Goal: Obtain resource: Download file/media

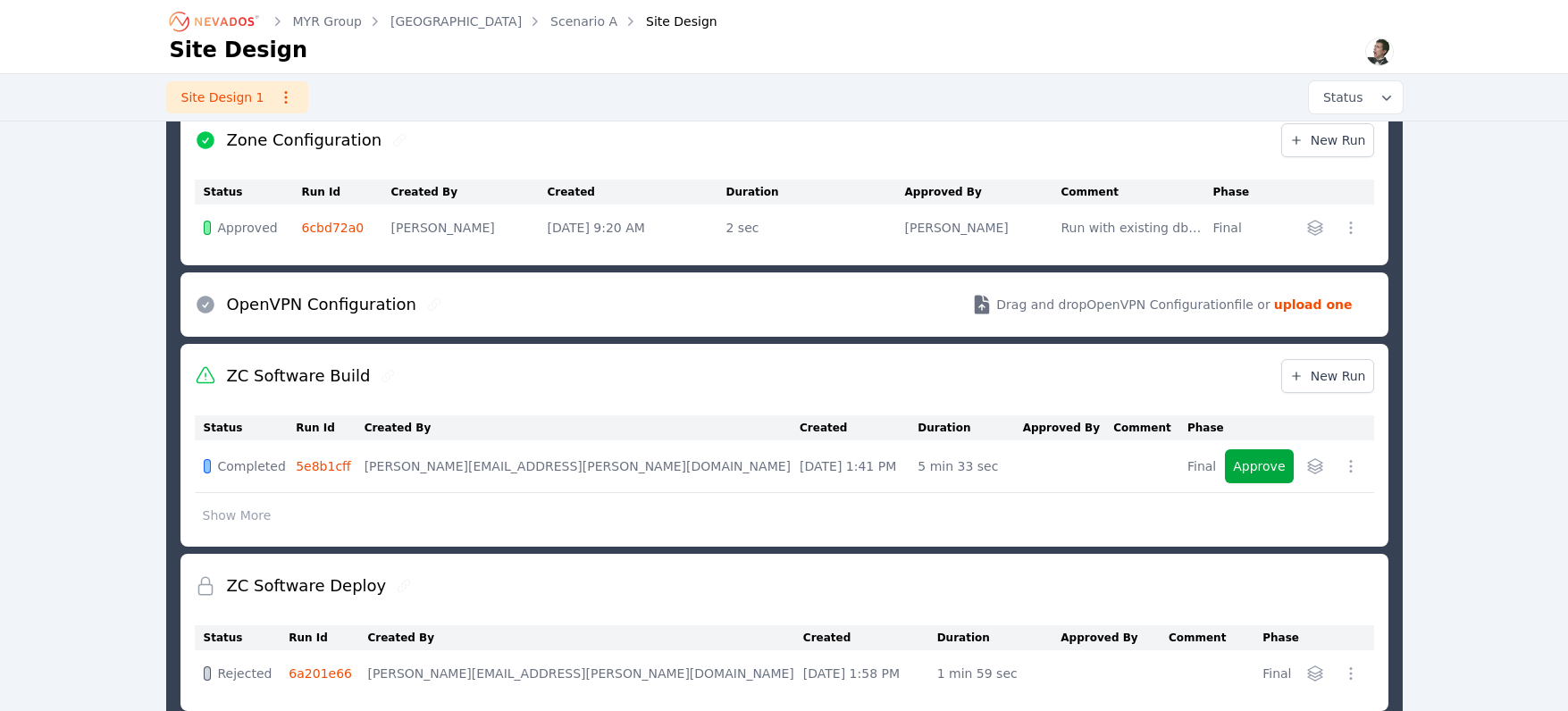
scroll to position [1360, 0]
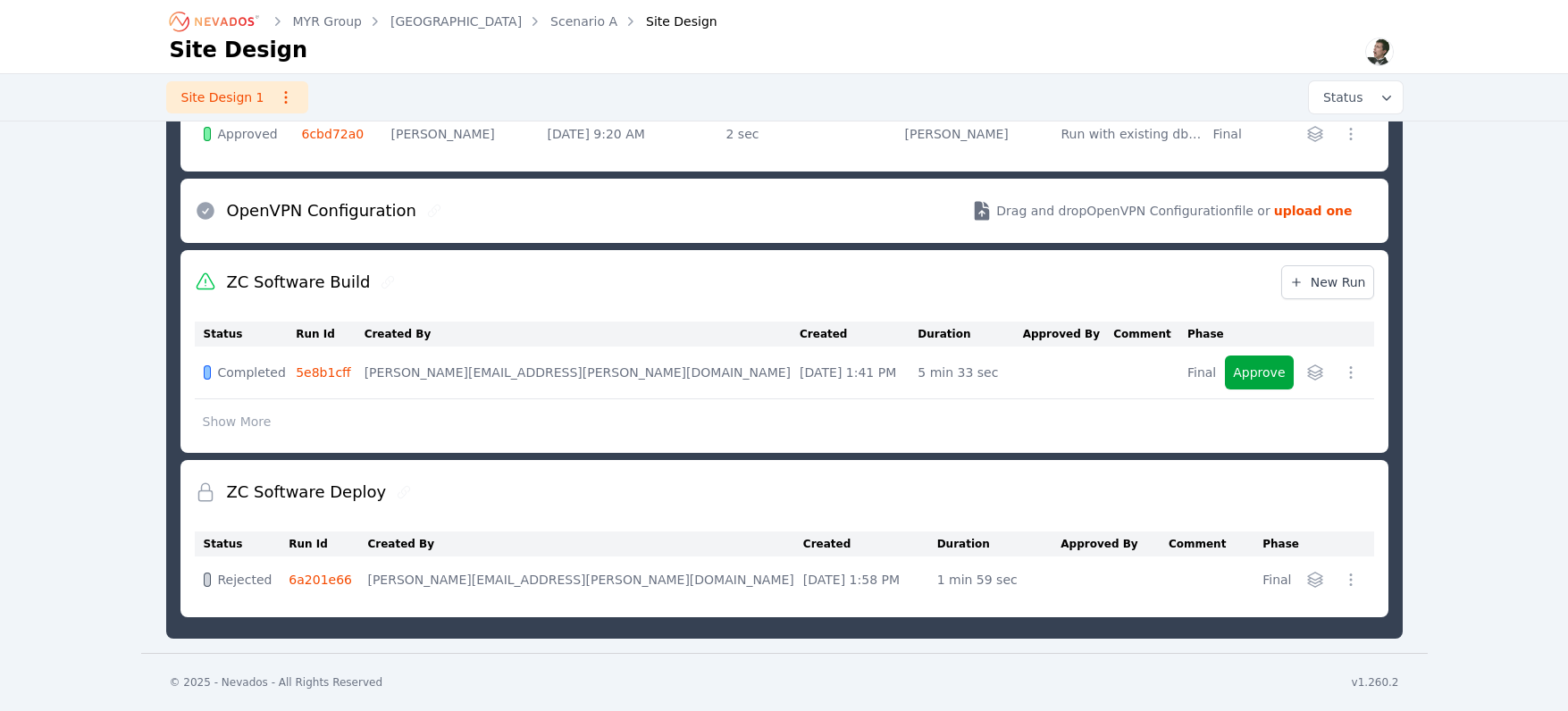
click at [342, 579] on link "6a201e66" at bounding box center [320, 579] width 63 height 14
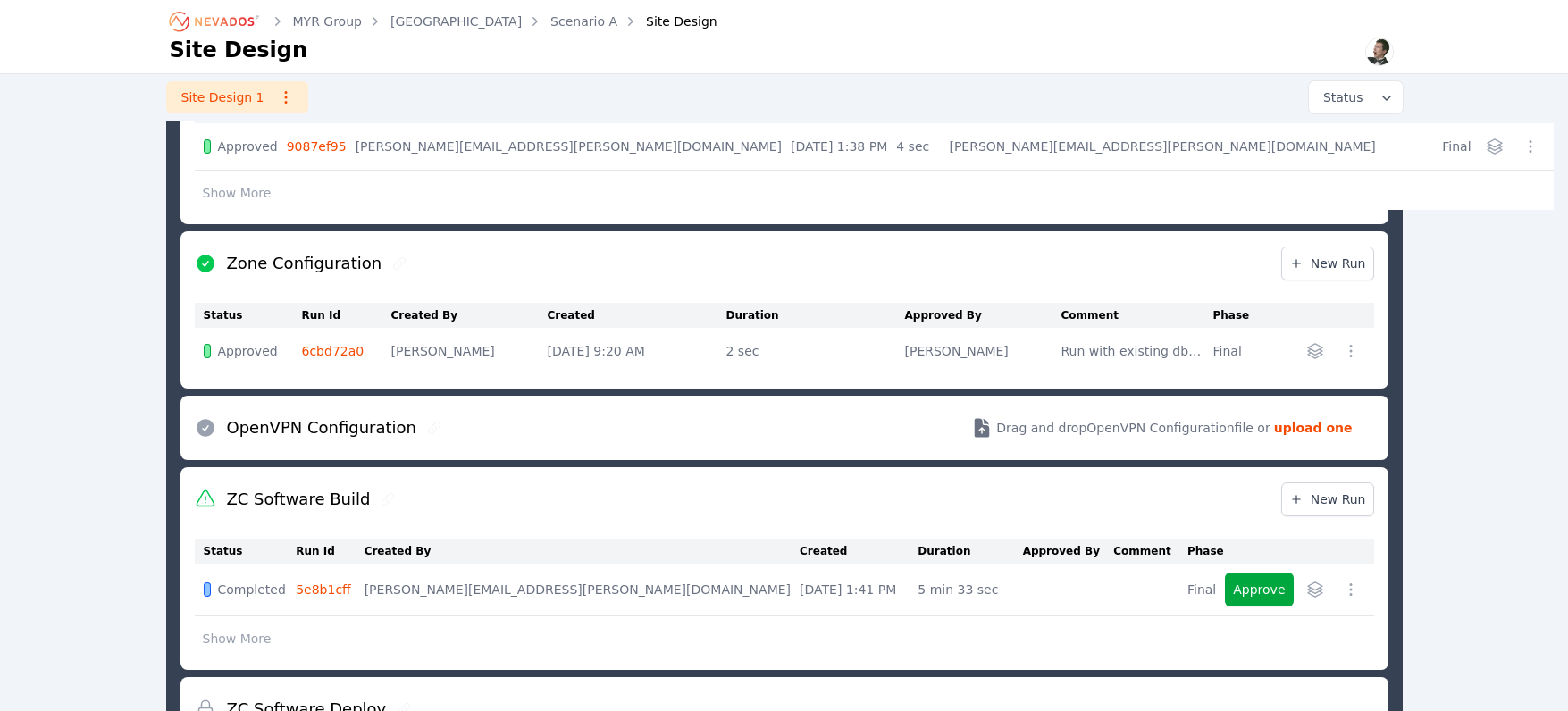
scroll to position [1156, 0]
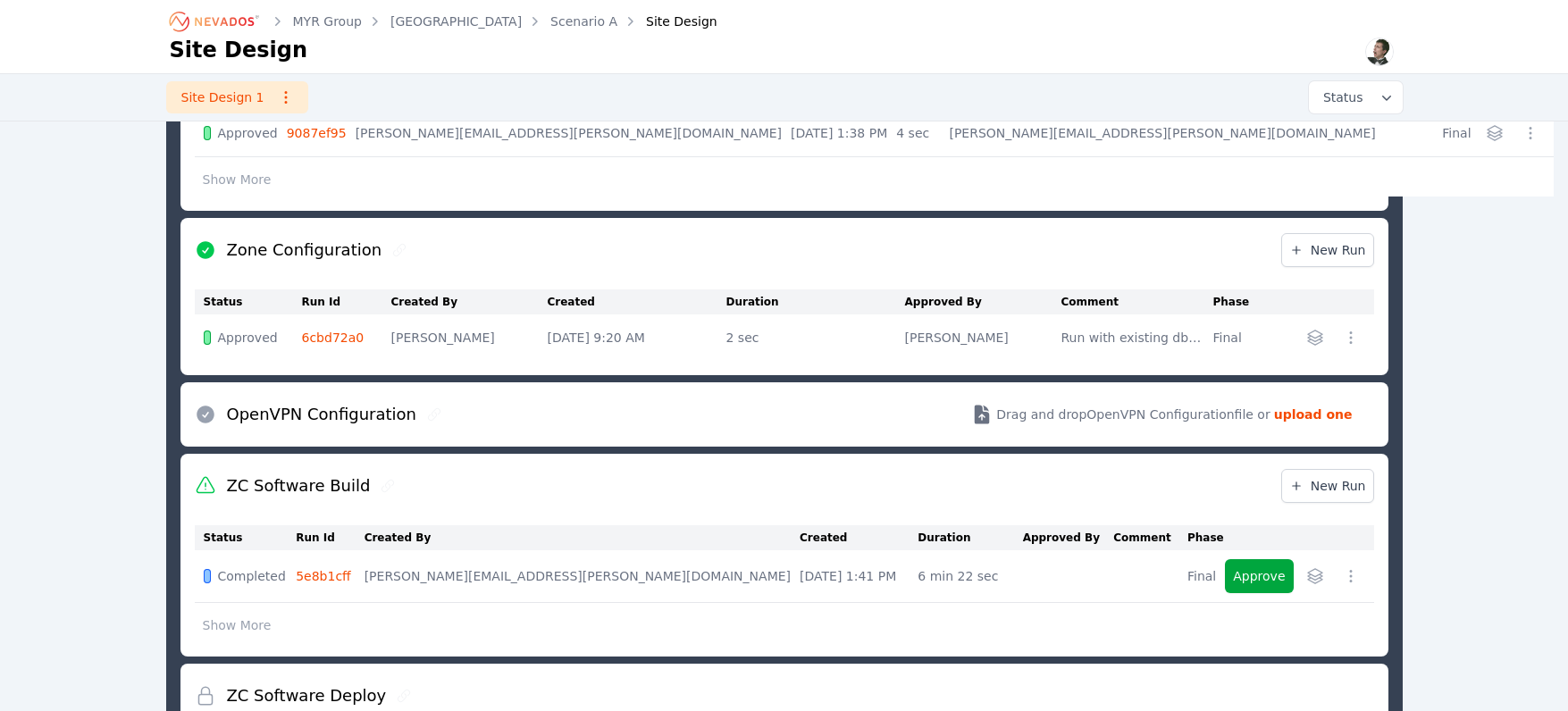
click at [337, 572] on link "5e8b1cff" at bounding box center [323, 576] width 56 height 14
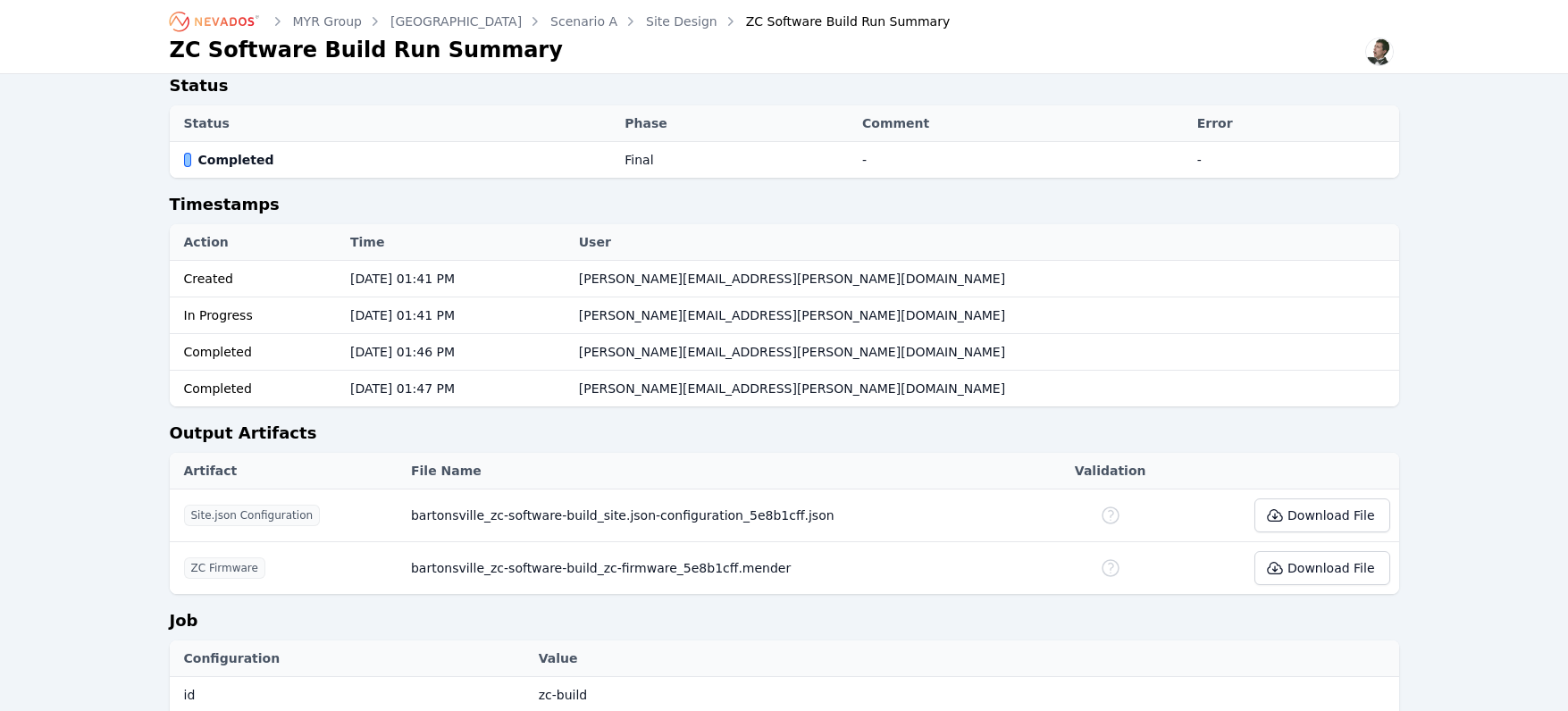
scroll to position [697, 0]
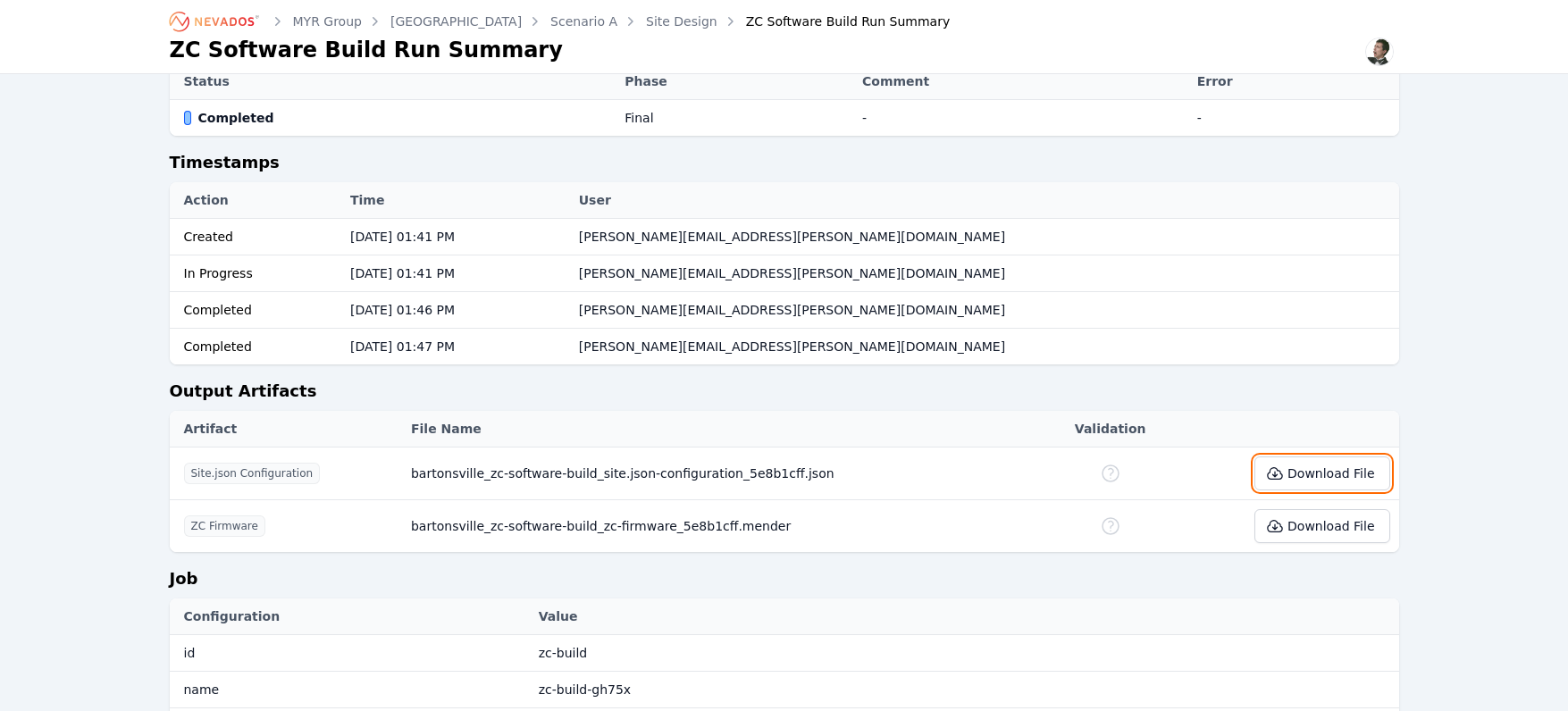
click at [1308, 459] on button "Download File" at bounding box center [1321, 474] width 135 height 34
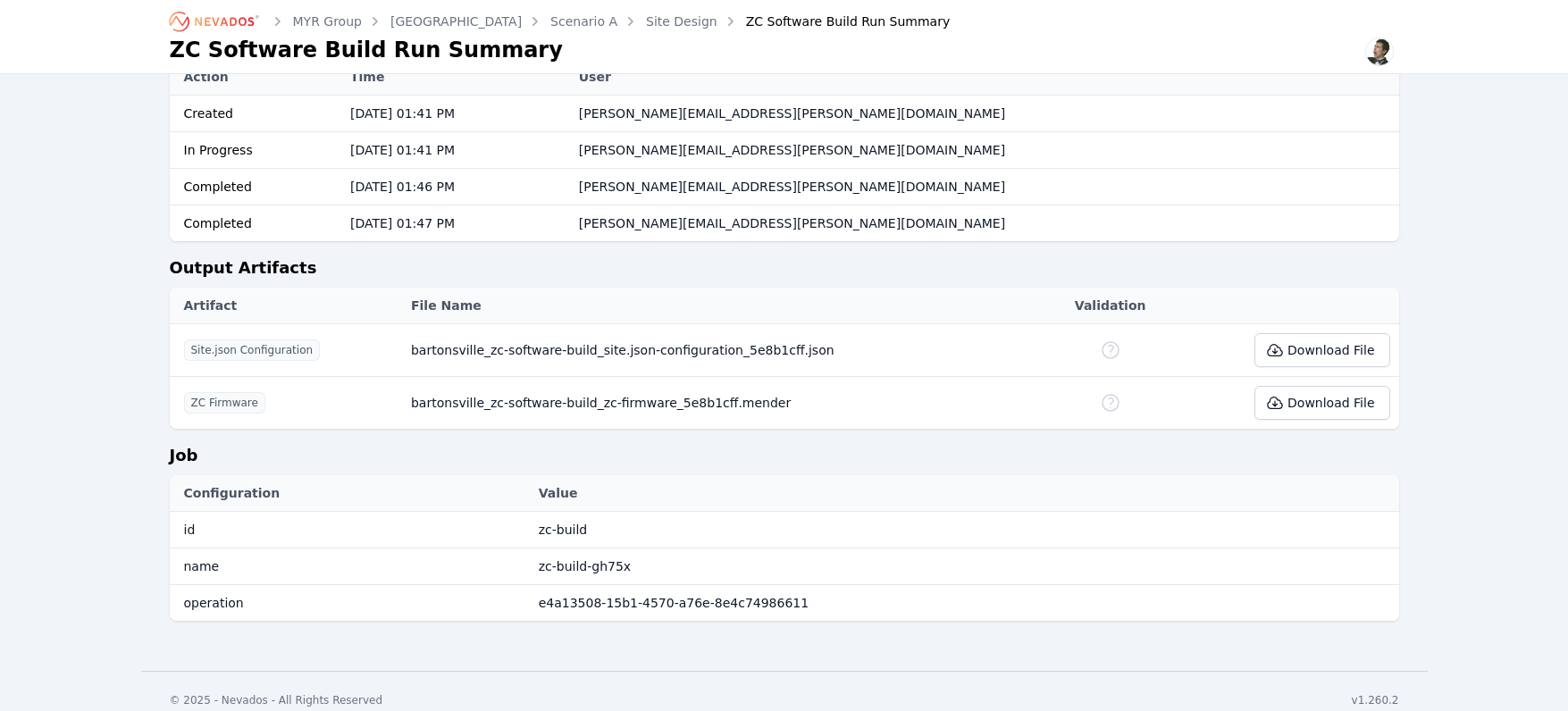
scroll to position [0, 0]
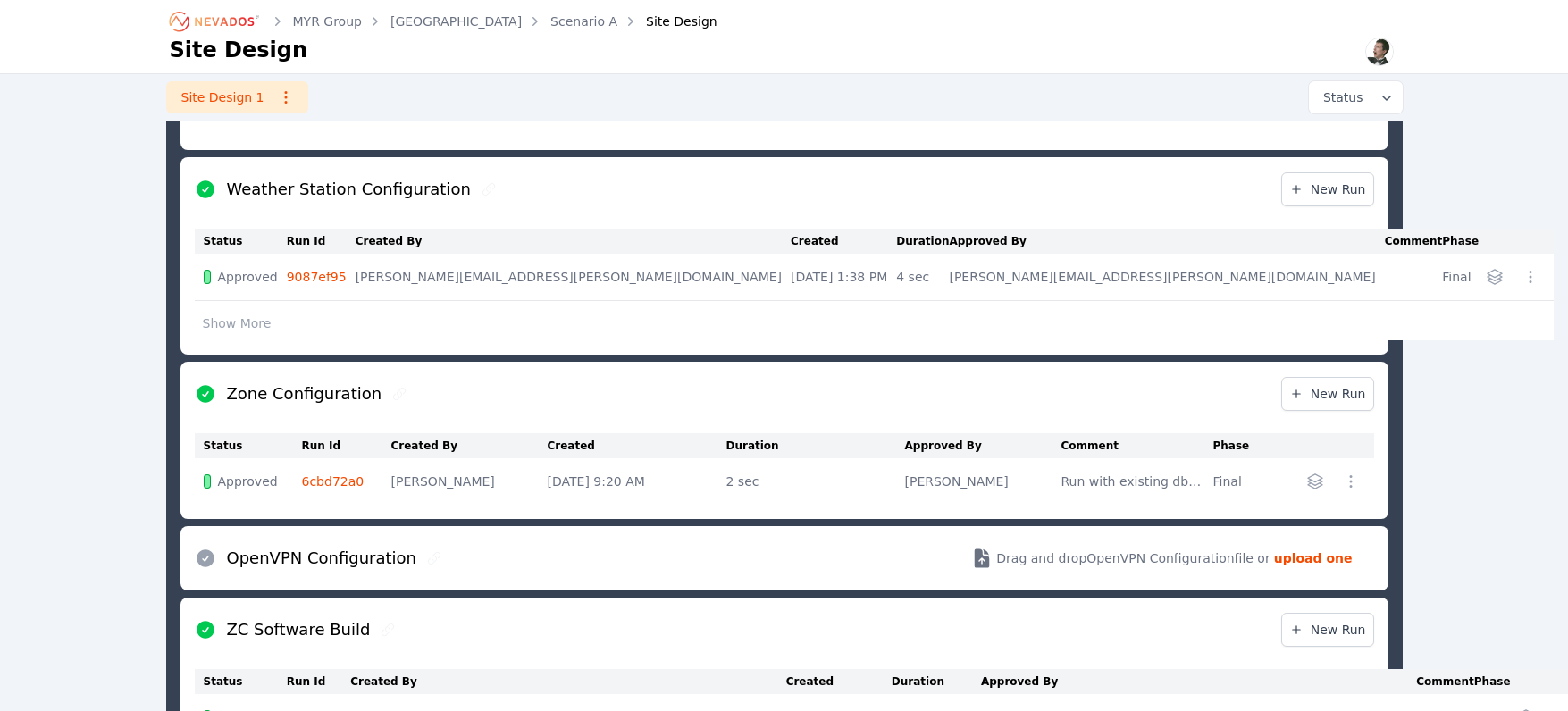
scroll to position [1005, 0]
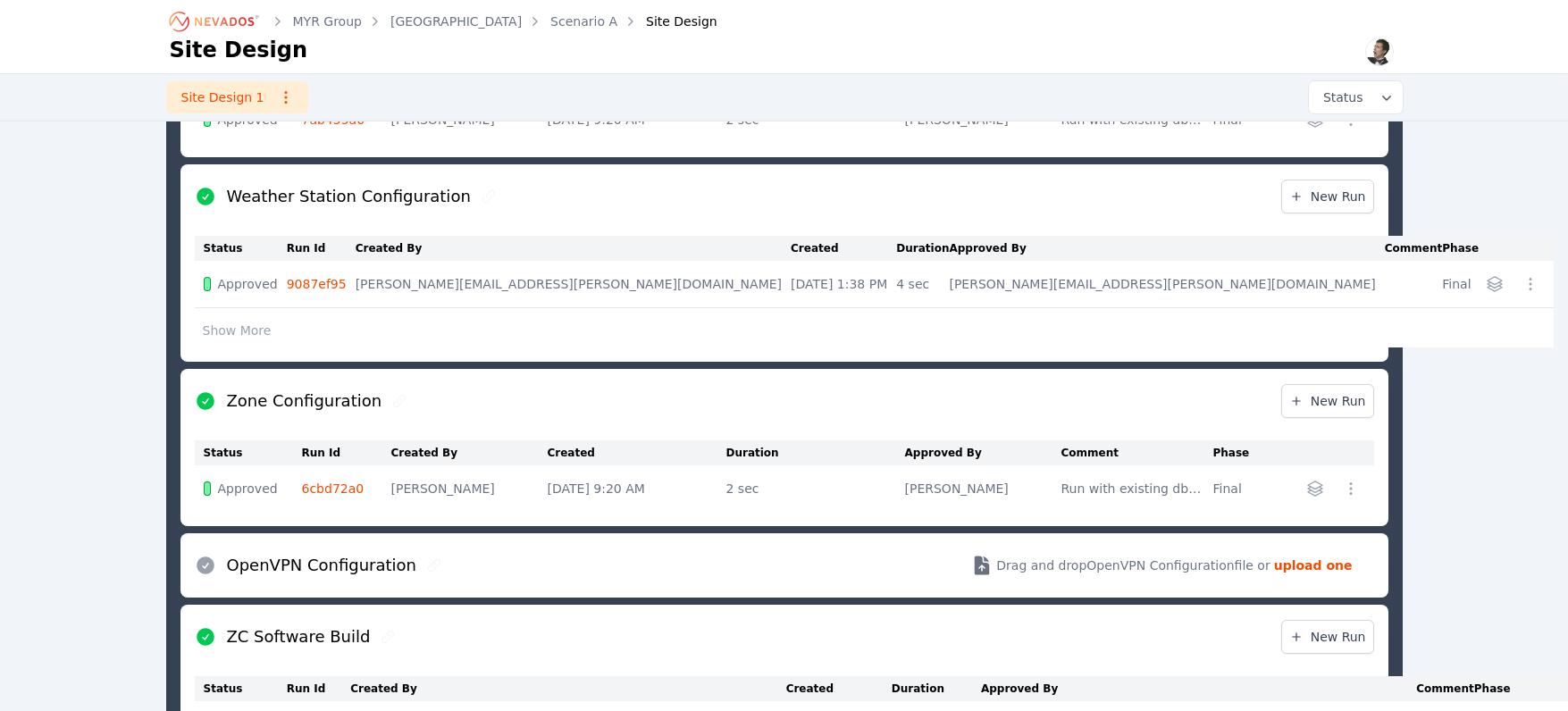
click at [255, 318] on button "Show More" at bounding box center [237, 330] width 85 height 34
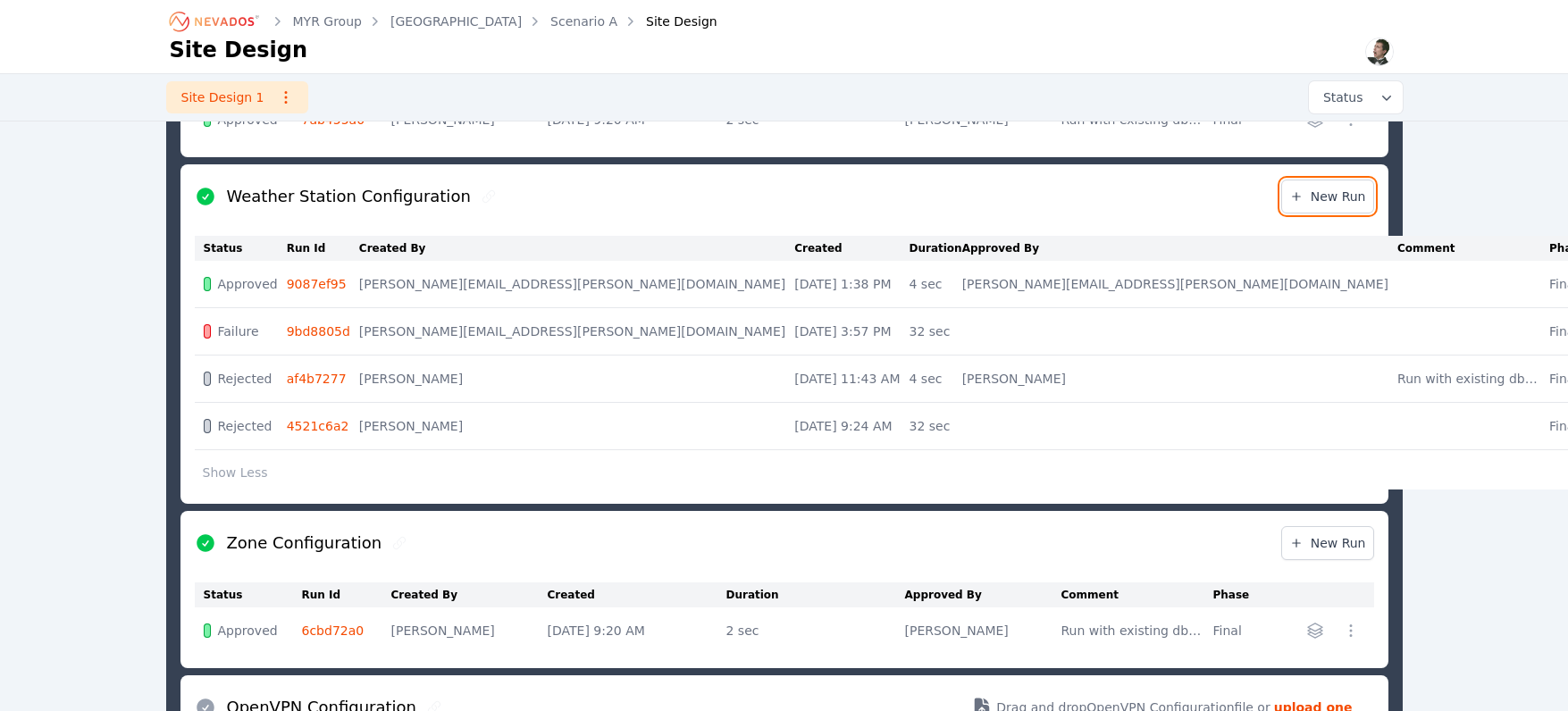
click at [1321, 196] on span "New Run" at bounding box center [1327, 196] width 77 height 18
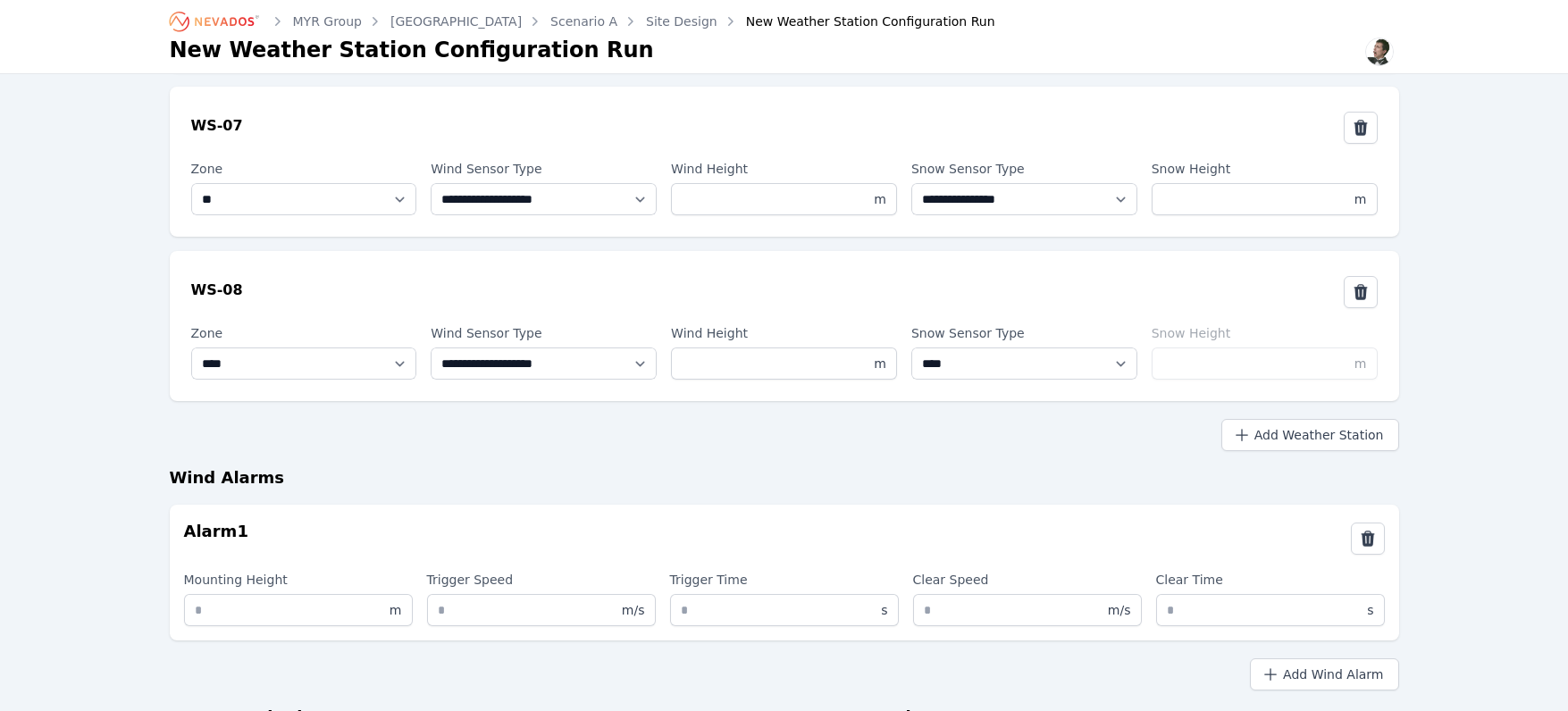
scroll to position [1094, 0]
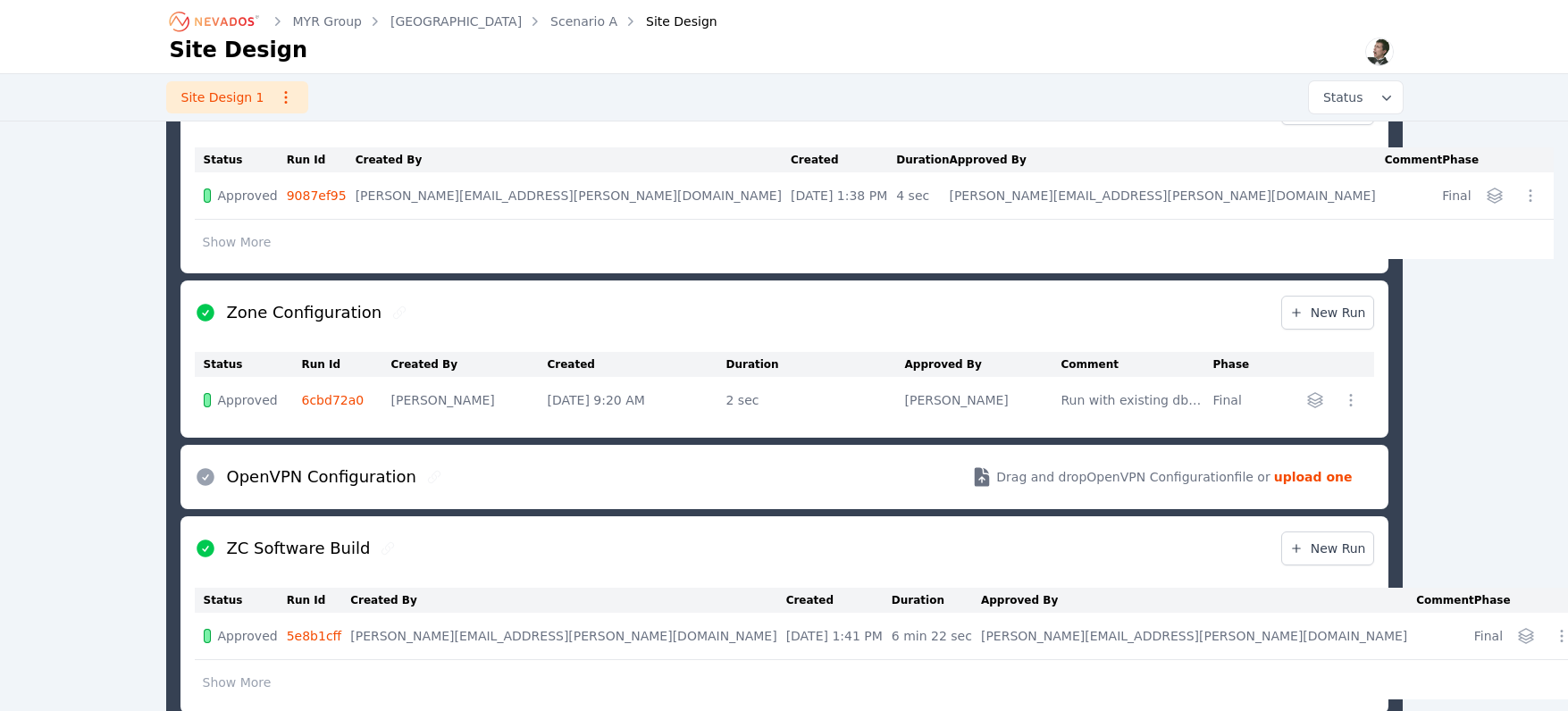
scroll to position [1035, 0]
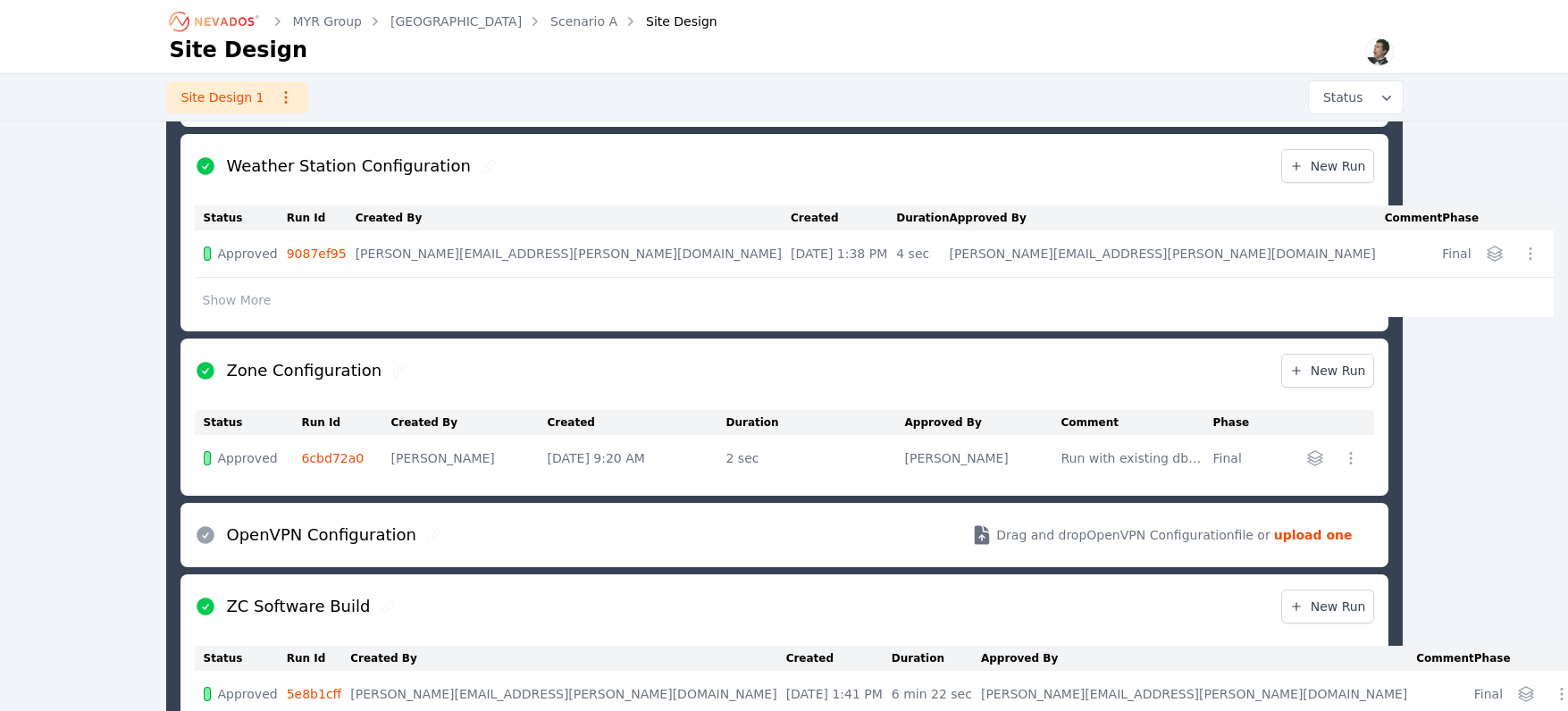
click at [245, 301] on button "Show More" at bounding box center [237, 300] width 85 height 34
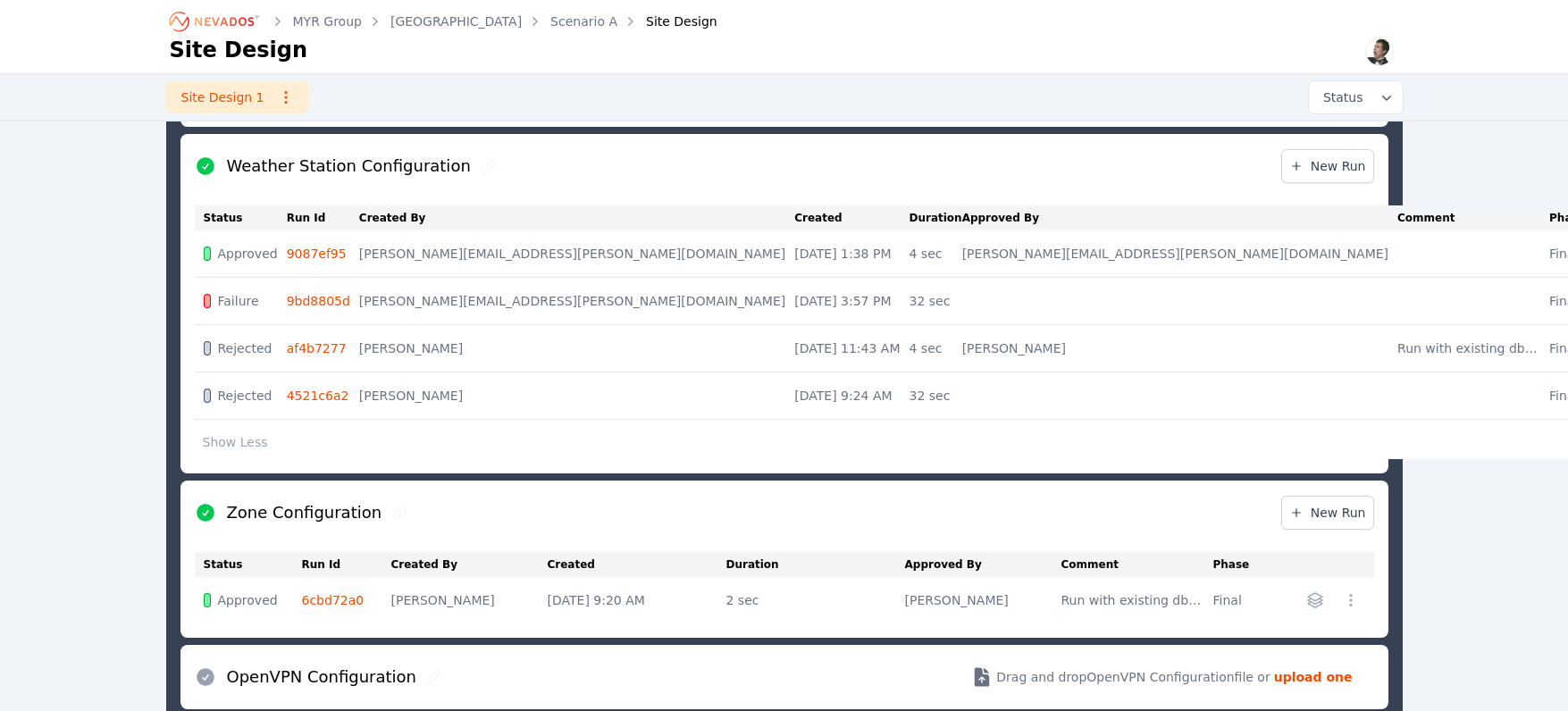
click at [335, 250] on link "9087ef95" at bounding box center [316, 253] width 60 height 14
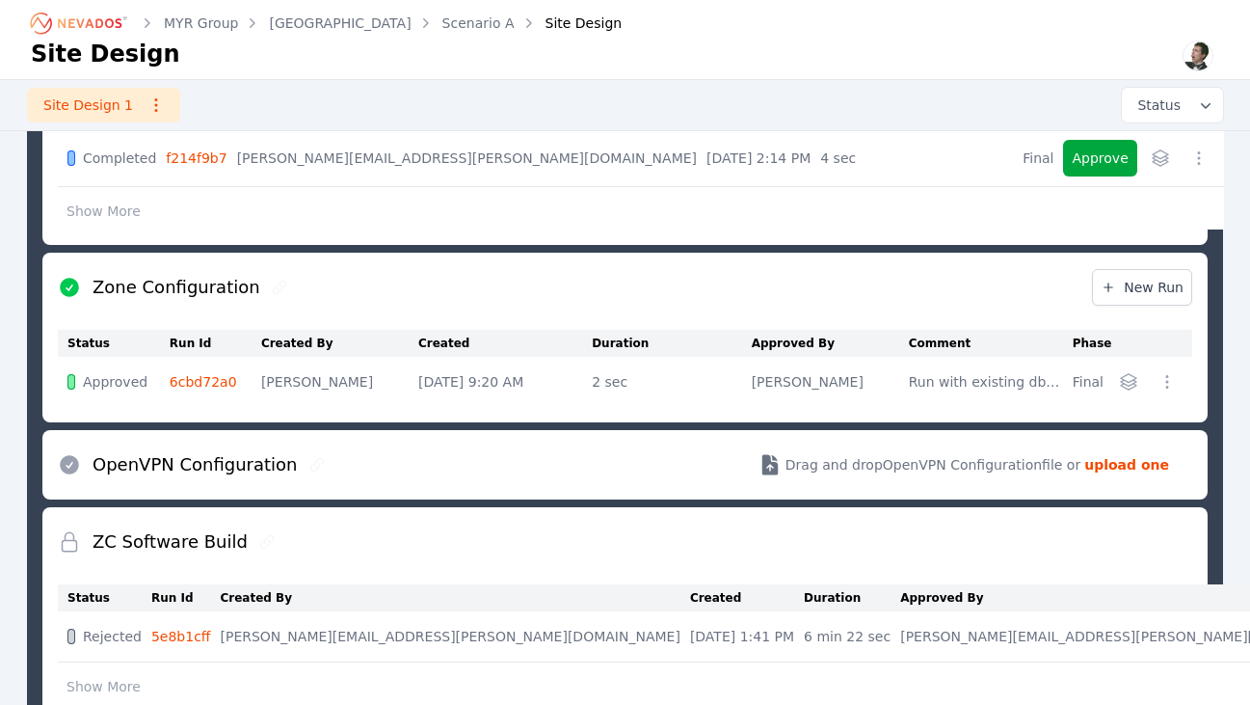
scroll to position [1083, 0]
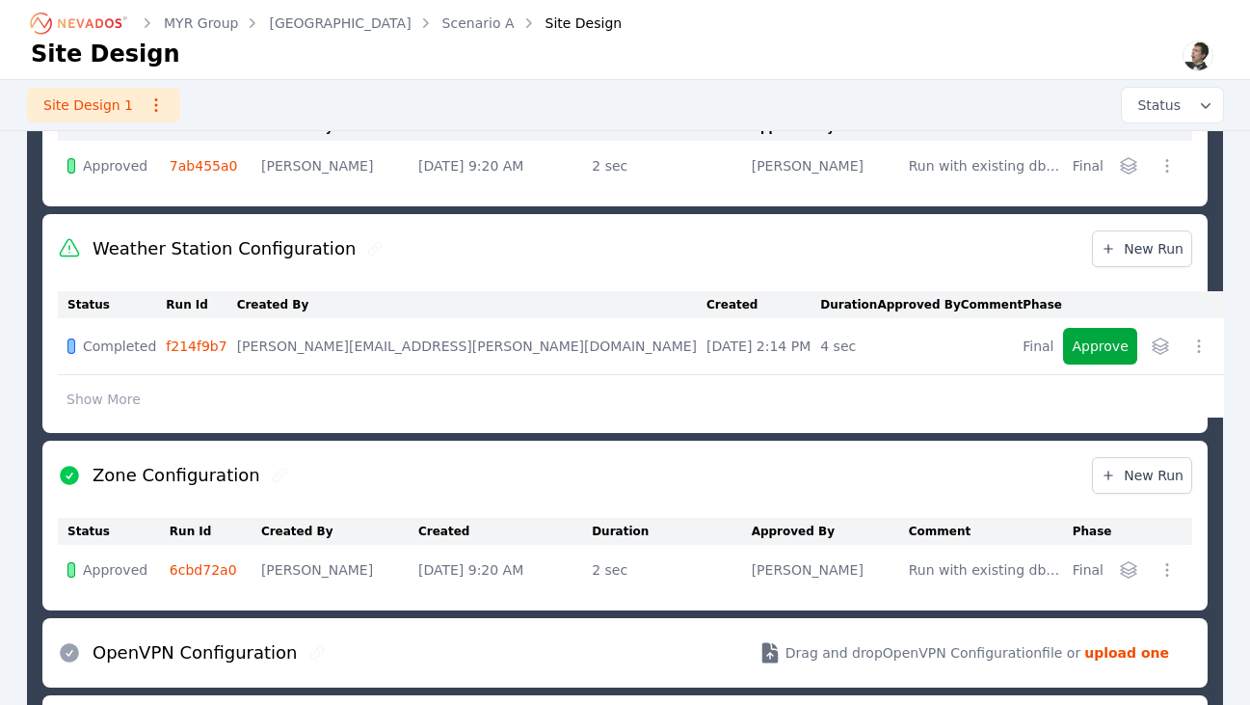
click at [9, 370] on div "Design Inputs Project Specifications Form Nevados Specifications Horizon API Ci…" at bounding box center [625, 106] width 1250 height 2092
click at [59, 392] on button "Show More" at bounding box center [104, 399] width 92 height 37
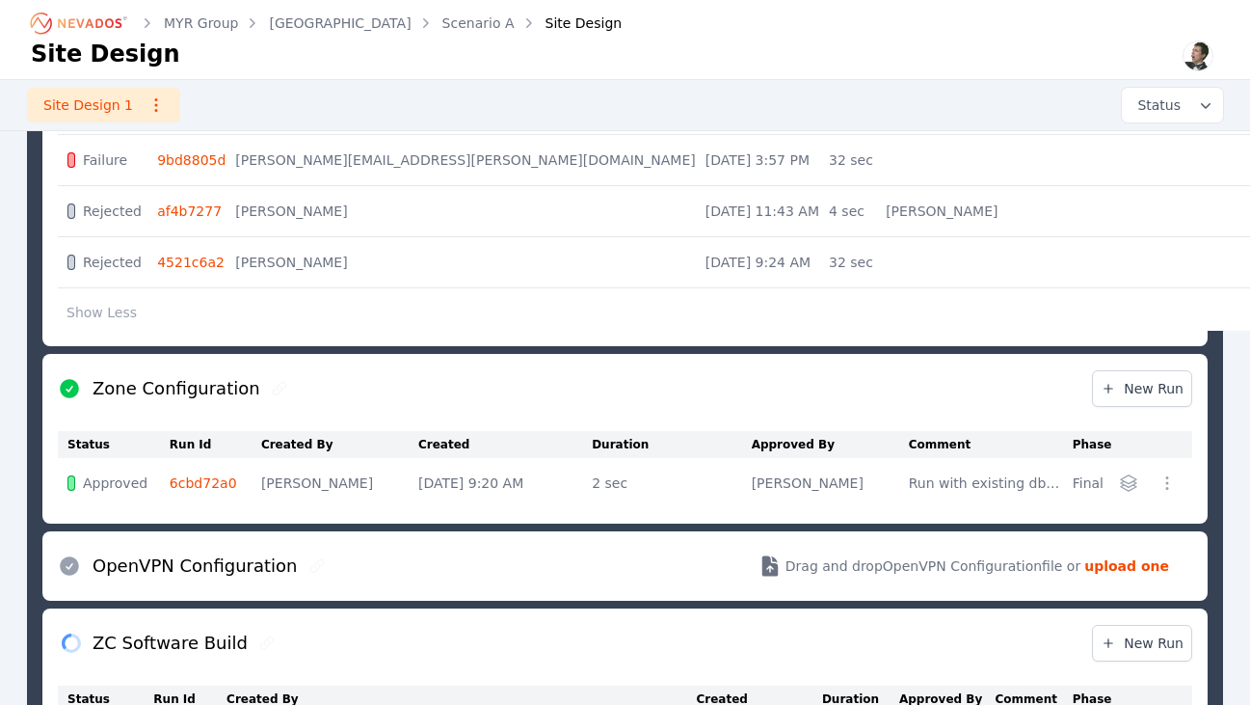
scroll to position [1713, 0]
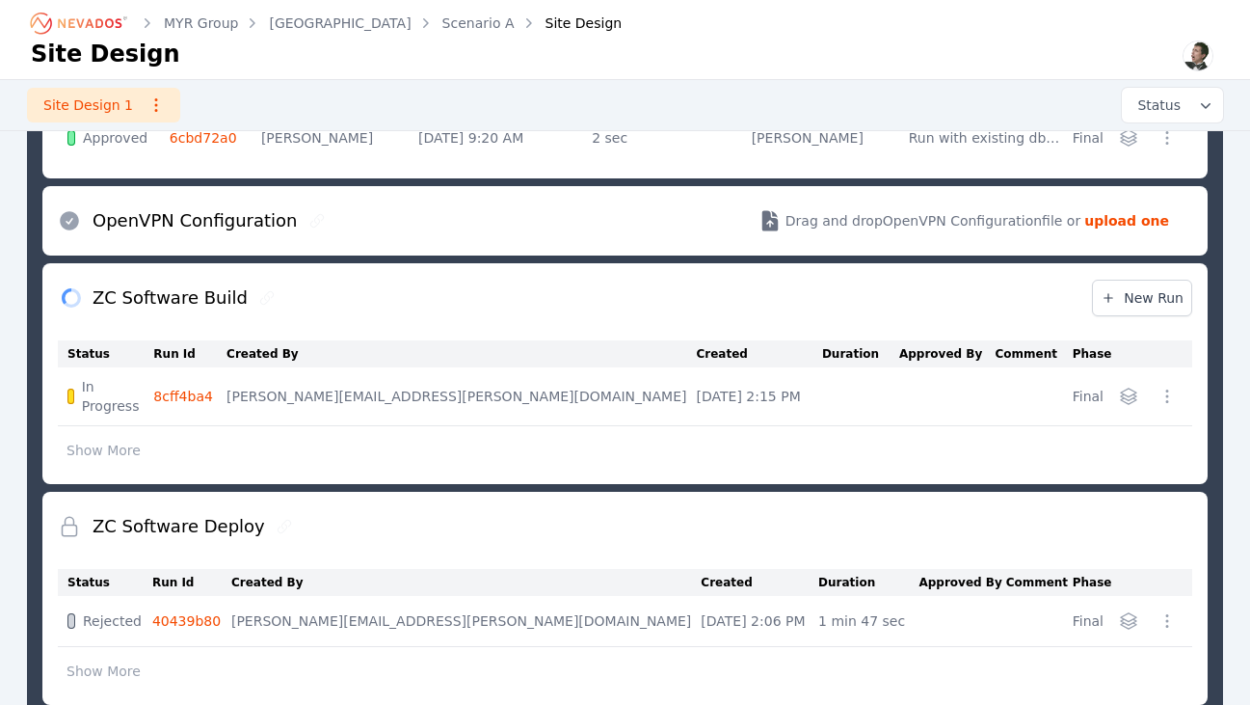
click at [200, 388] on link "8cff4ba4" at bounding box center [183, 395] width 60 height 15
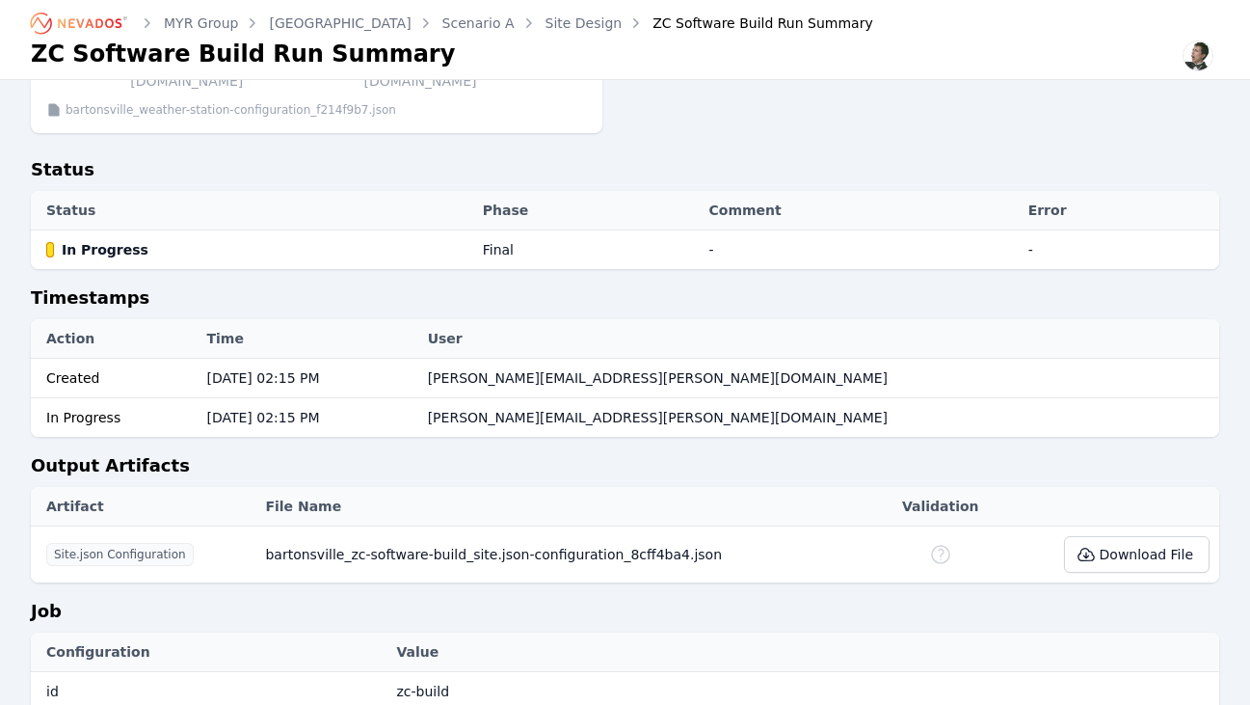
scroll to position [677, 0]
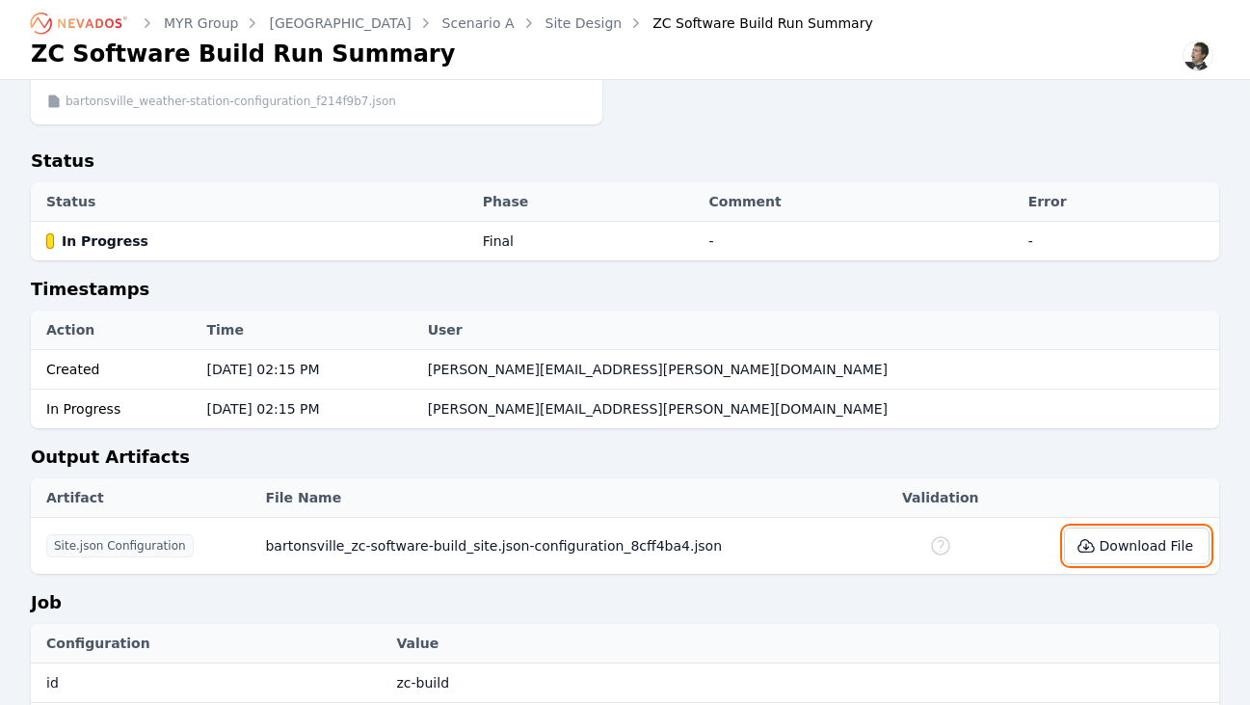
click at [1151, 527] on button "Download File" at bounding box center [1137, 545] width 146 height 37
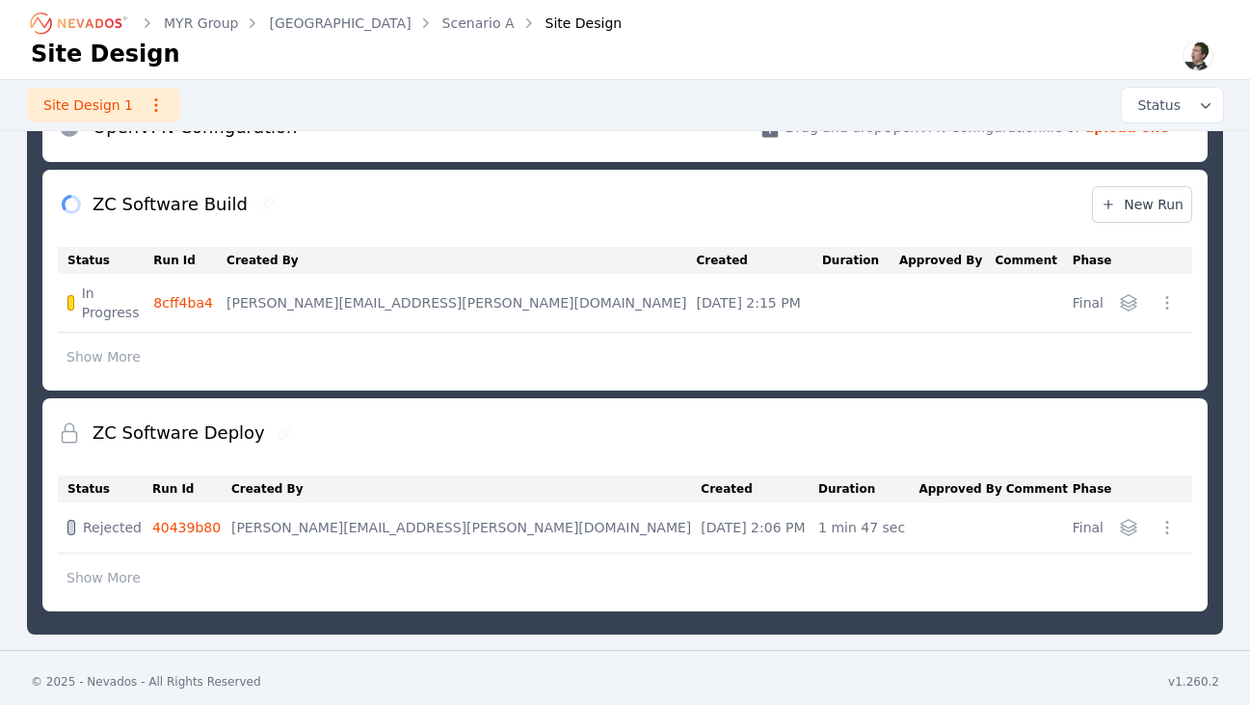
scroll to position [1567, 0]
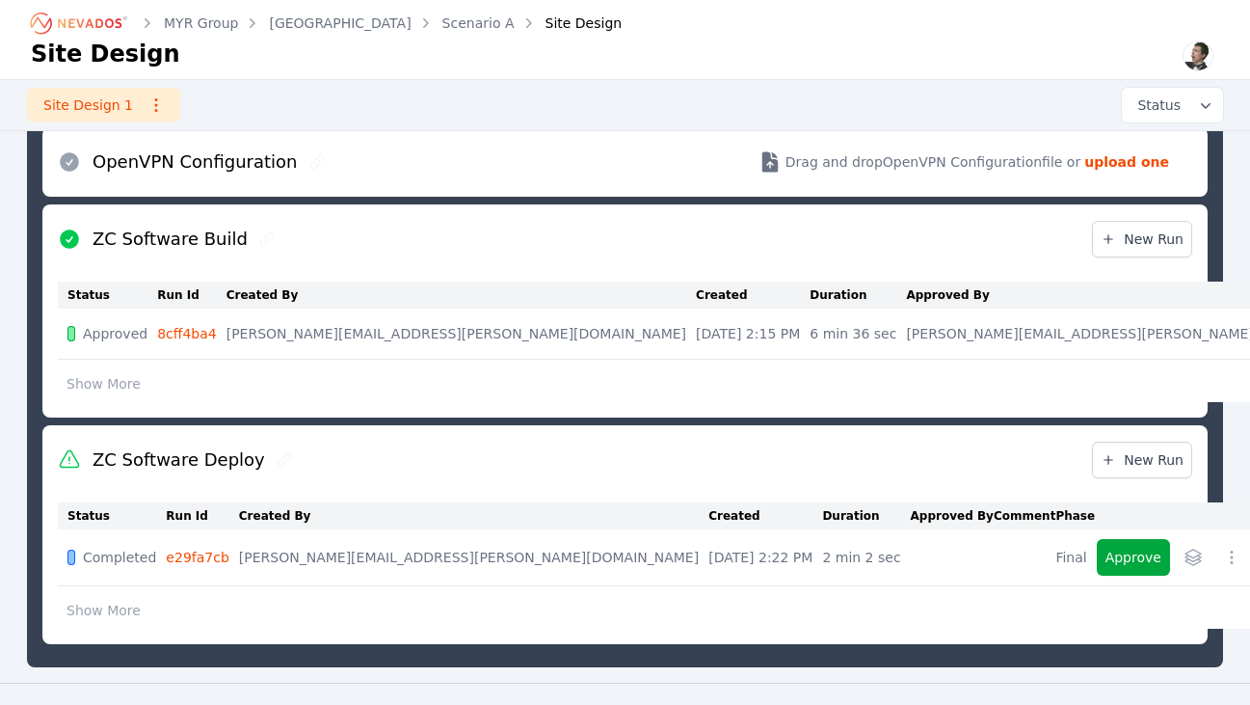
click at [201, 549] on link "e29fa7cb" at bounding box center [197, 556] width 63 height 15
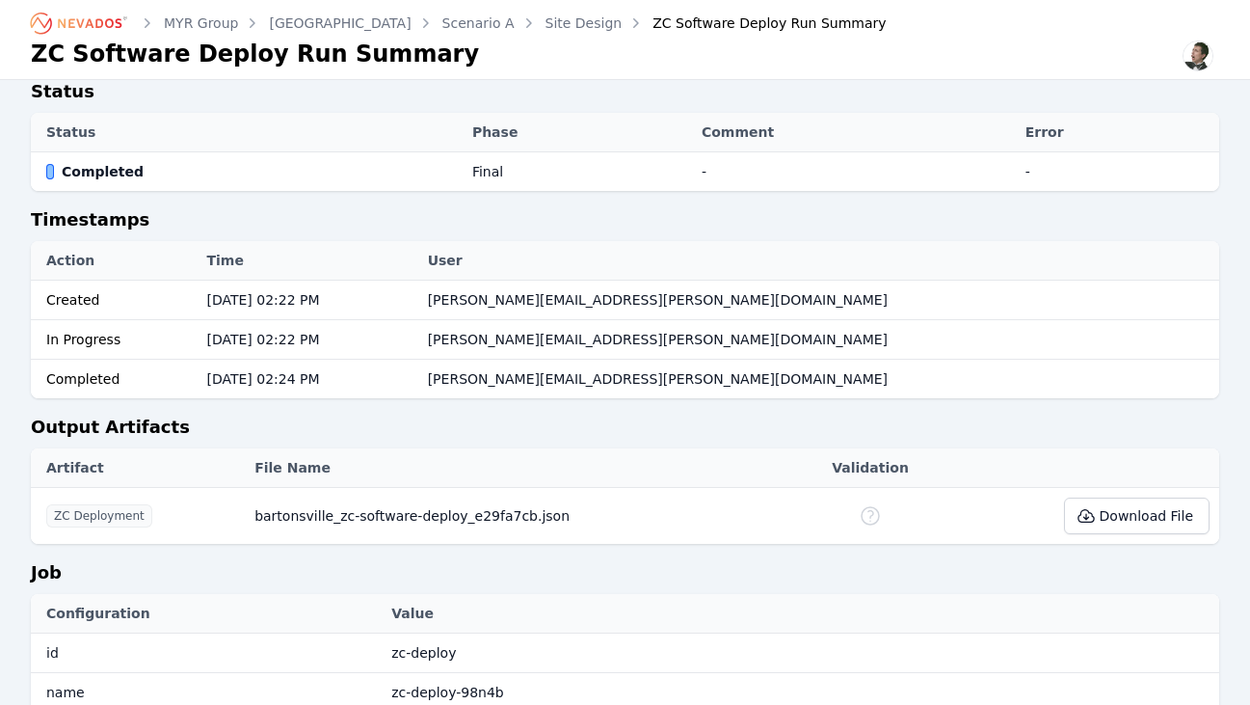
scroll to position [243, 0]
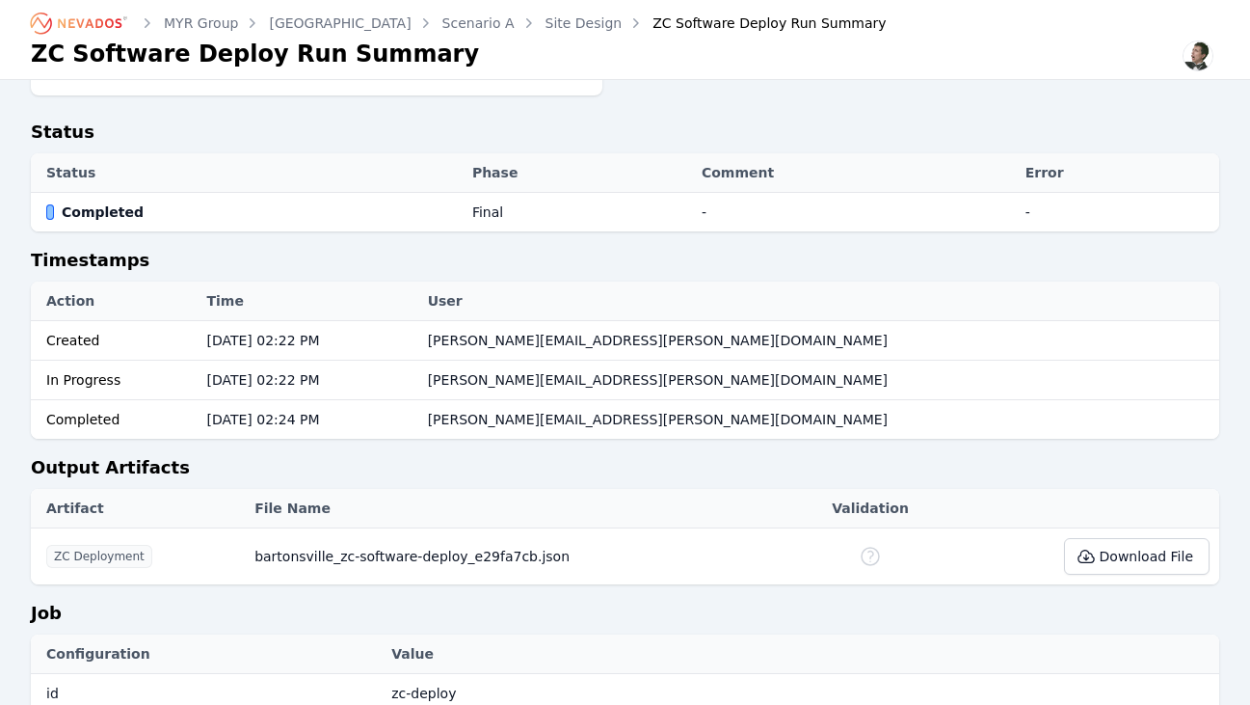
click at [111, 27] on icon "Breadcrumb" at bounding box center [90, 23] width 64 height 10
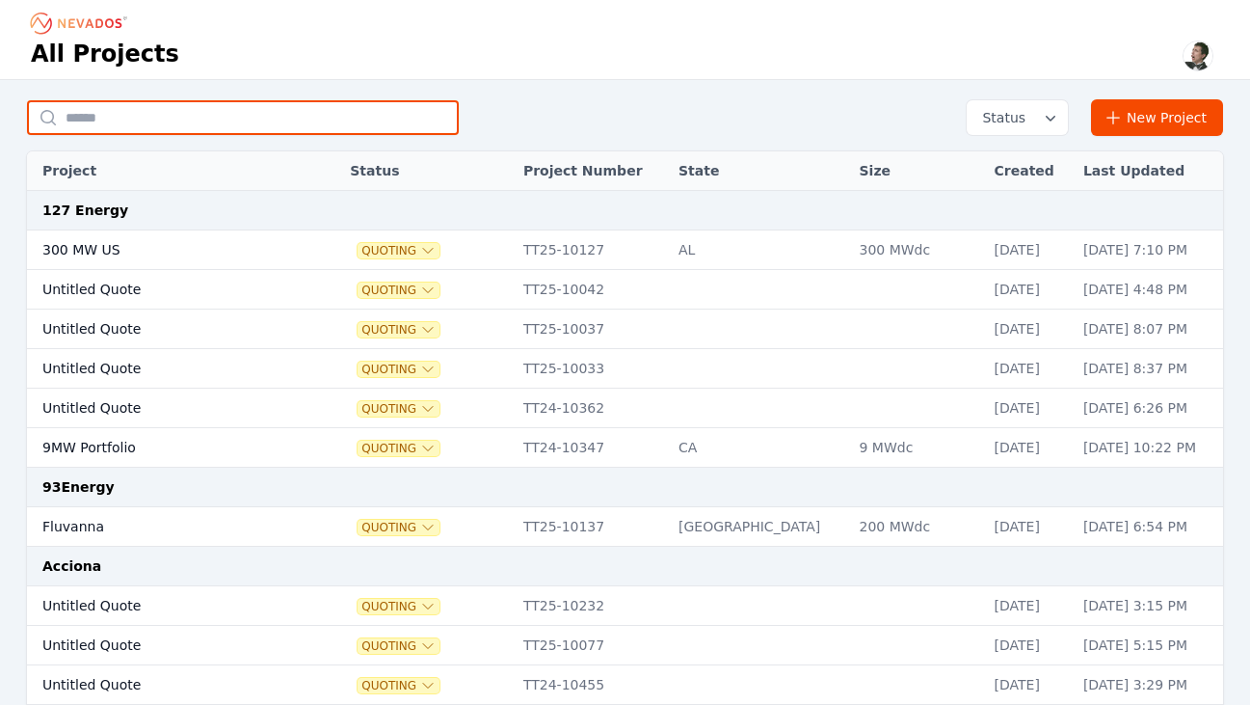
click at [229, 129] on input "text" at bounding box center [243, 117] width 432 height 35
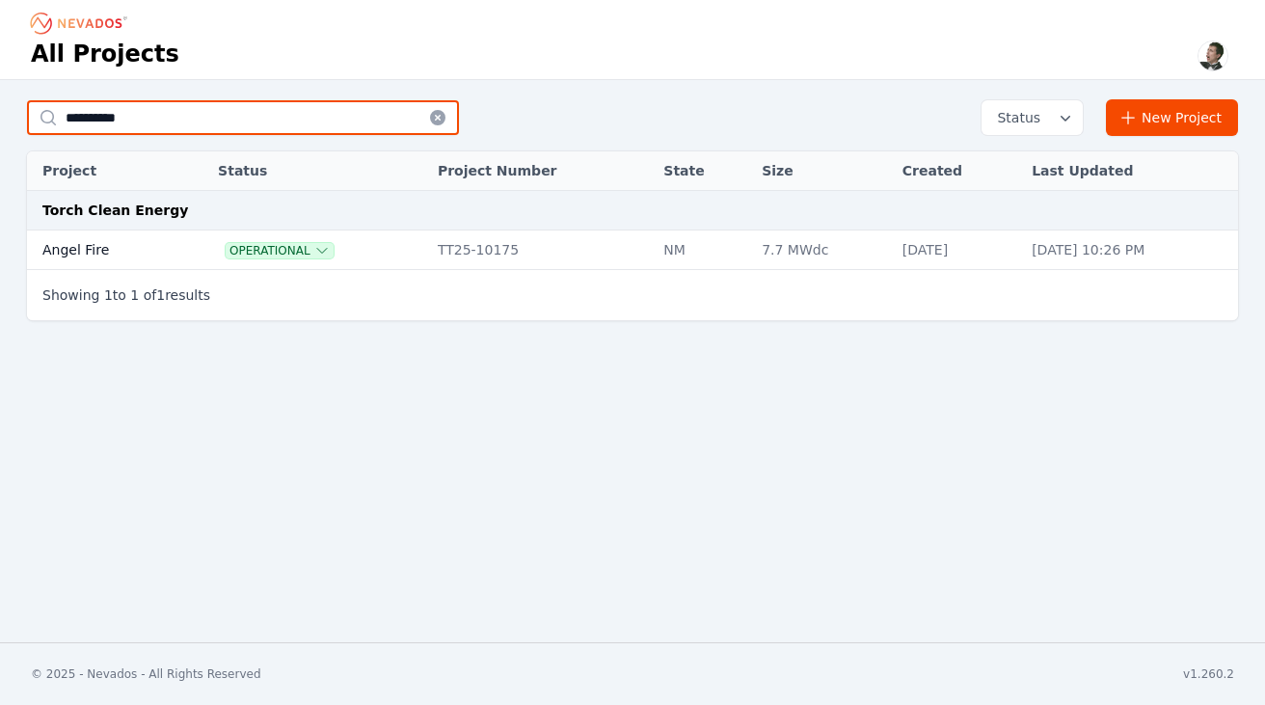
type input "**********"
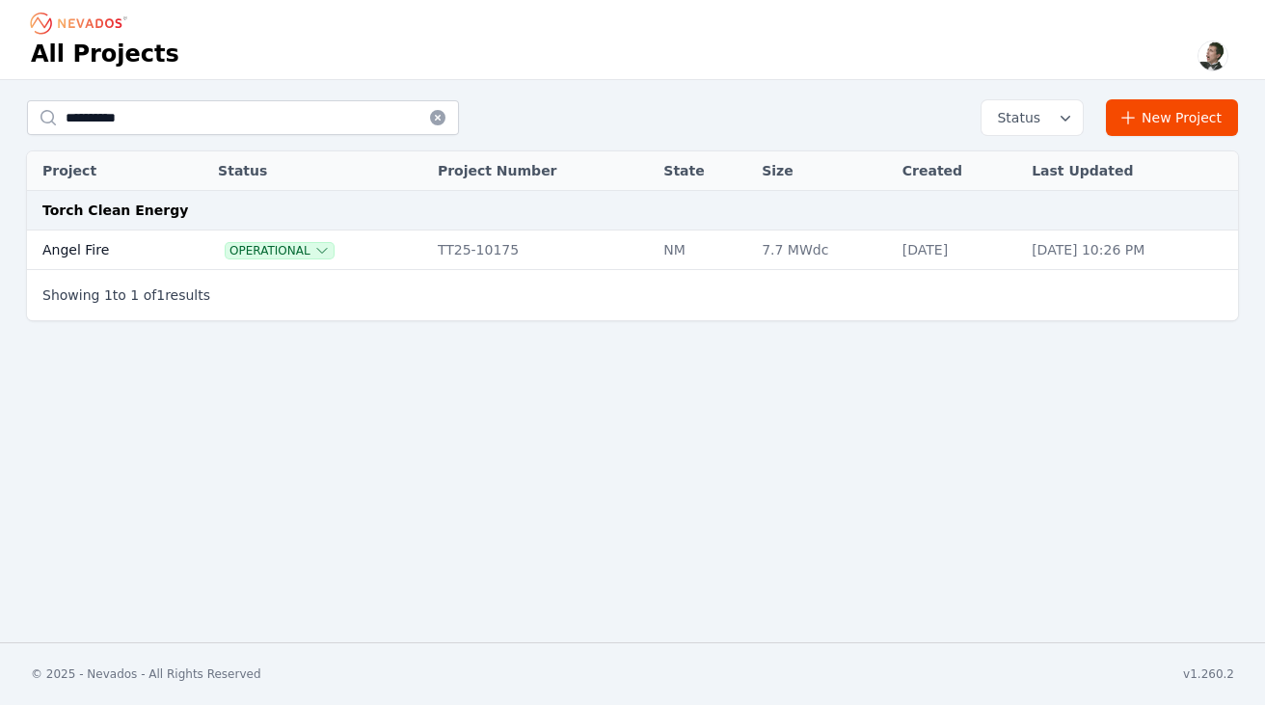
click at [96, 257] on td "Angel Fire" at bounding box center [101, 250] width 149 height 40
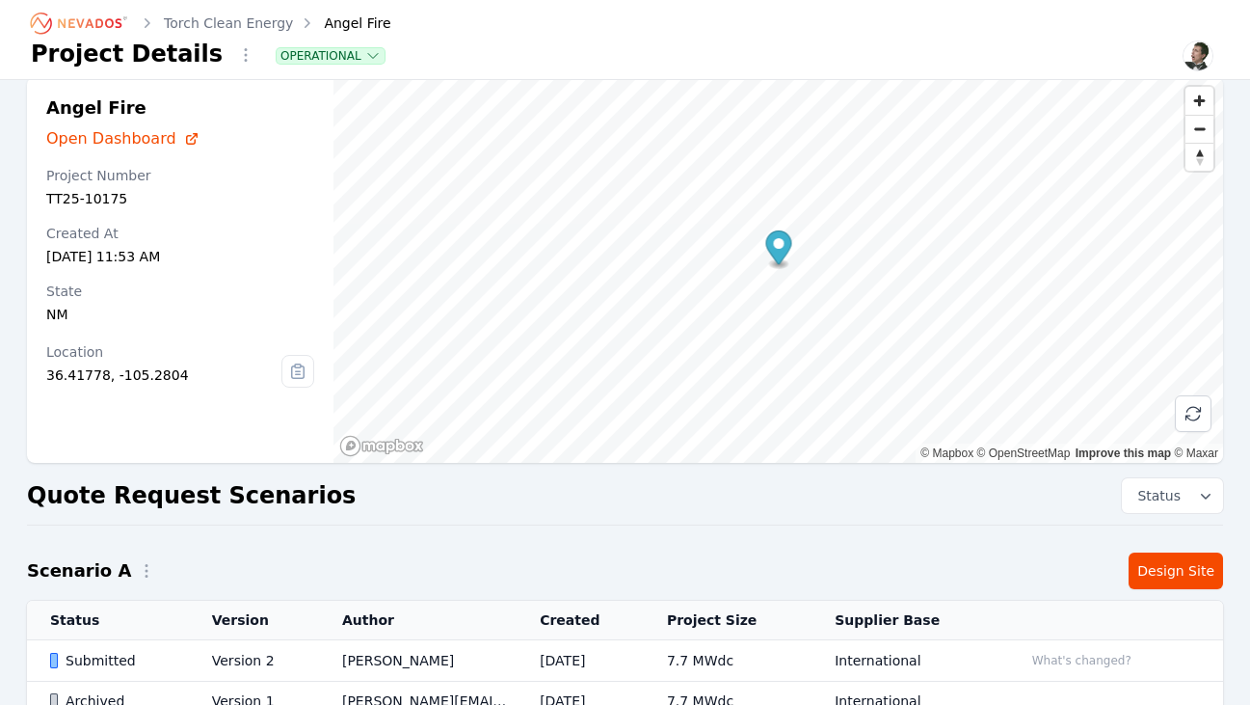
scroll to position [26, 0]
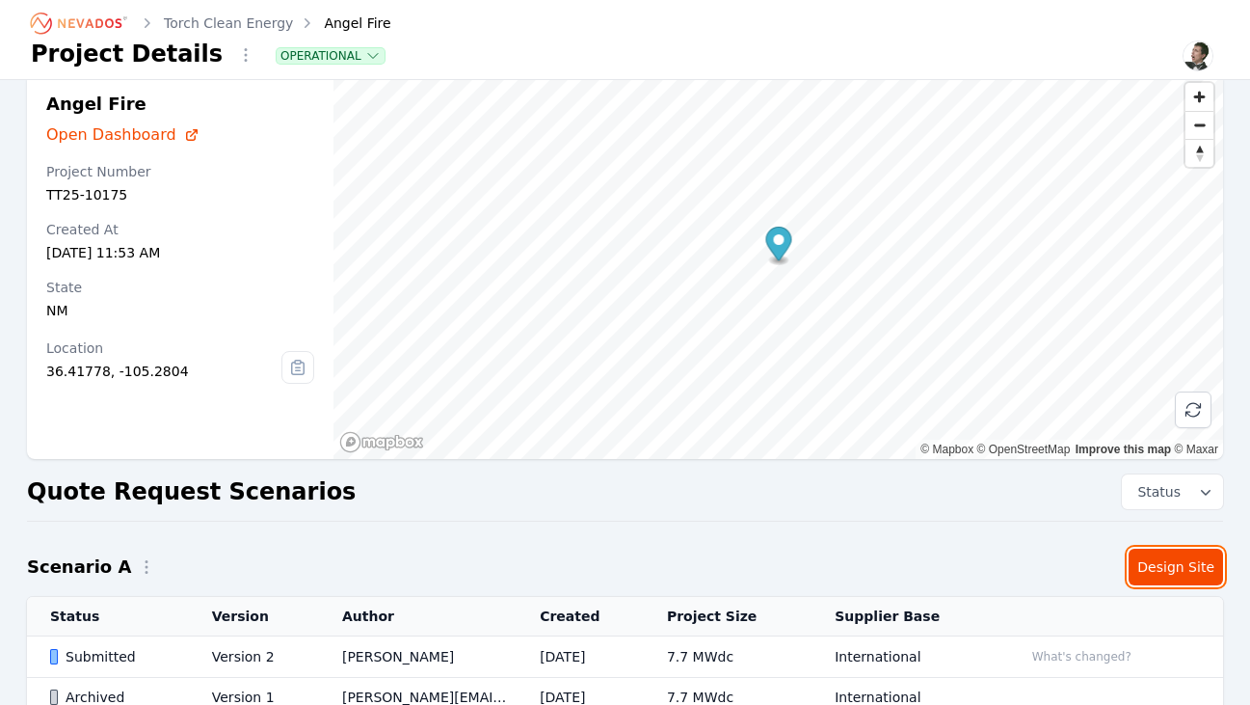
click at [1181, 564] on link "Design Site" at bounding box center [1176, 567] width 94 height 37
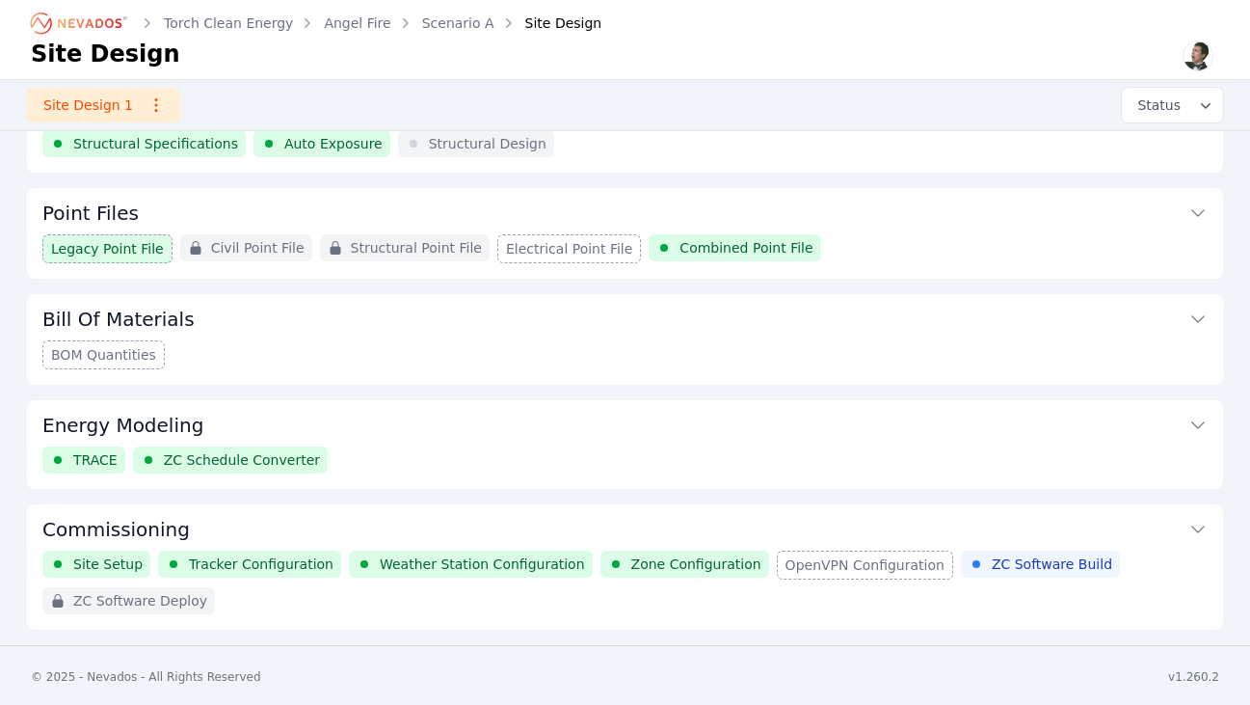
scroll to position [272, 0]
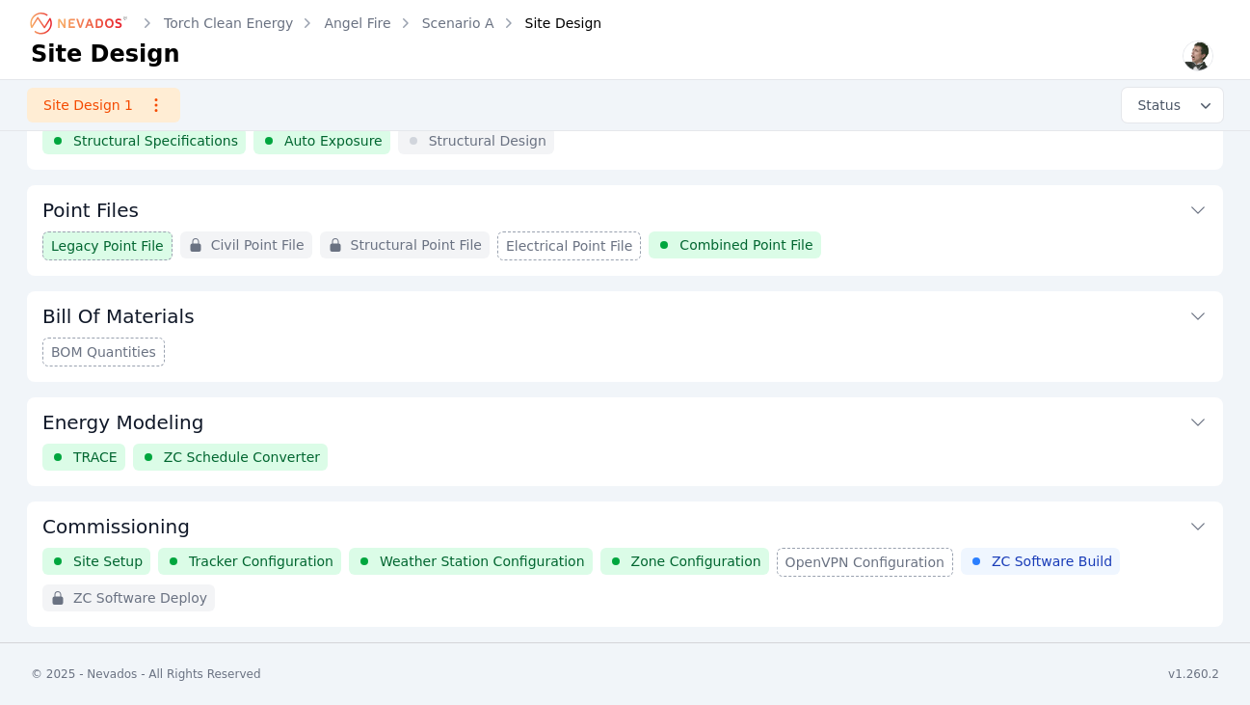
click at [363, 515] on button "Commissioning" at bounding box center [624, 524] width 1165 height 46
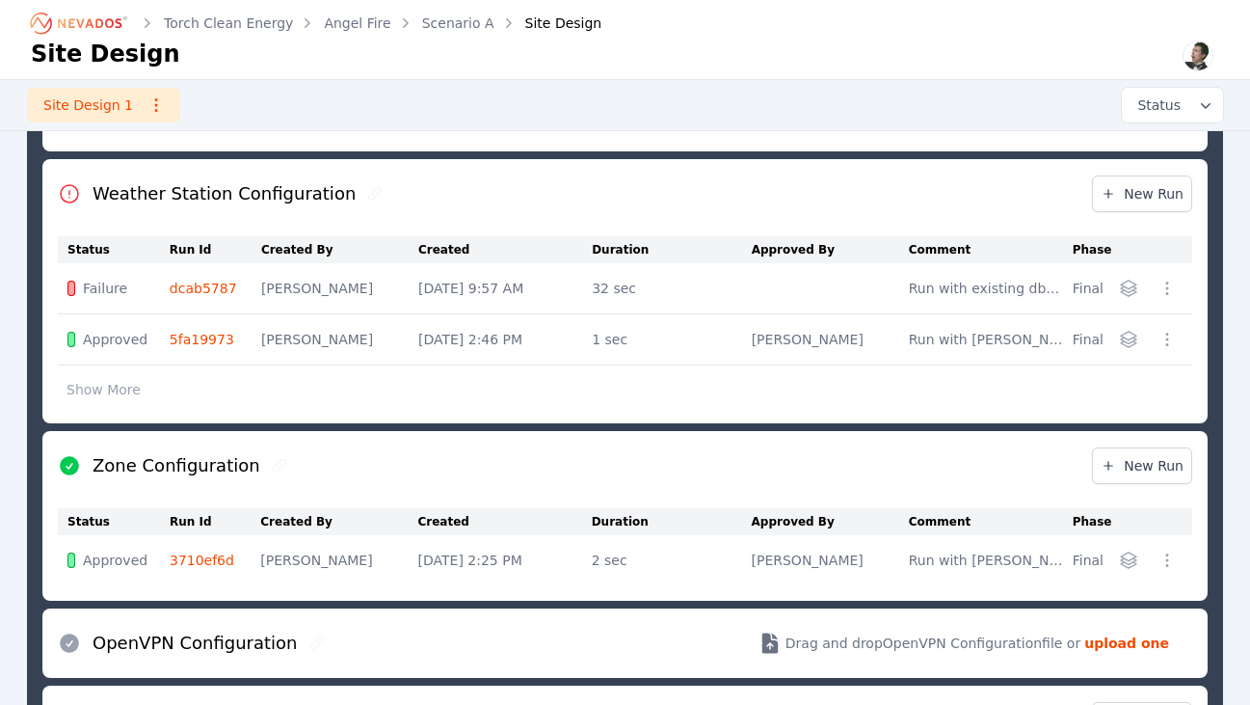
scroll to position [1091, 0]
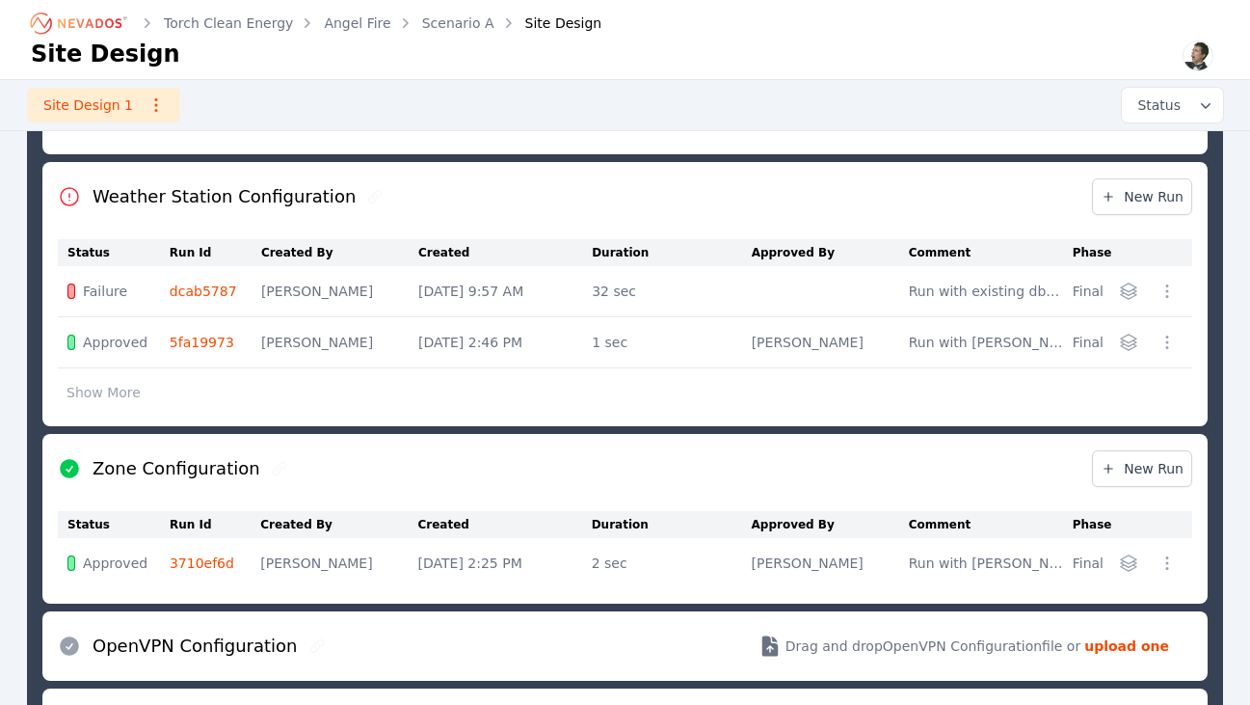
click at [183, 294] on link "dcab5787" at bounding box center [203, 290] width 67 height 15
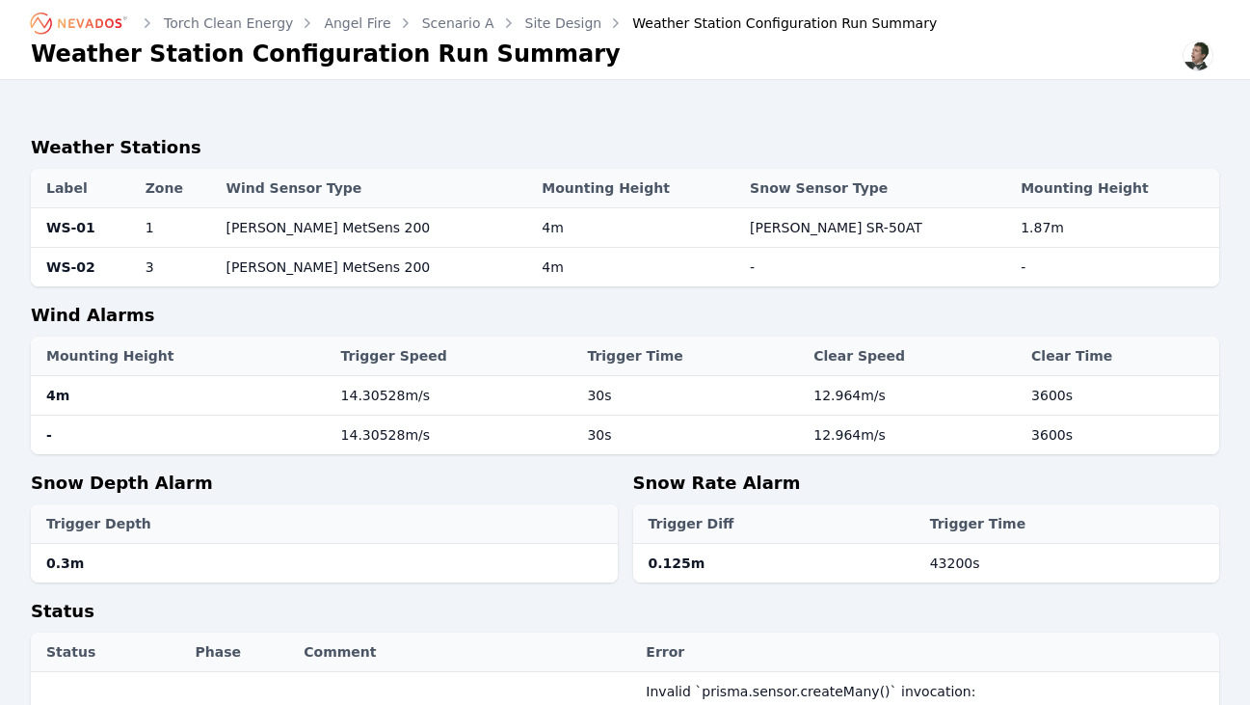
click at [572, 27] on link "Site Design" at bounding box center [563, 22] width 77 height 19
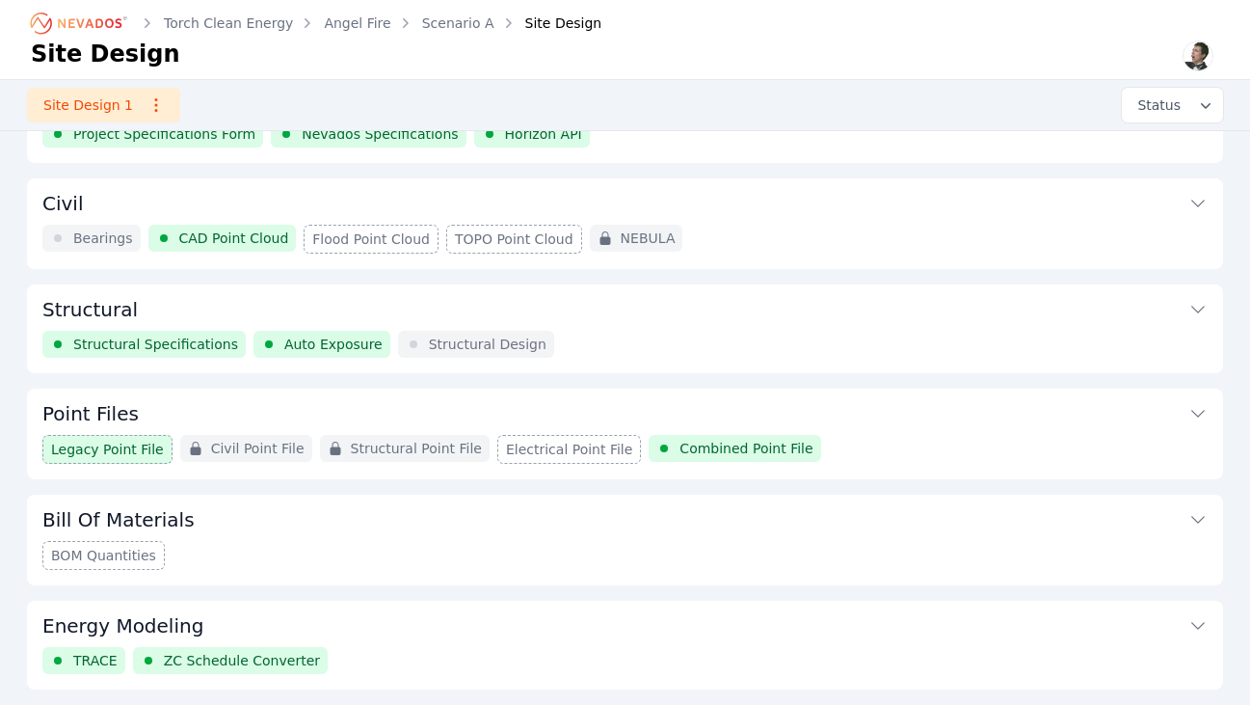
scroll to position [272, 0]
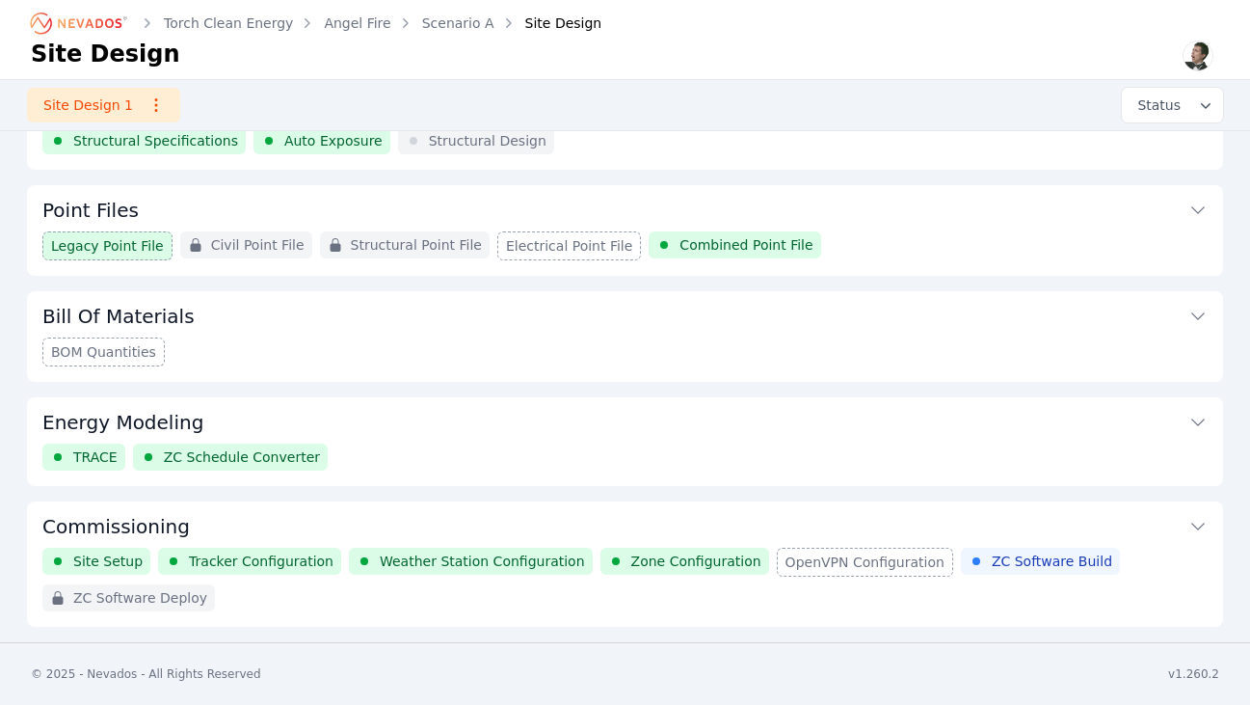
click at [629, 522] on button "Commissioning" at bounding box center [624, 524] width 1165 height 46
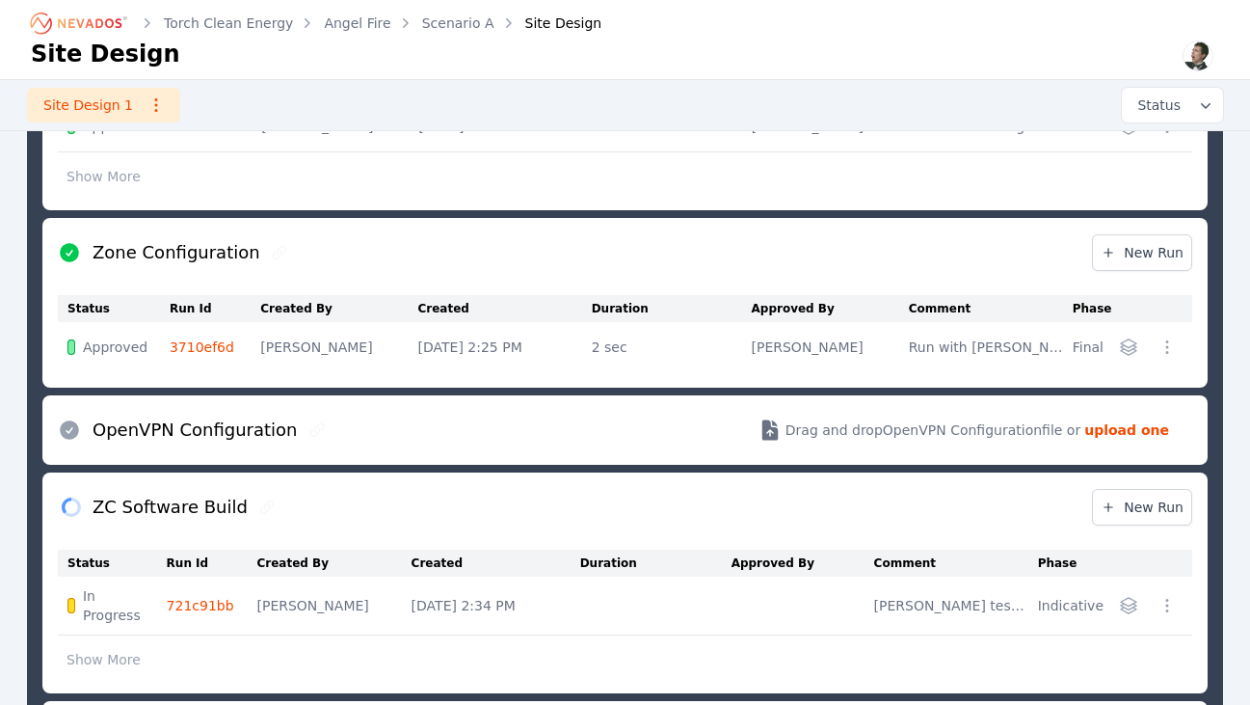
scroll to position [1415, 0]
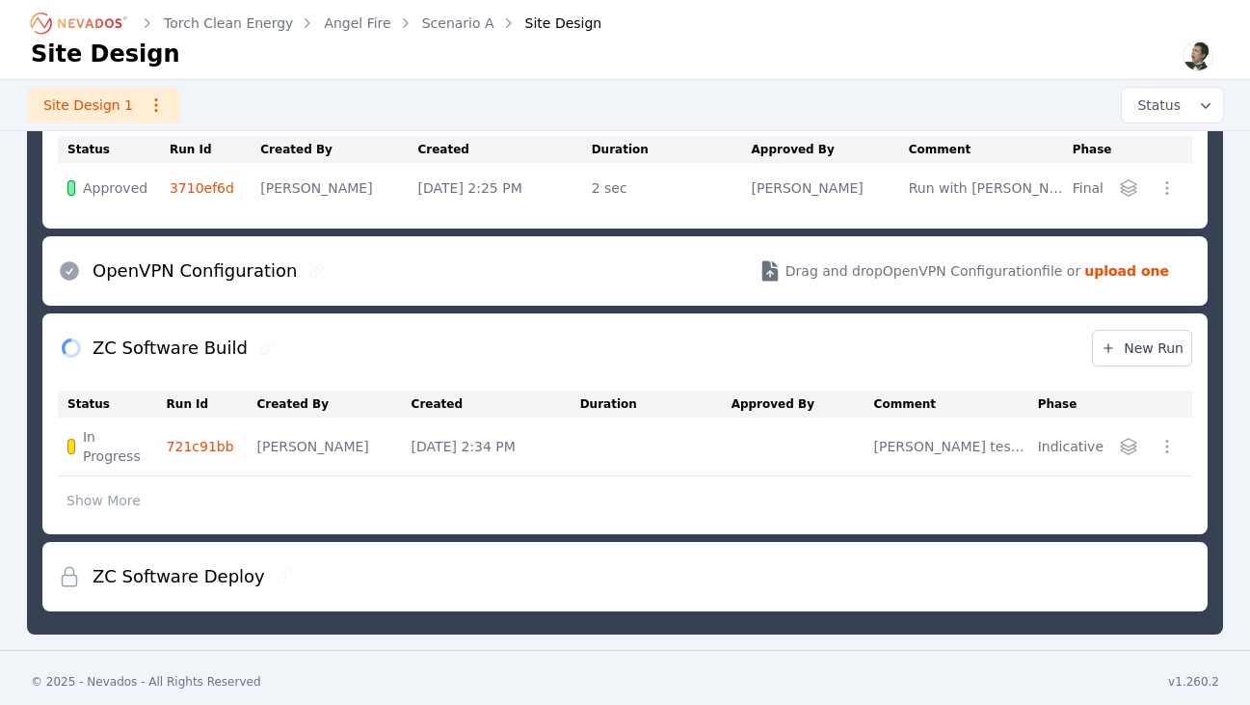
click at [201, 439] on link "721c91bb" at bounding box center [200, 446] width 67 height 15
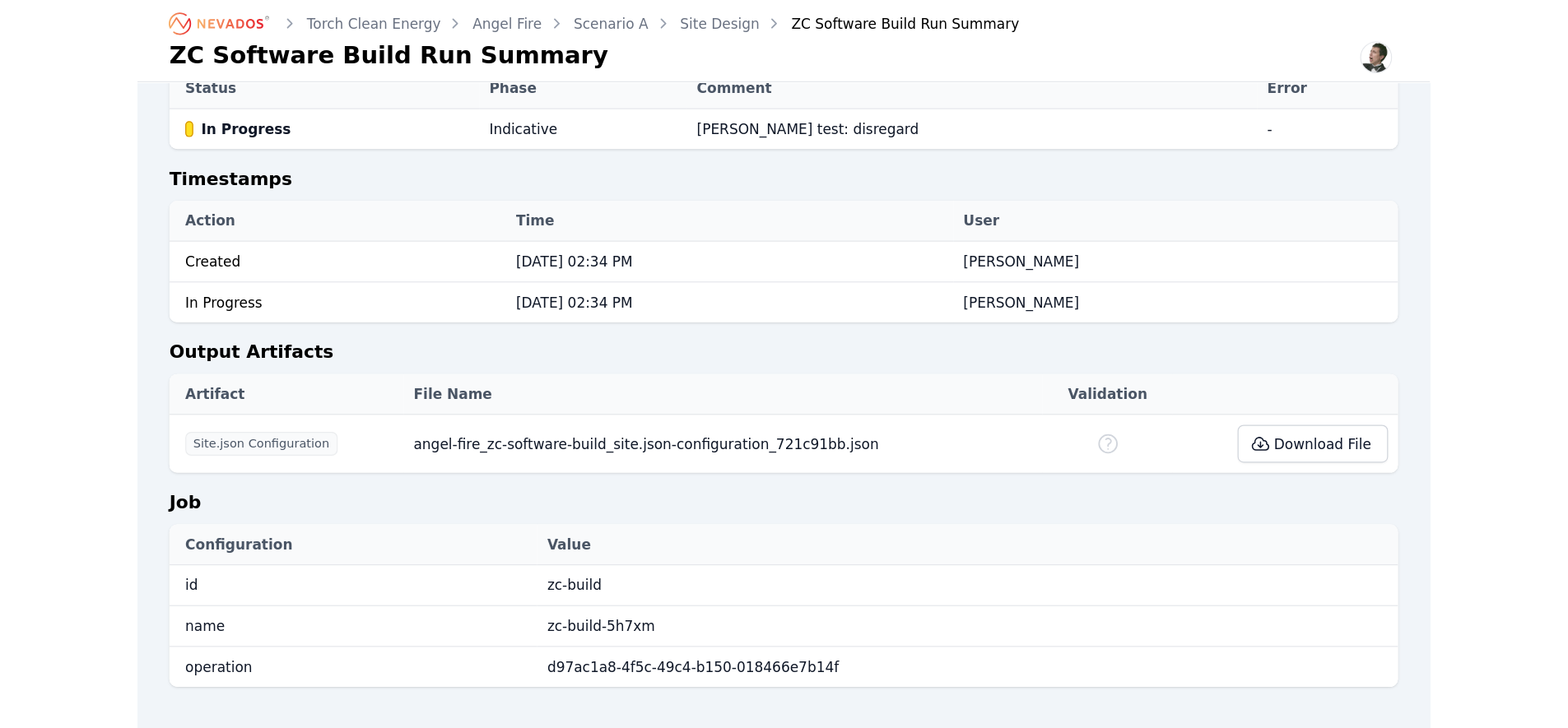
scroll to position [592, 0]
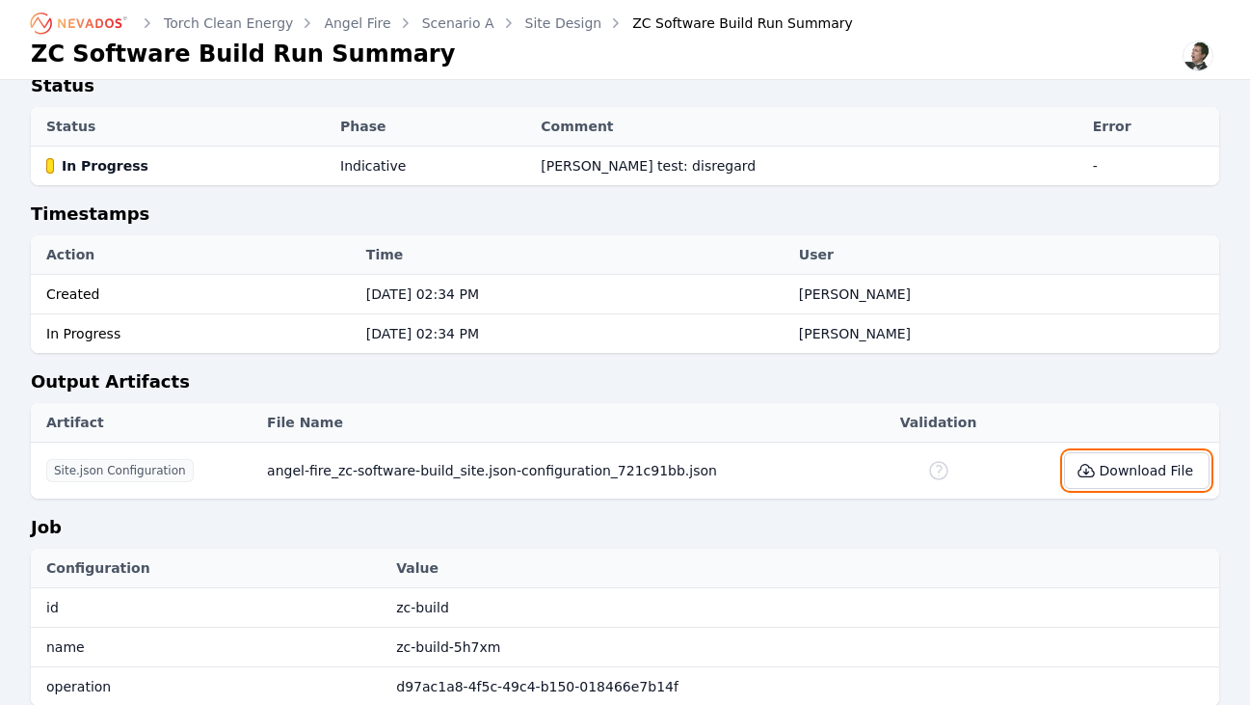
click at [1106, 473] on button "Download File" at bounding box center [1137, 470] width 146 height 37
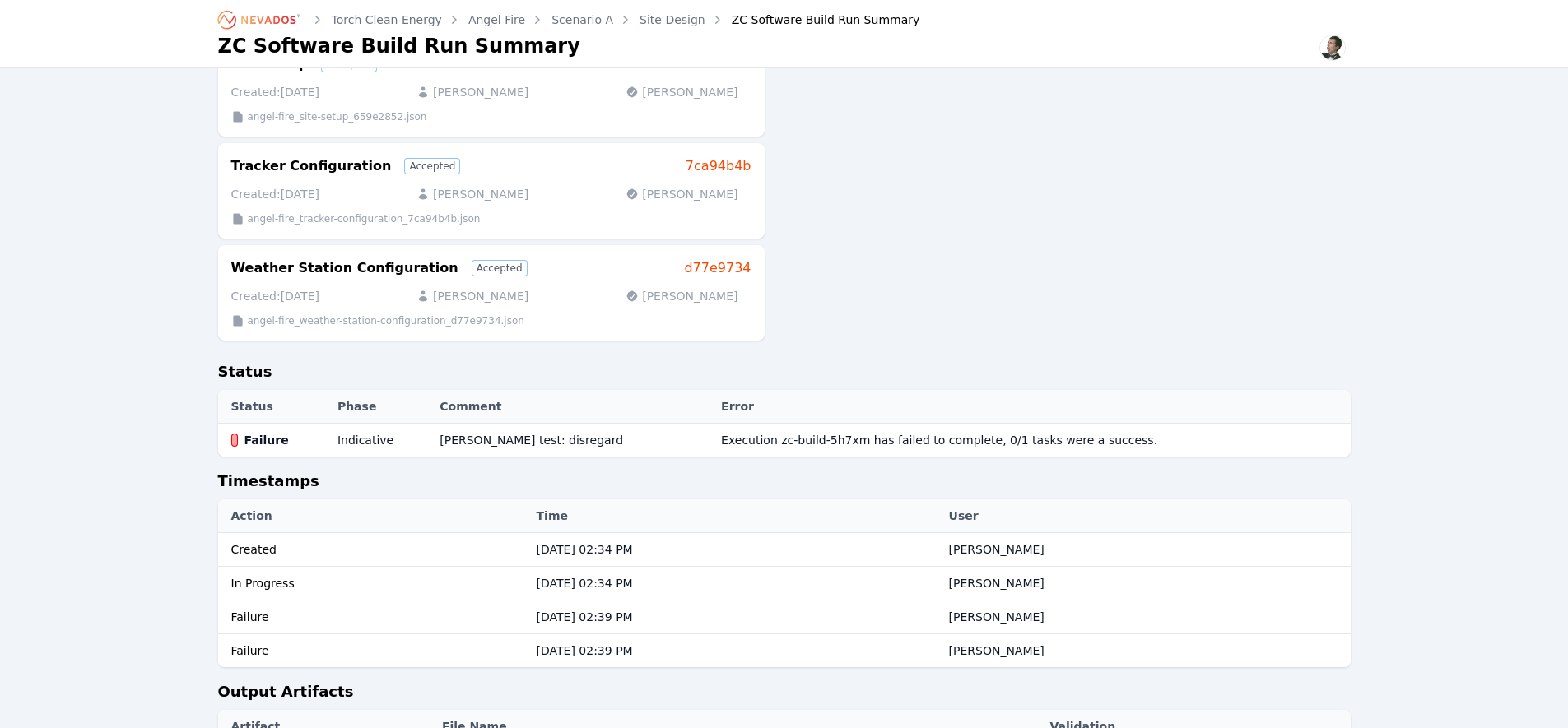
scroll to position [0, 0]
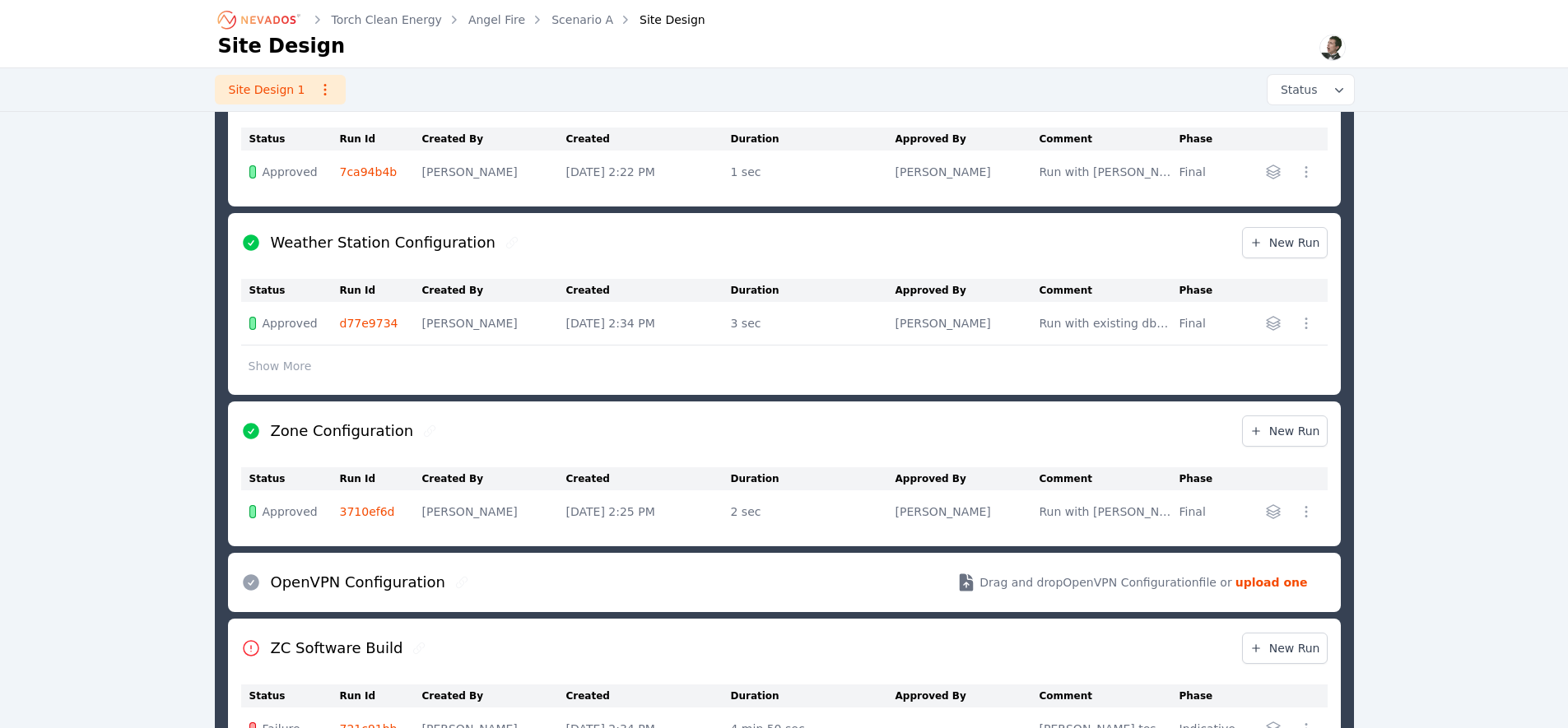
scroll to position [824, 0]
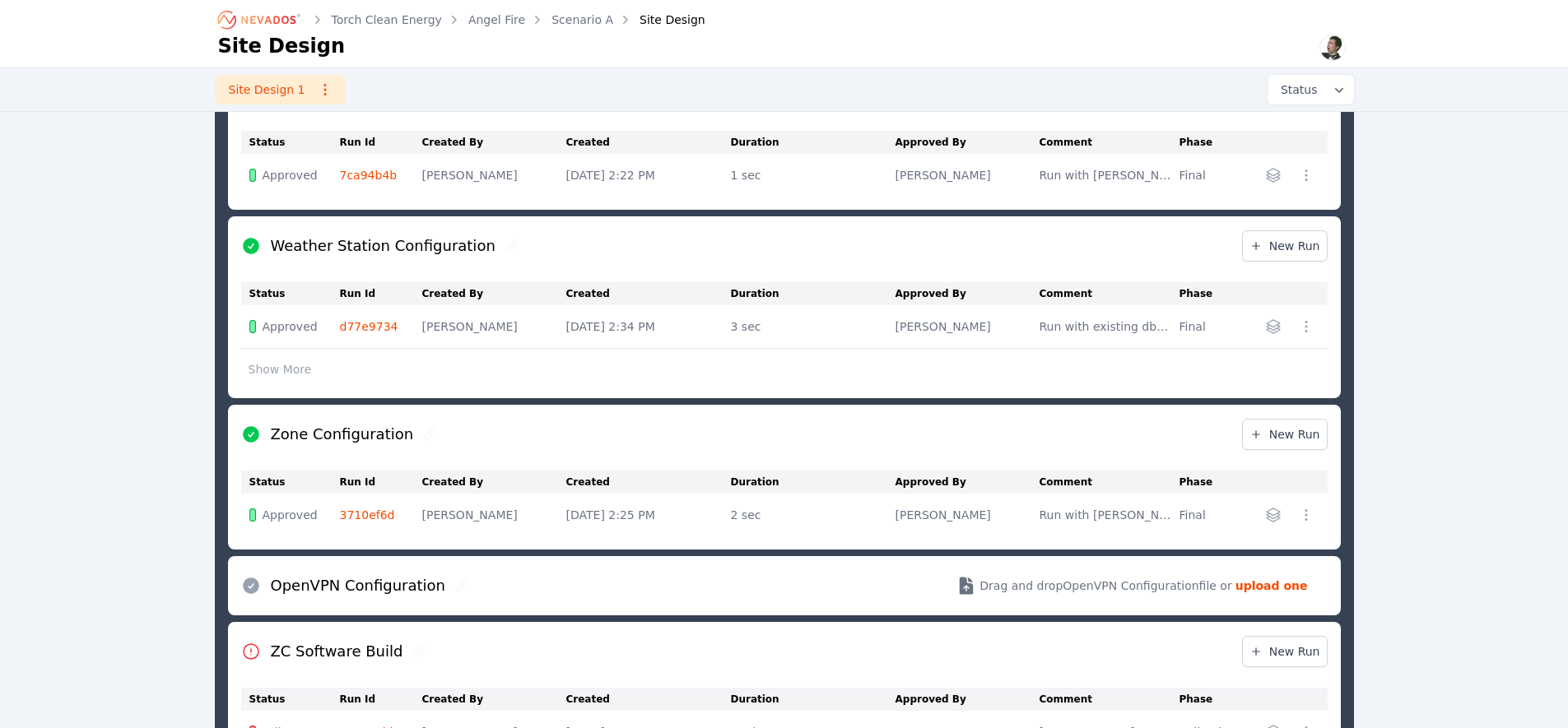
click at [354, 326] on link "d77e9734" at bounding box center [369, 326] width 58 height 13
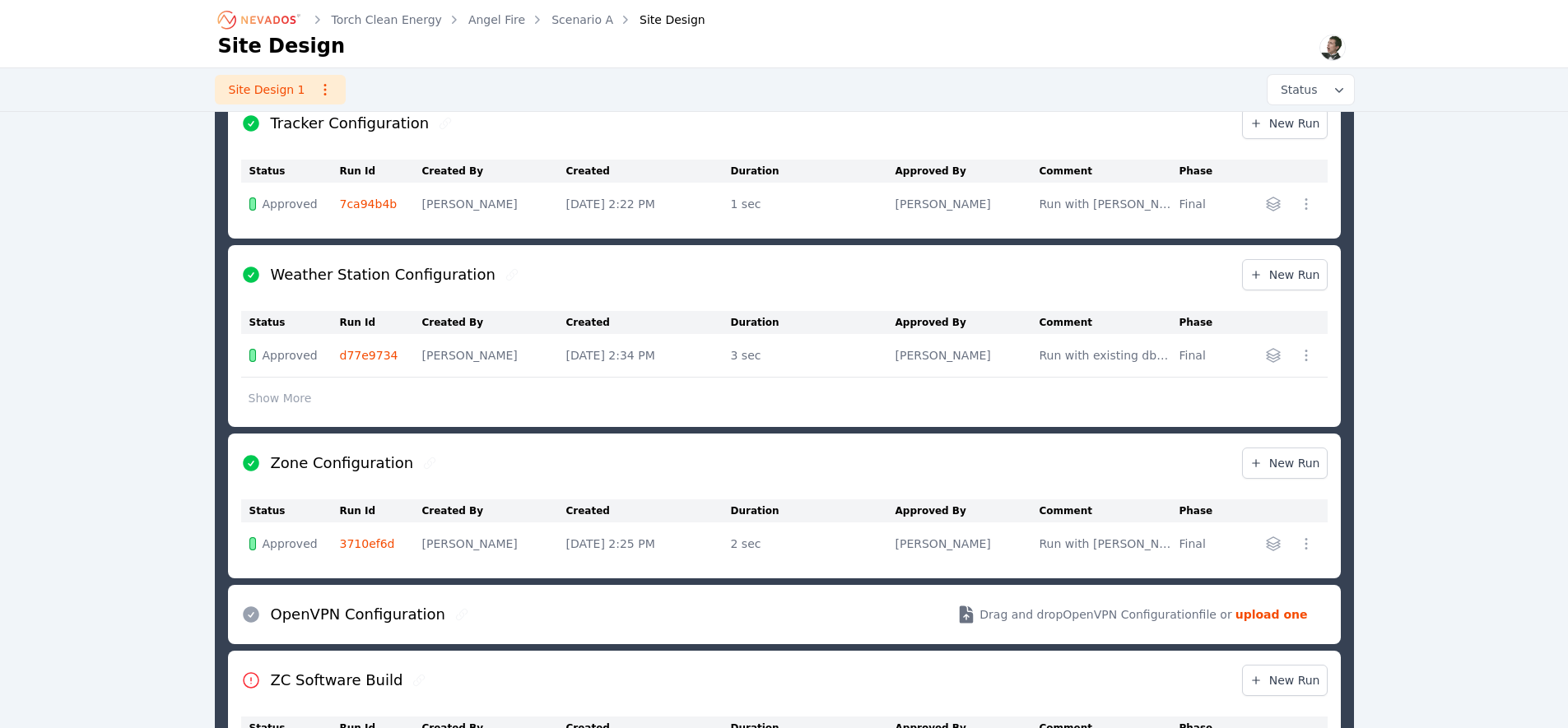
scroll to position [804, 0]
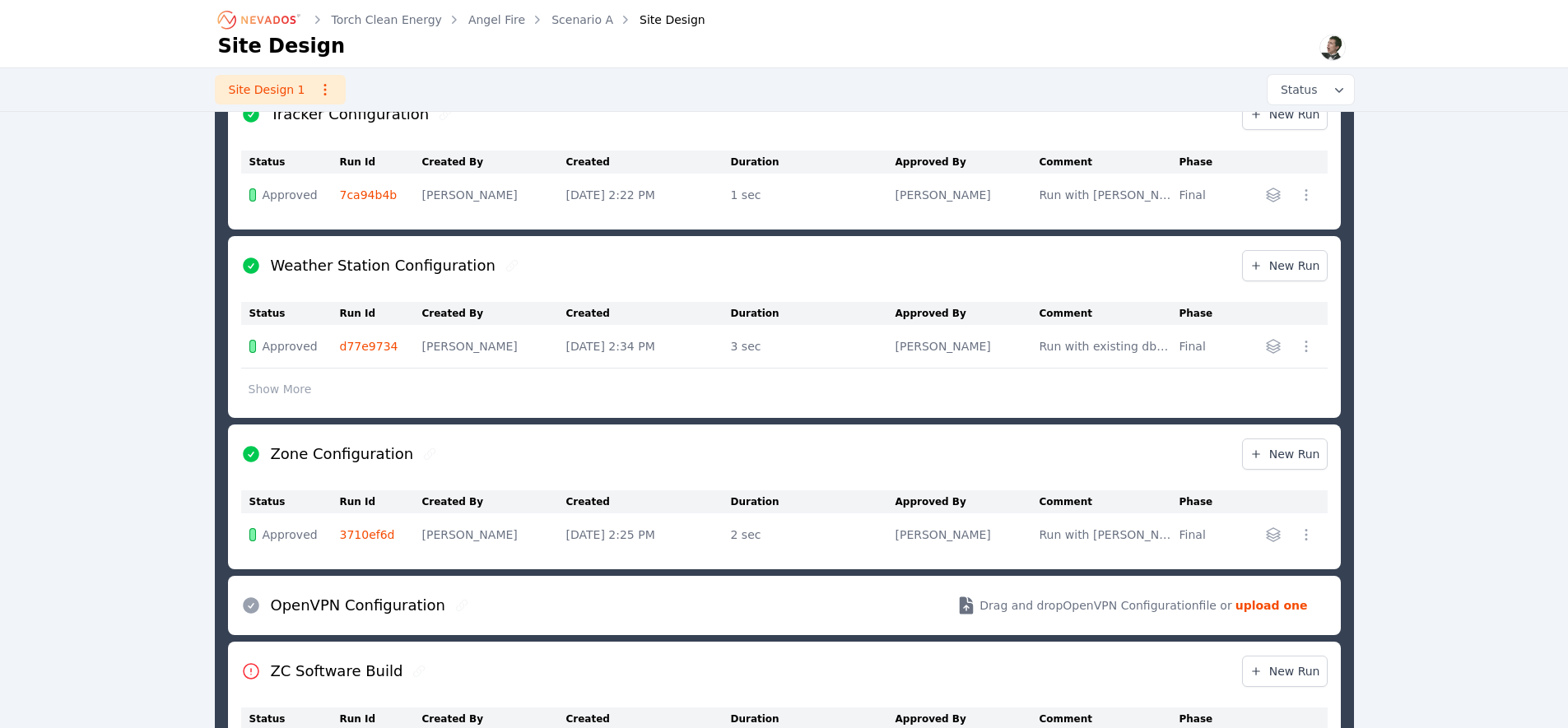
click at [347, 535] on link "3710ef6d" at bounding box center [367, 534] width 56 height 13
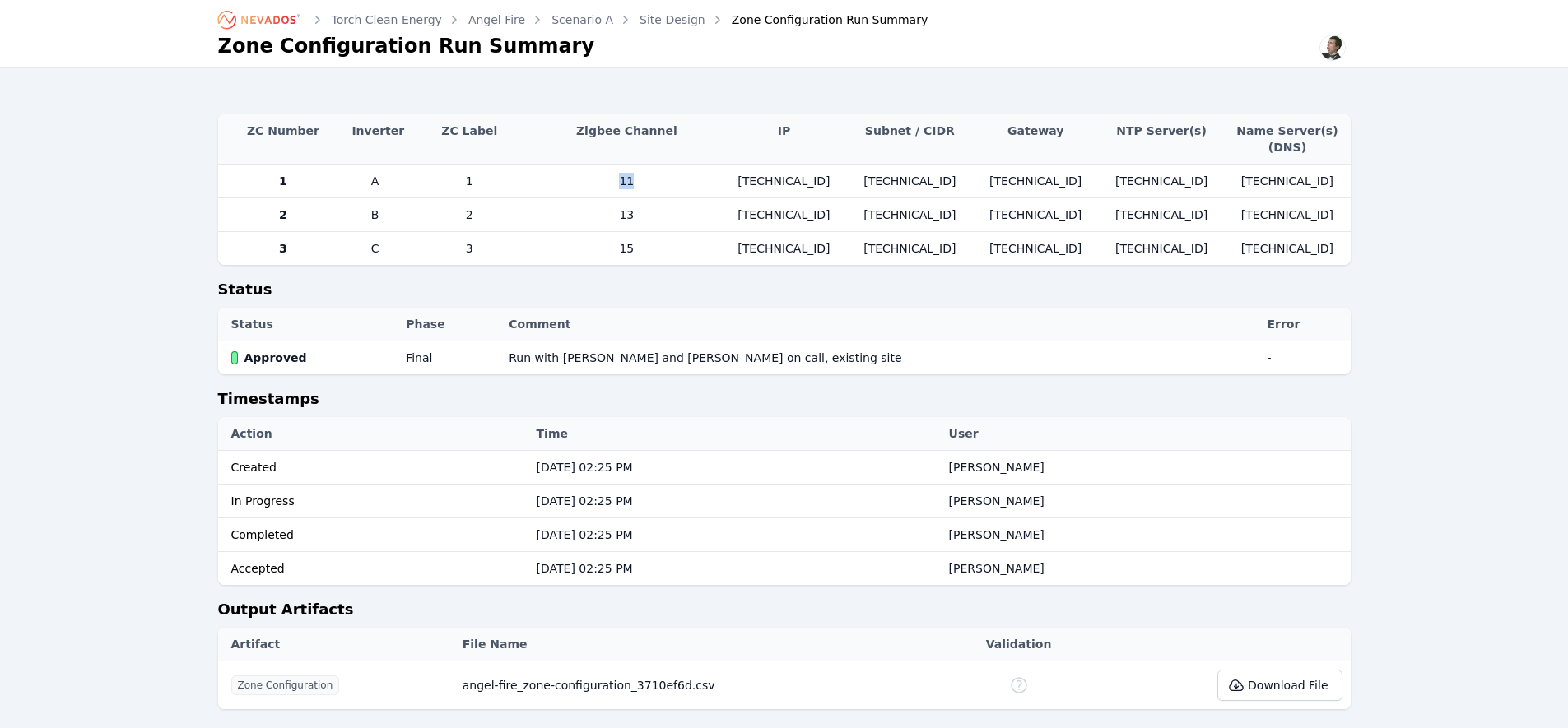
drag, startPoint x: 634, startPoint y: 181, endPoint x: 583, endPoint y: 182, distance: 51.0
click at [583, 182] on td "11" at bounding box center [627, 181] width 189 height 33
drag, startPoint x: 662, startPoint y: 257, endPoint x: 578, endPoint y: 259, distance: 84.0
click at [578, 259] on td "15" at bounding box center [627, 248] width 189 height 33
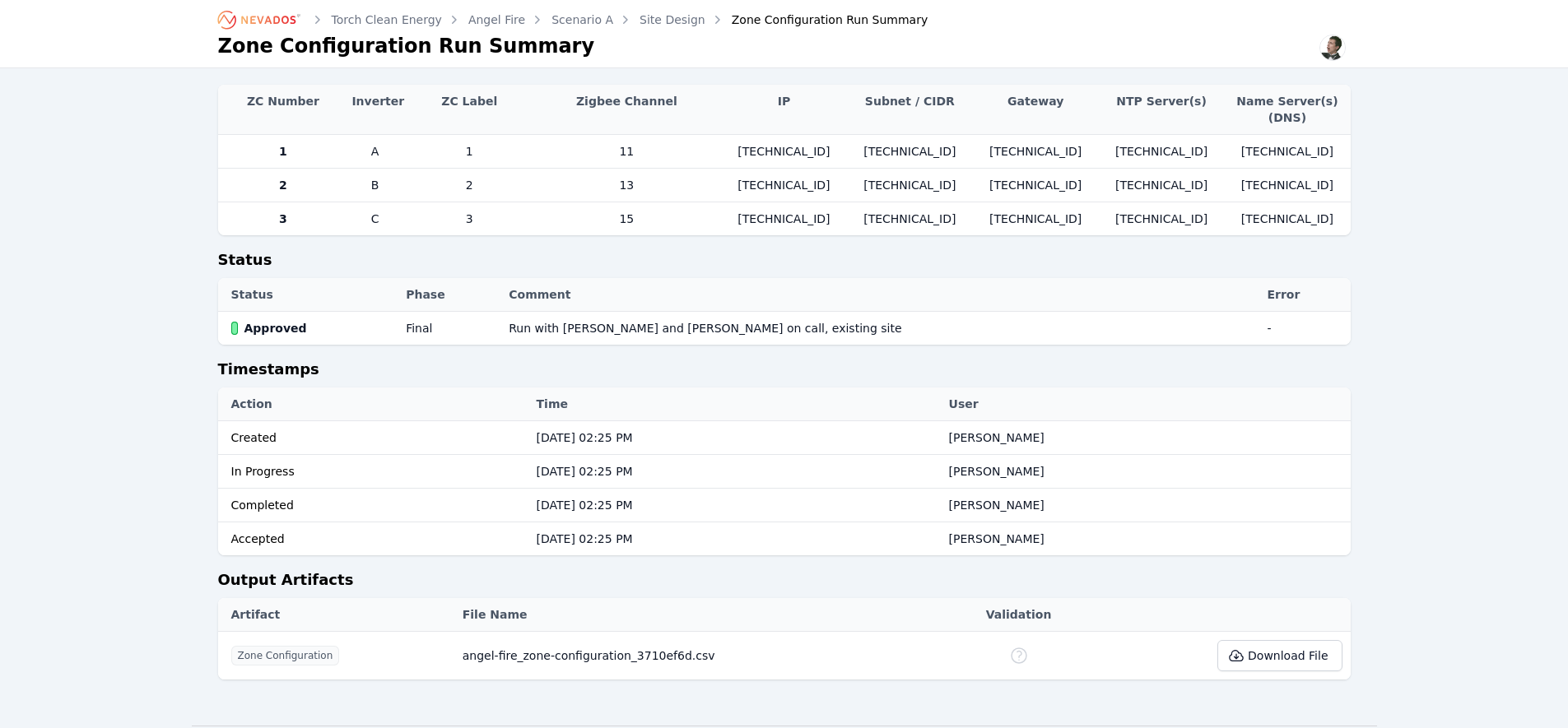
scroll to position [80, 0]
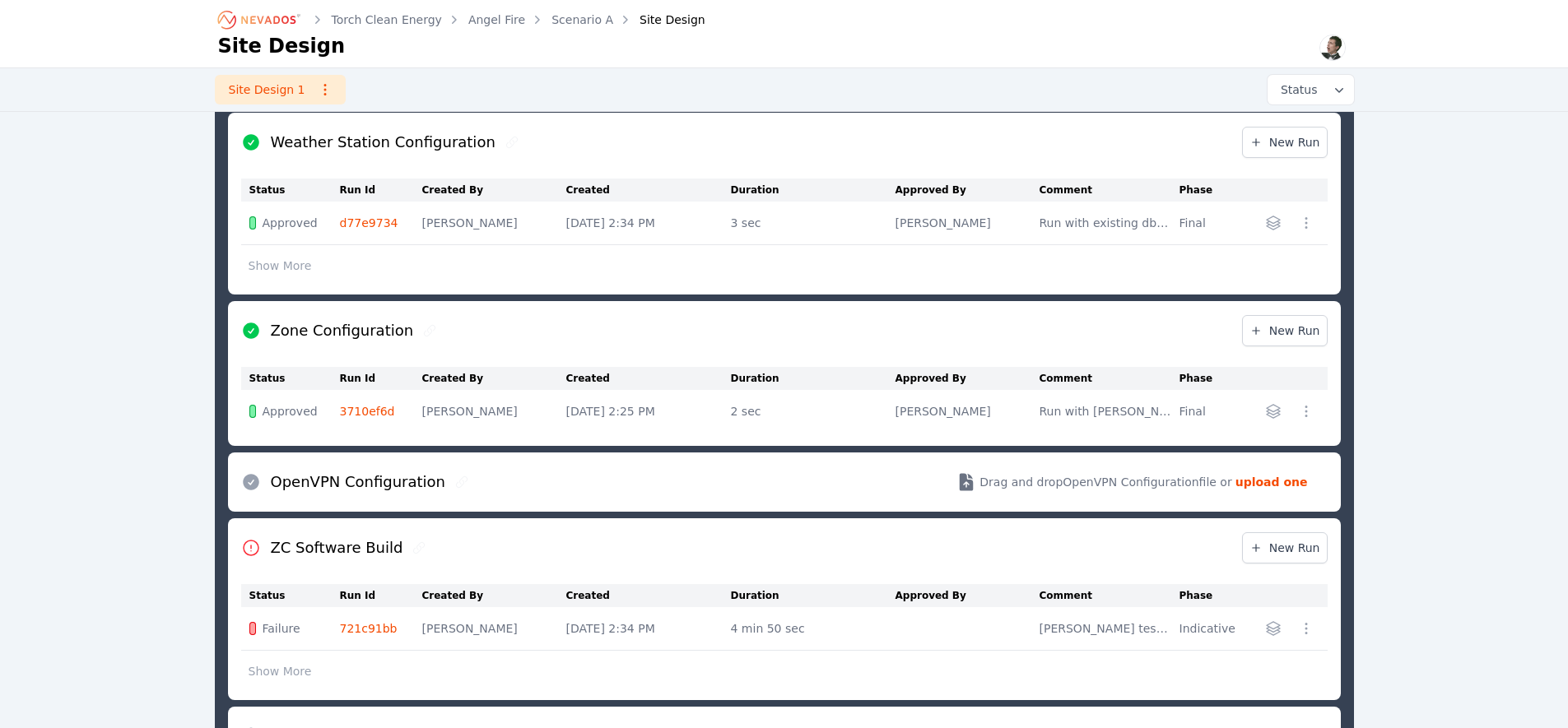
scroll to position [894, 0]
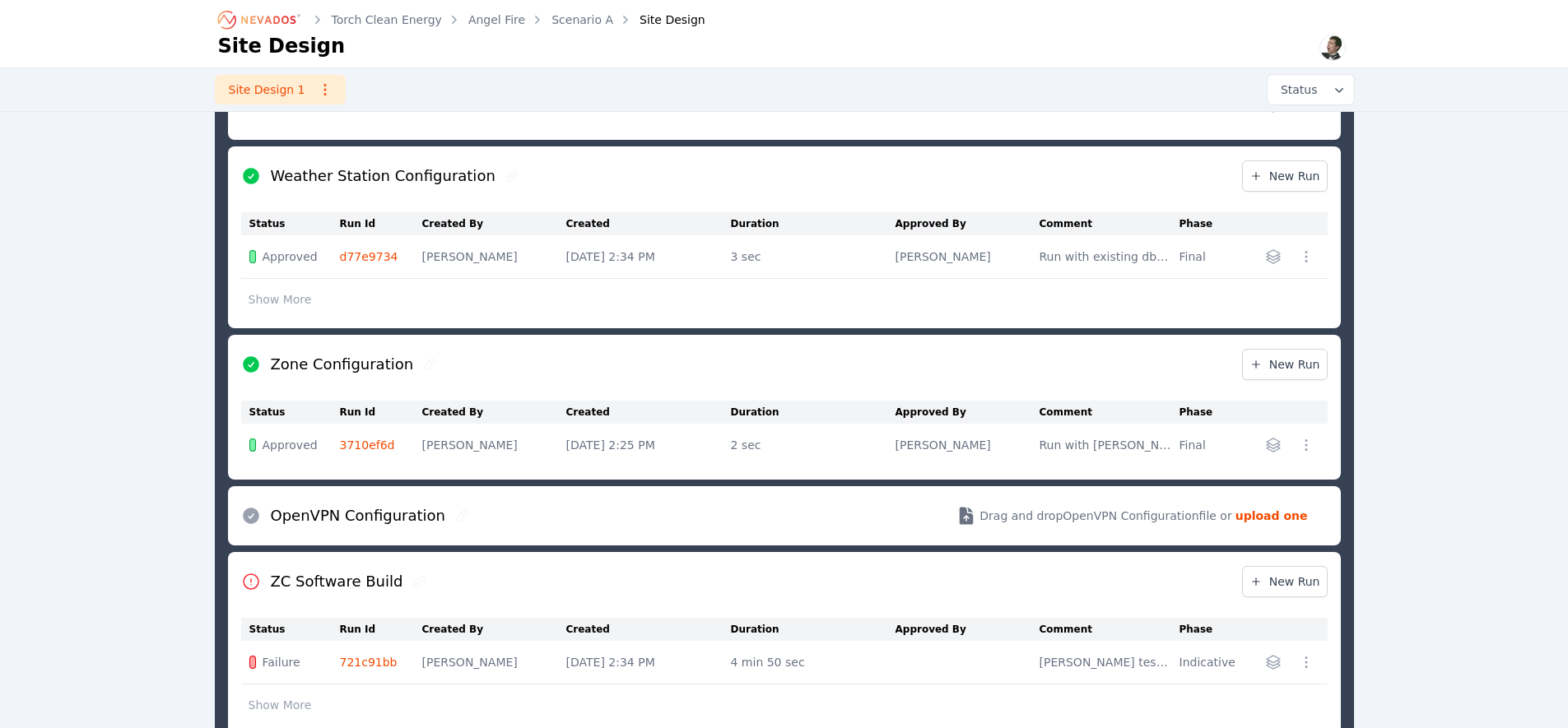
click at [246, 20] on icon "Breadcrumb" at bounding box center [268, 20] width 55 height 9
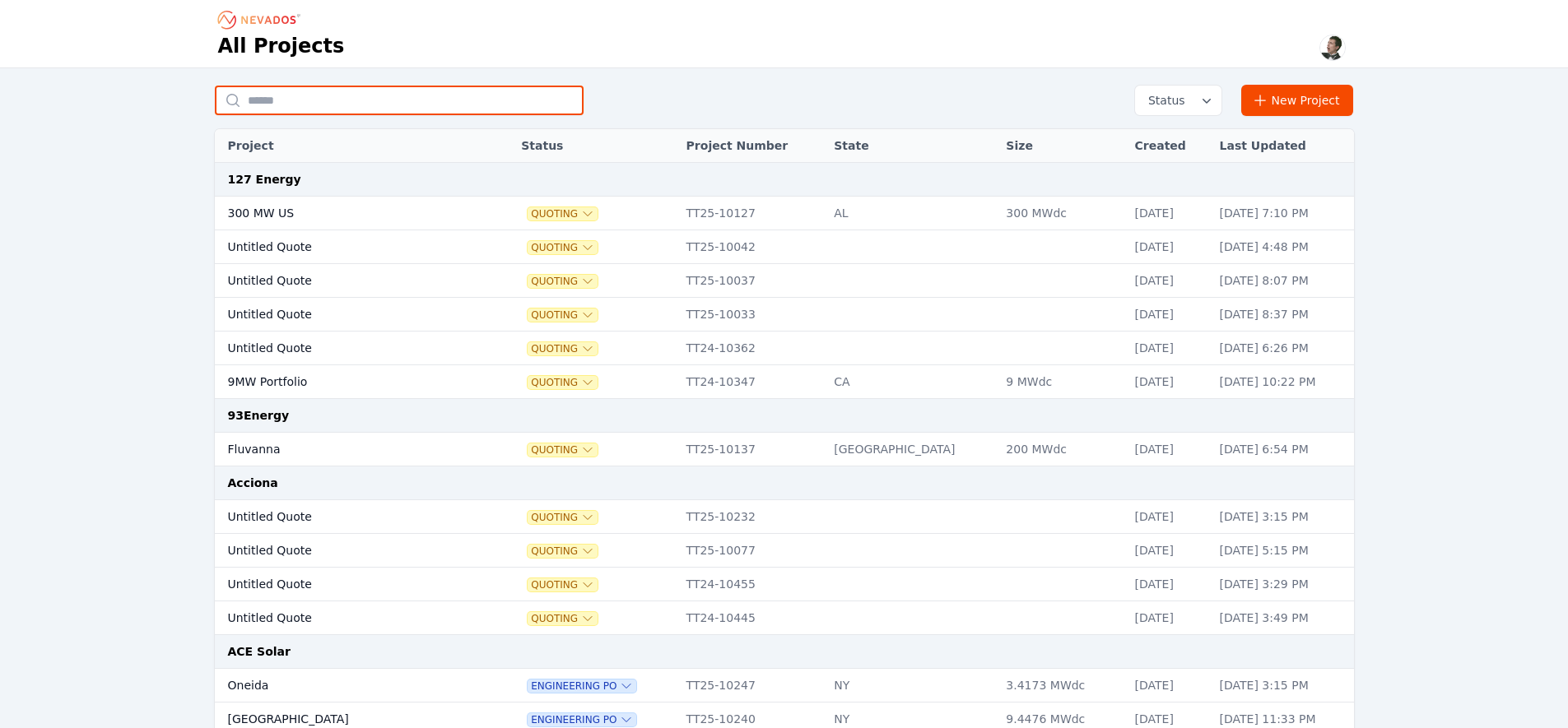
click at [405, 105] on input "text" at bounding box center [400, 100] width 369 height 30
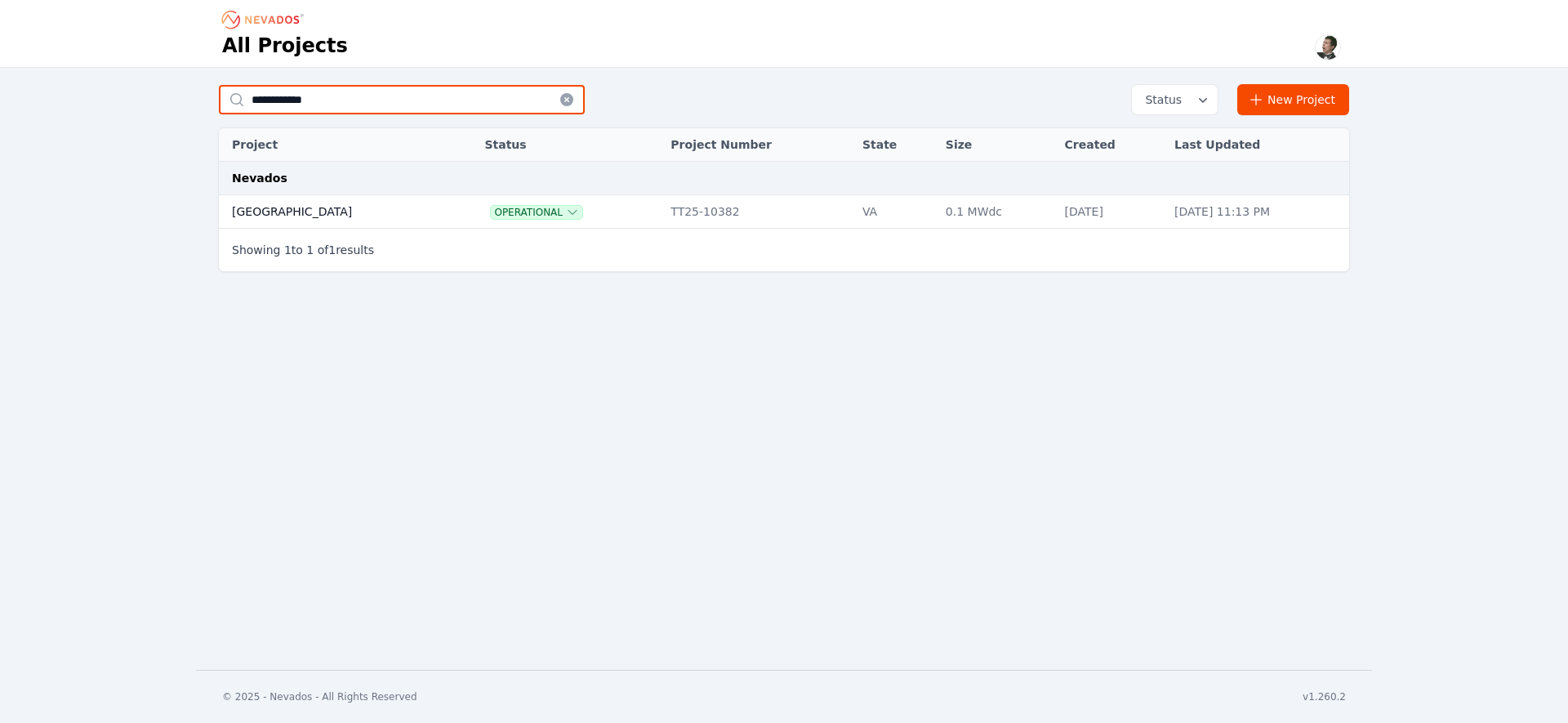
type input "**********"
click at [296, 209] on td "Preston Hills" at bounding box center [334, 212] width 231 height 34
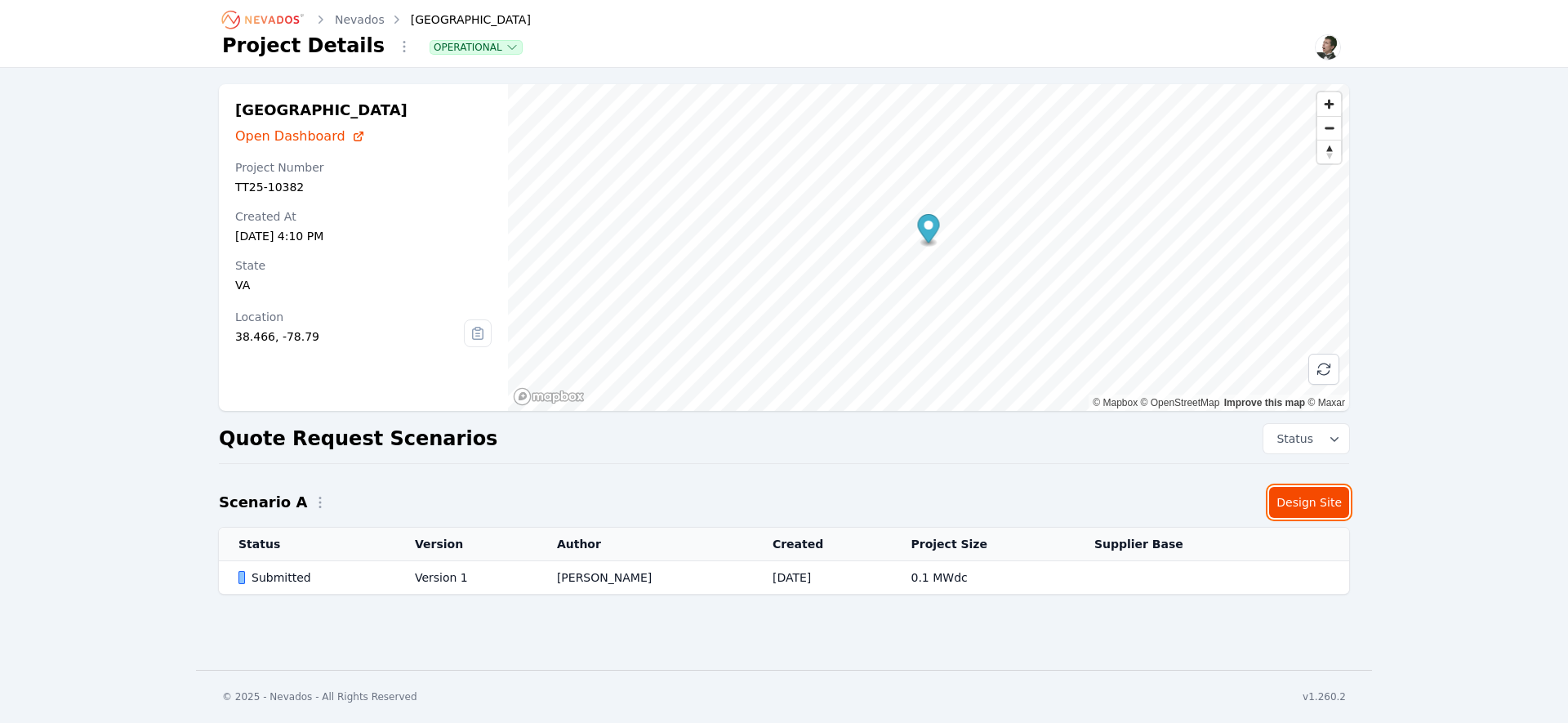
click at [1303, 498] on link "Design Site" at bounding box center [1309, 503] width 80 height 31
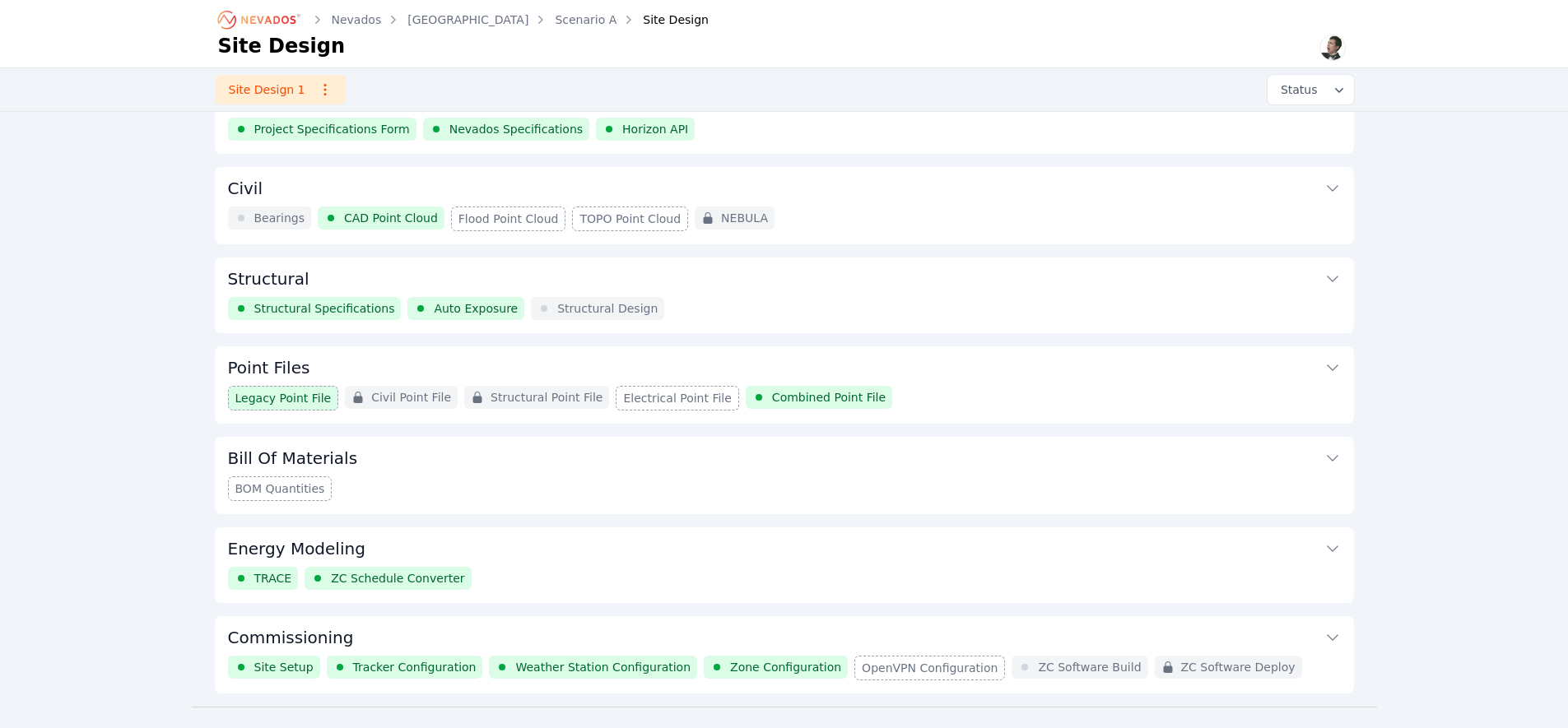
scroll to position [76, 0]
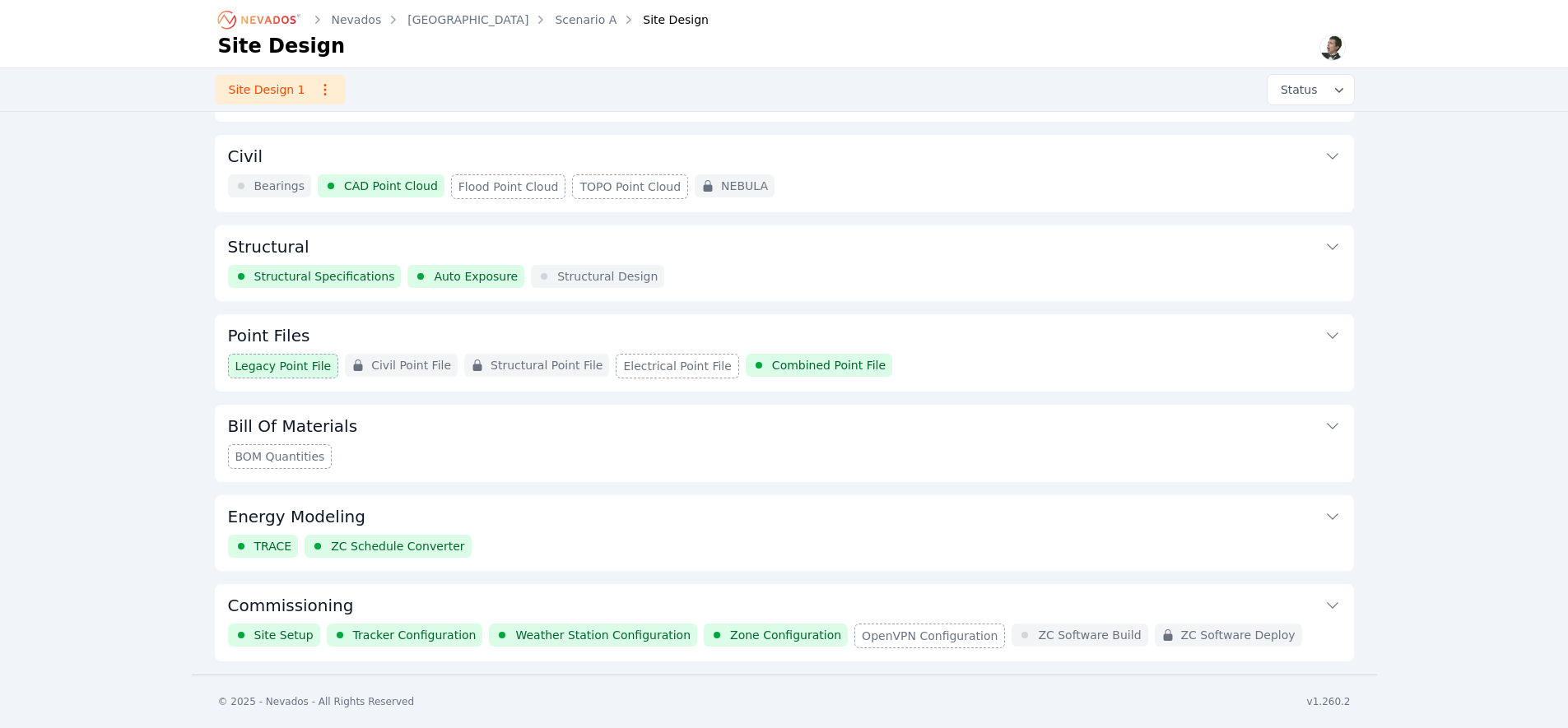
click at [704, 603] on button "Commissioning" at bounding box center [784, 603] width 1113 height 39
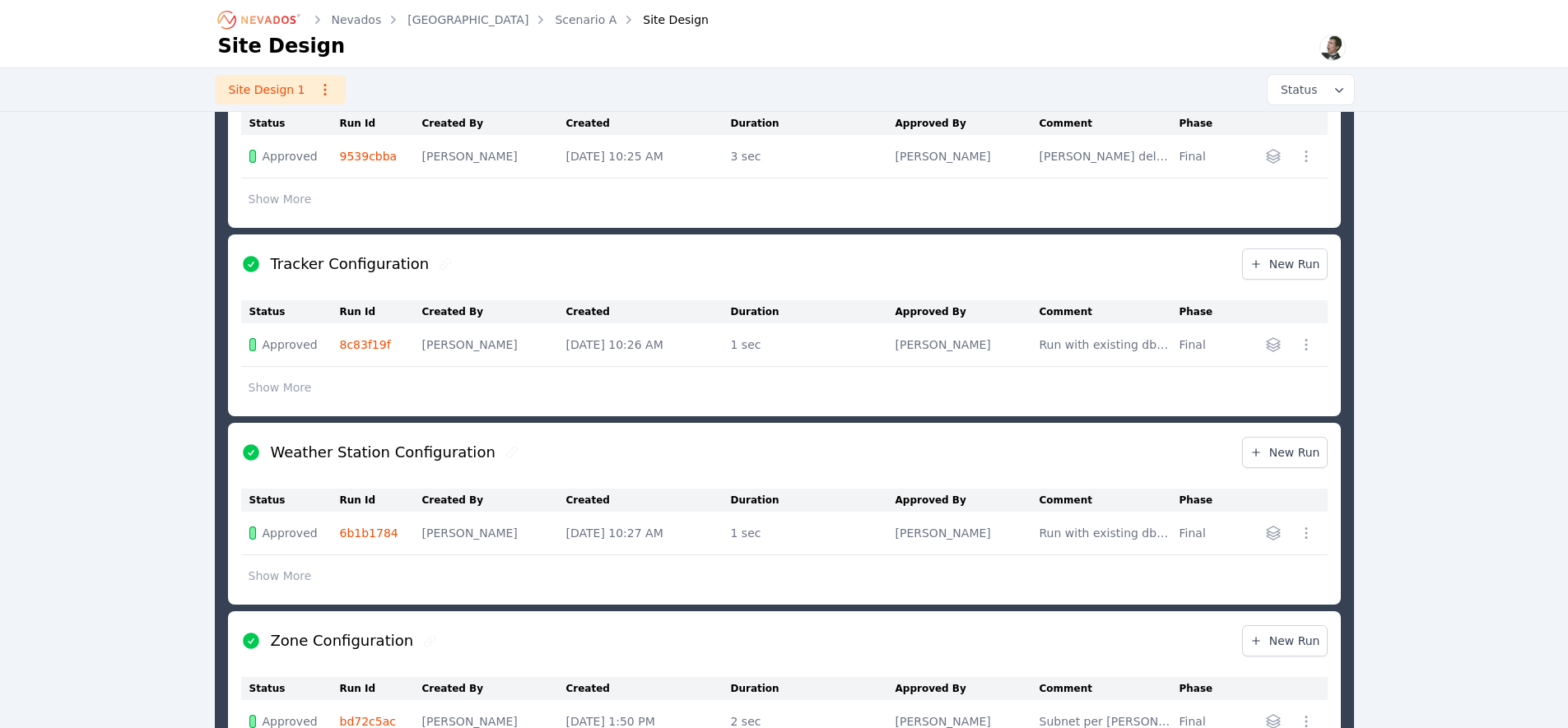
scroll to position [703, 0]
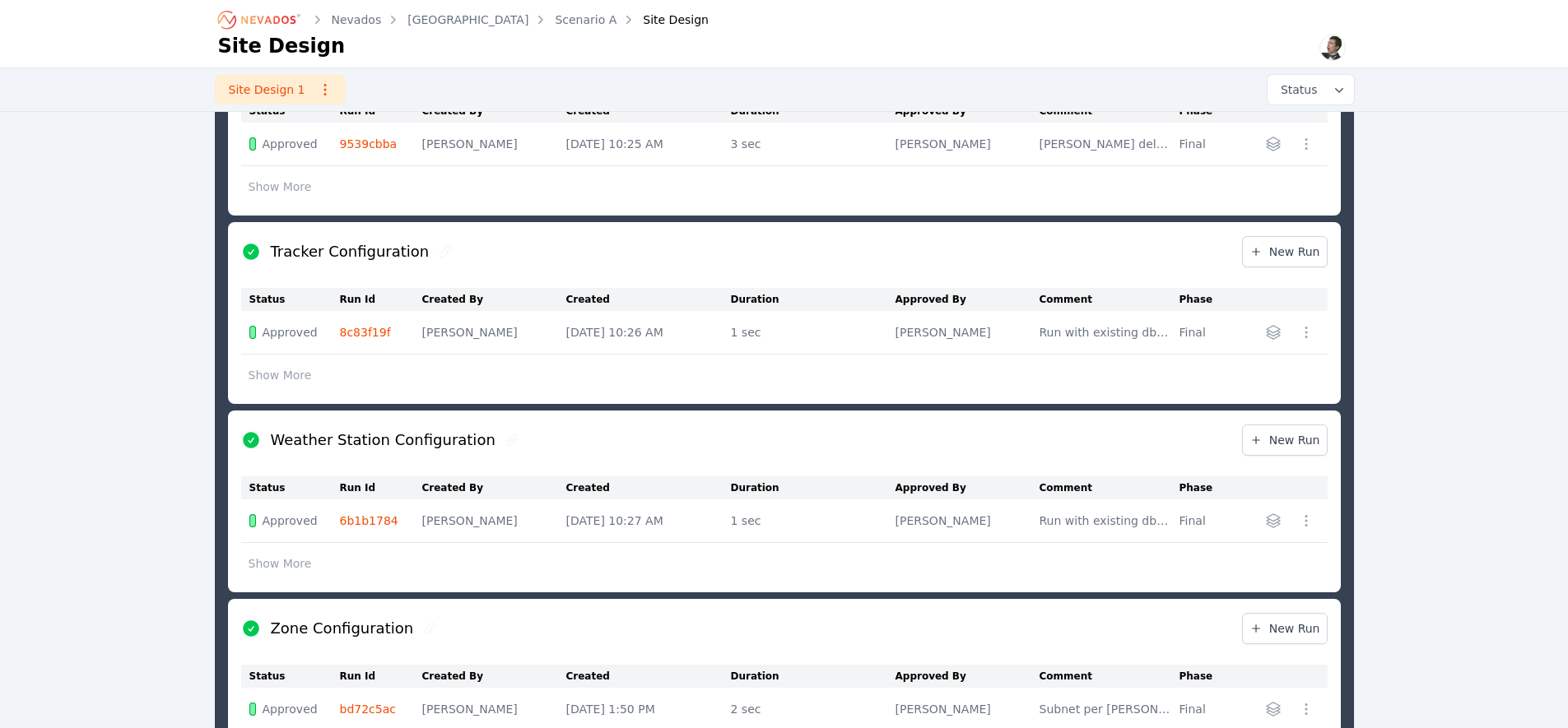
click at [365, 519] on link "6b1b1784" at bounding box center [369, 520] width 58 height 13
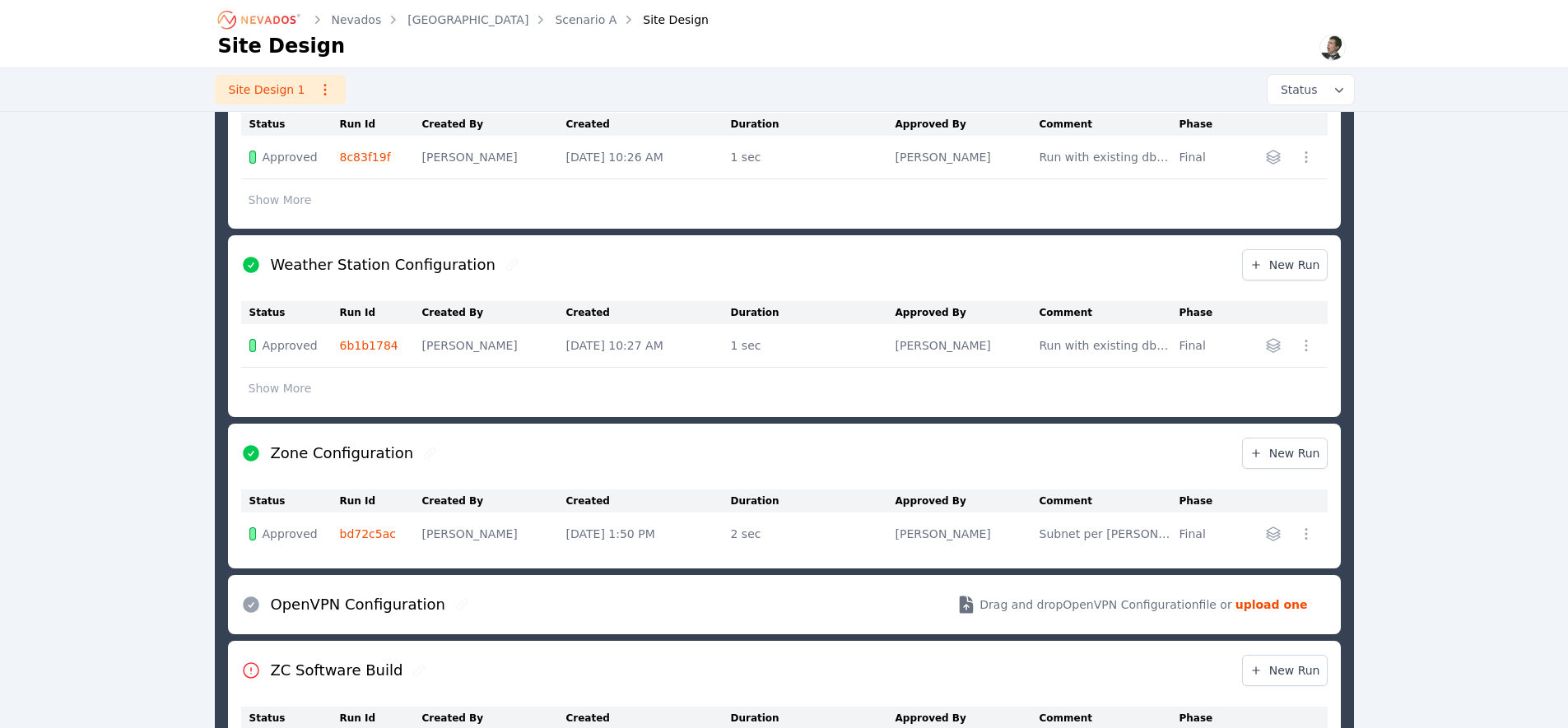
scroll to position [1088, 0]
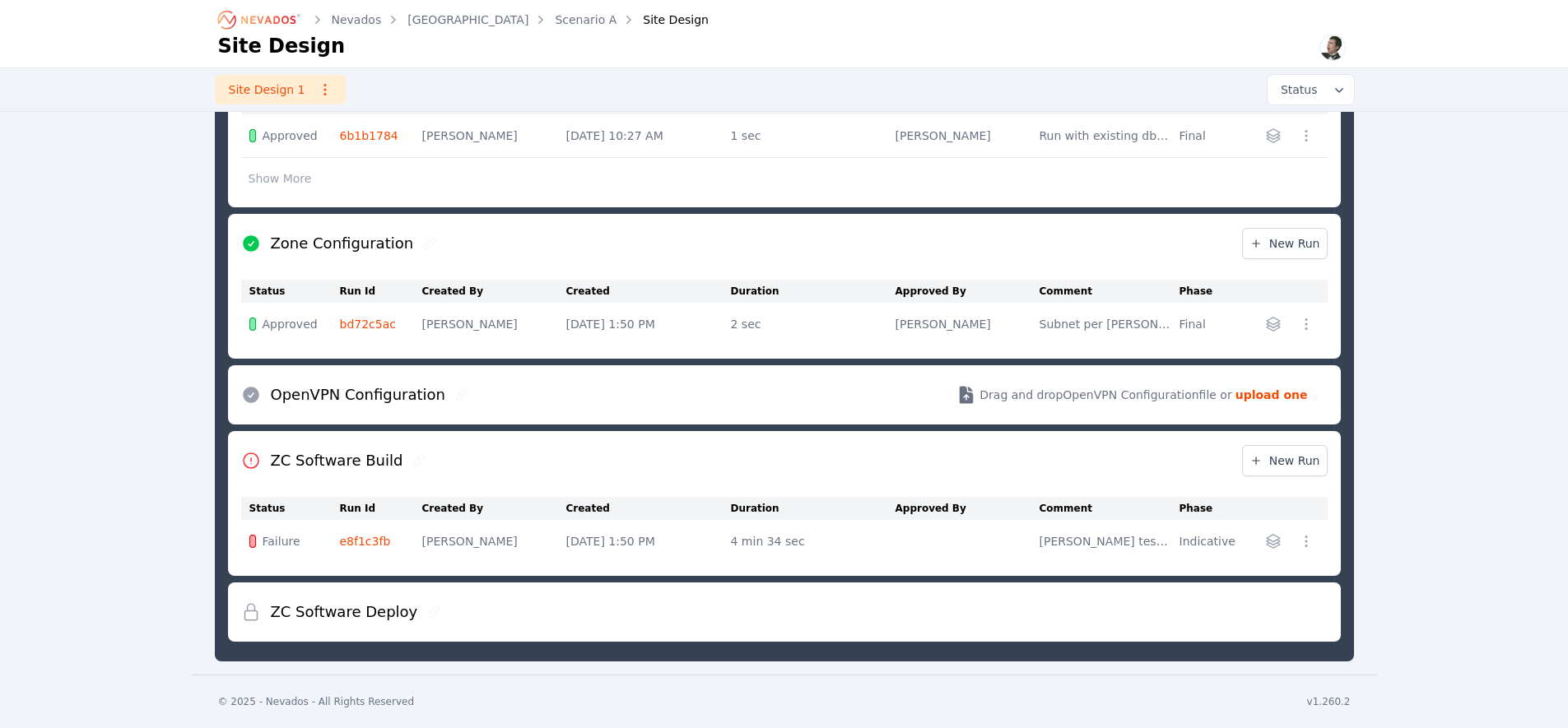
click at [366, 540] on link "e8f1c3fb" at bounding box center [366, 541] width 51 height 13
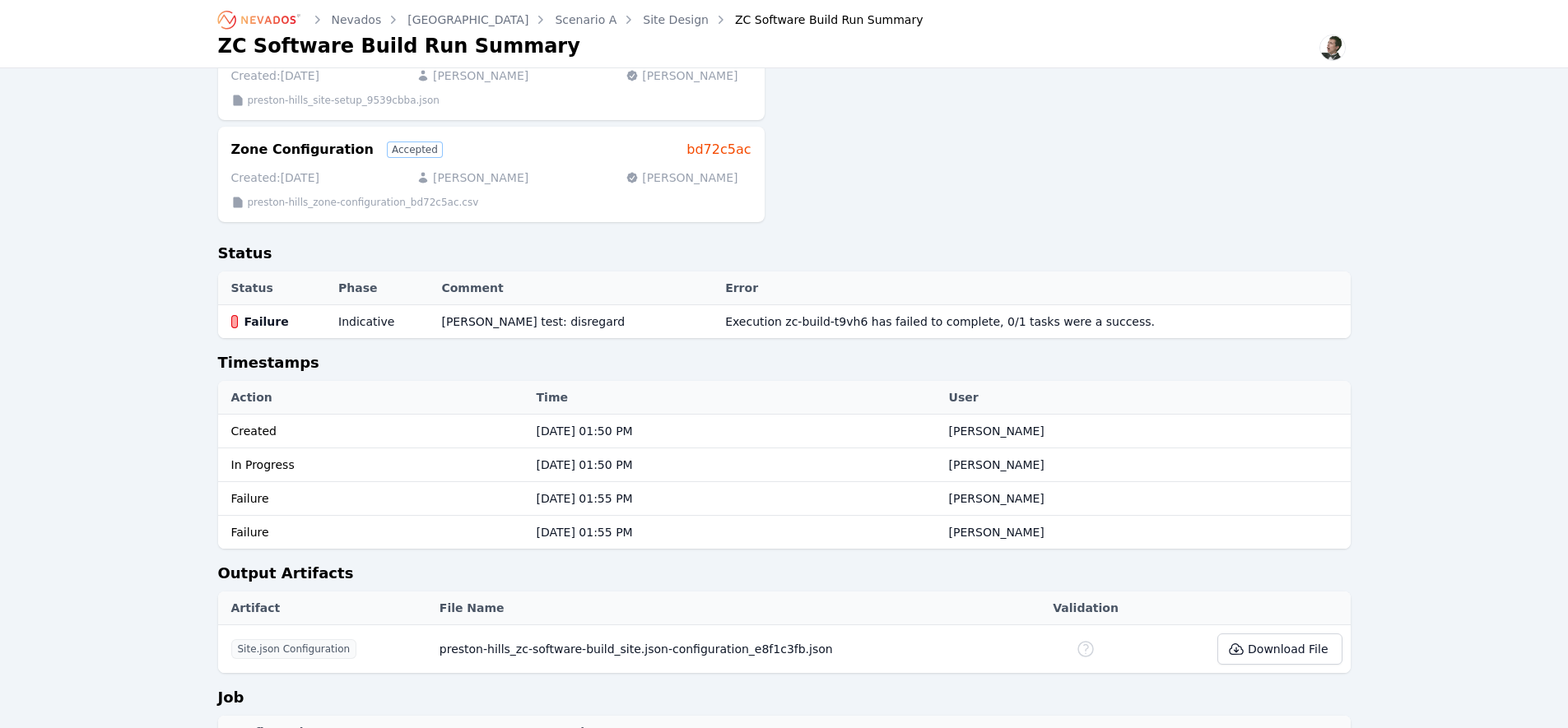
scroll to position [427, 0]
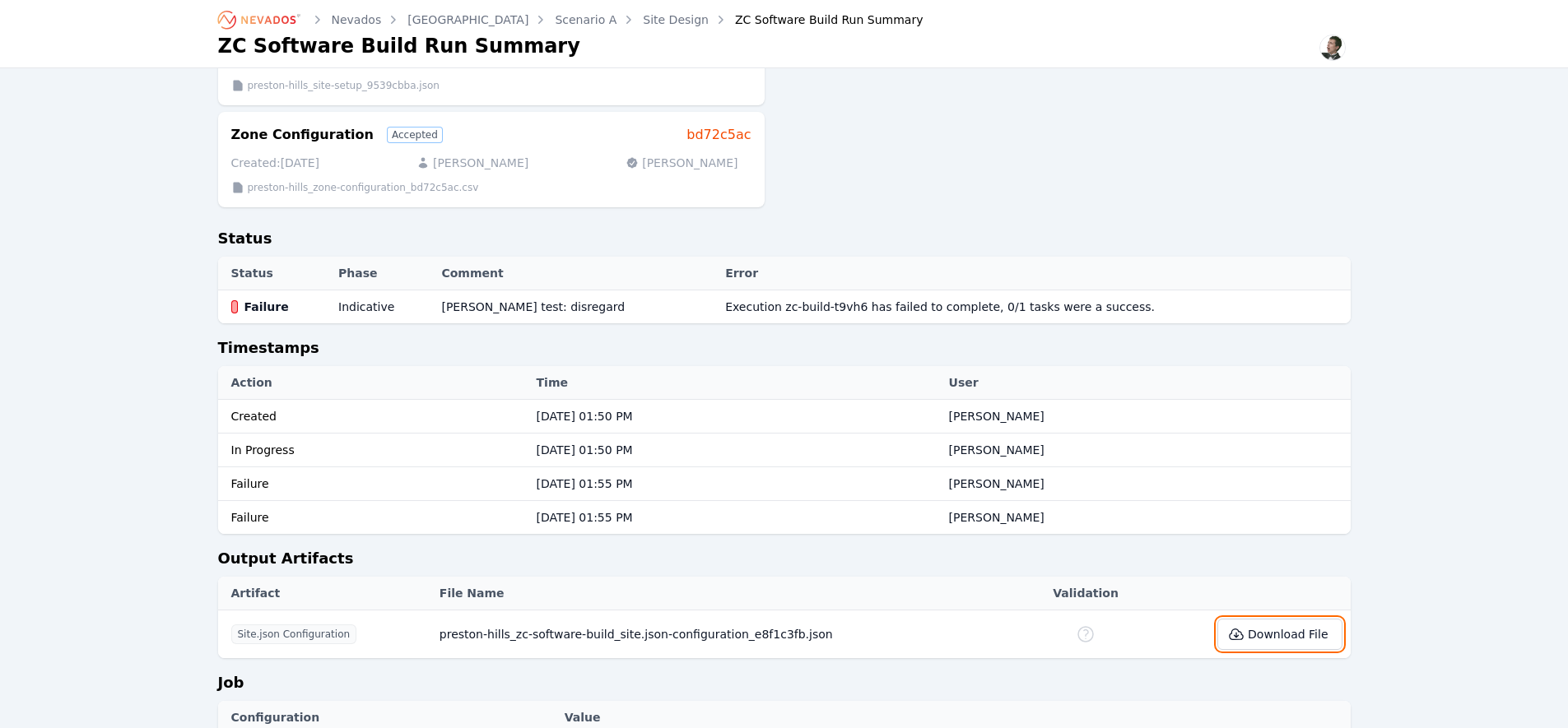
click at [1263, 626] on button "Download File" at bounding box center [1280, 634] width 125 height 32
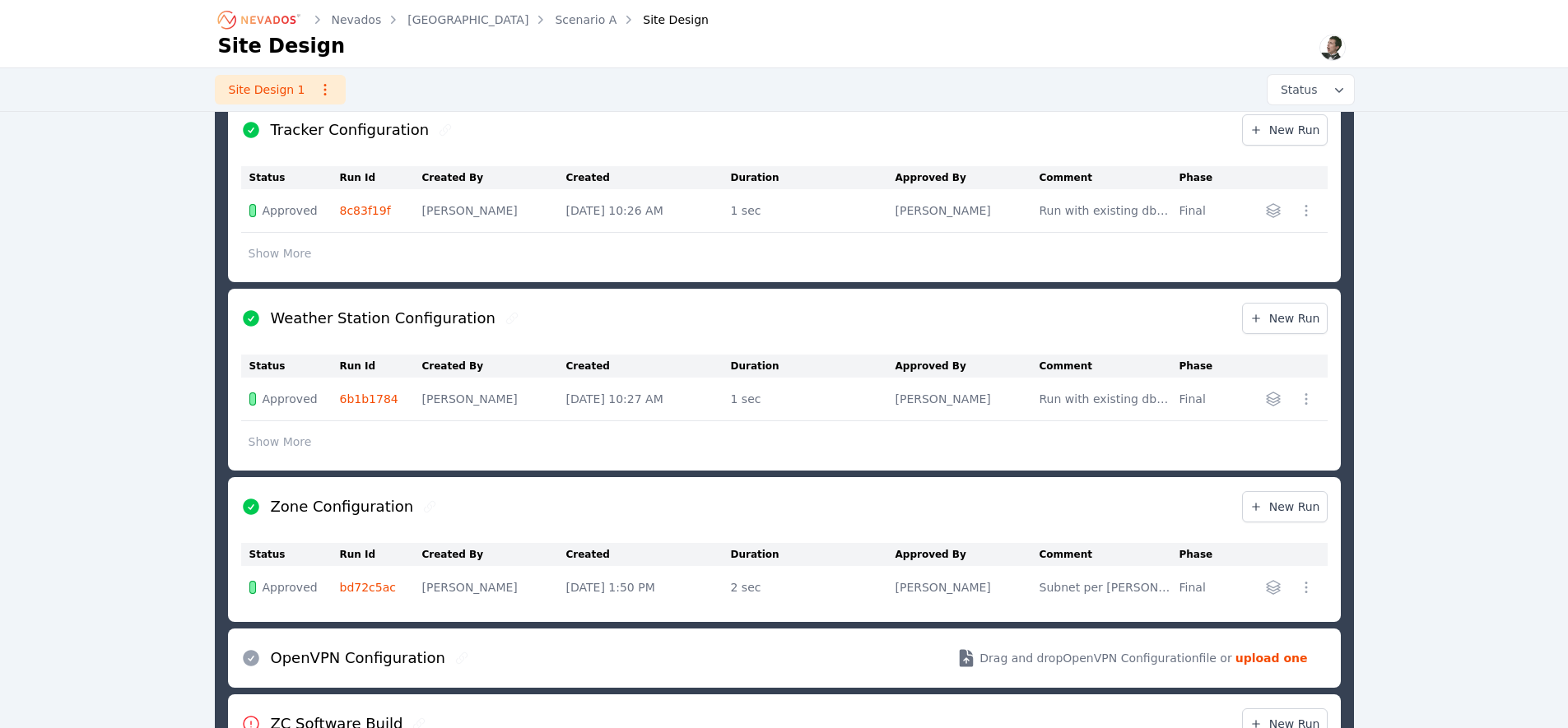
scroll to position [1088, 0]
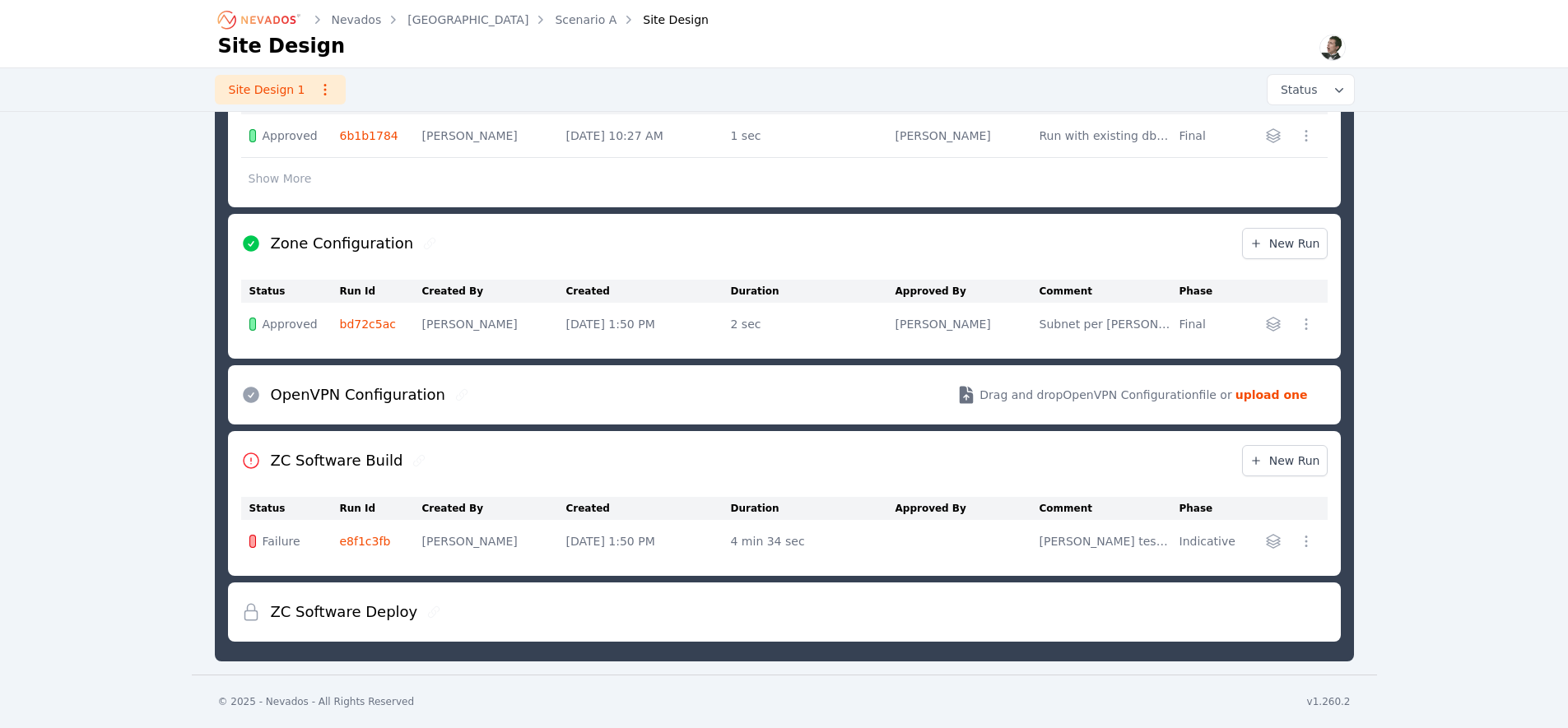
click at [372, 323] on link "bd72c5ac" at bounding box center [368, 323] width 56 height 13
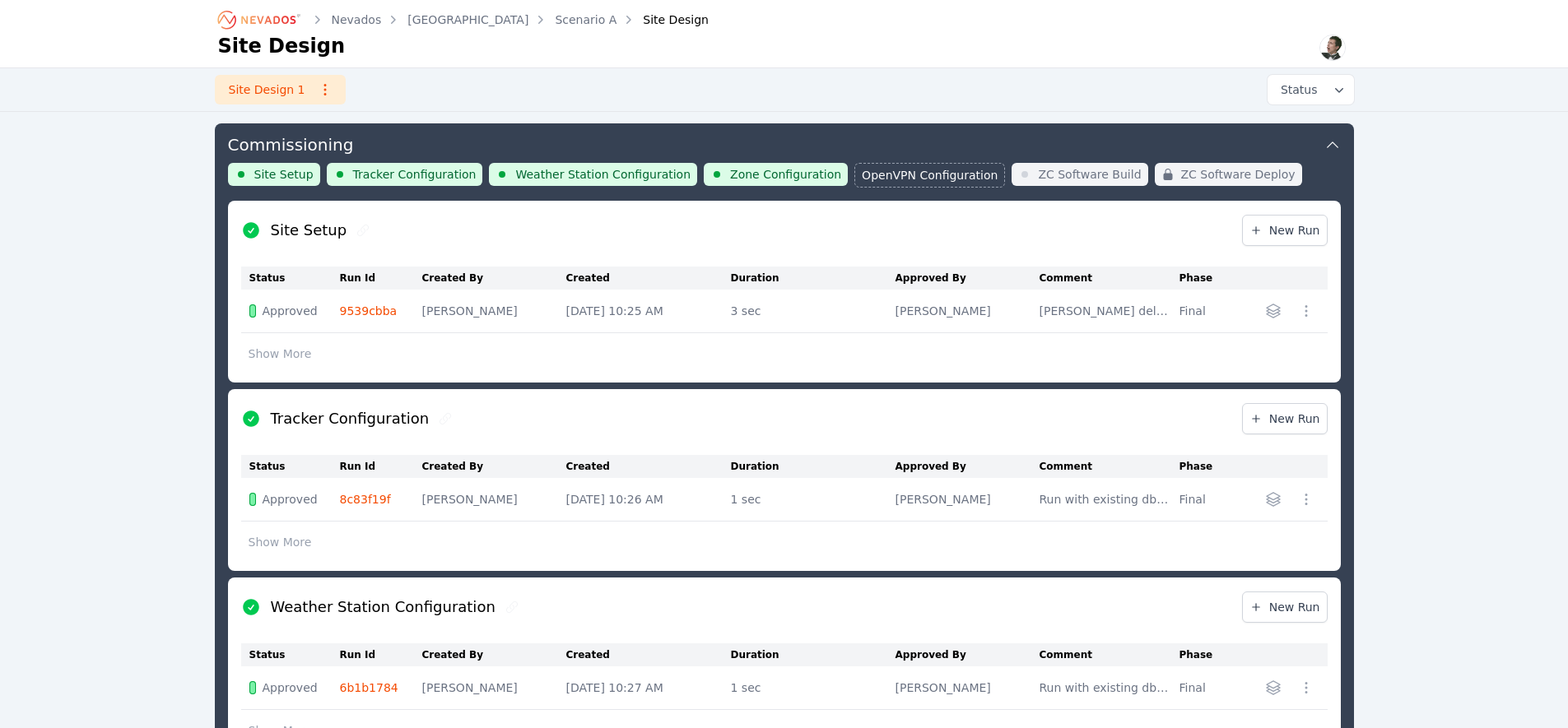
scroll to position [1081, 0]
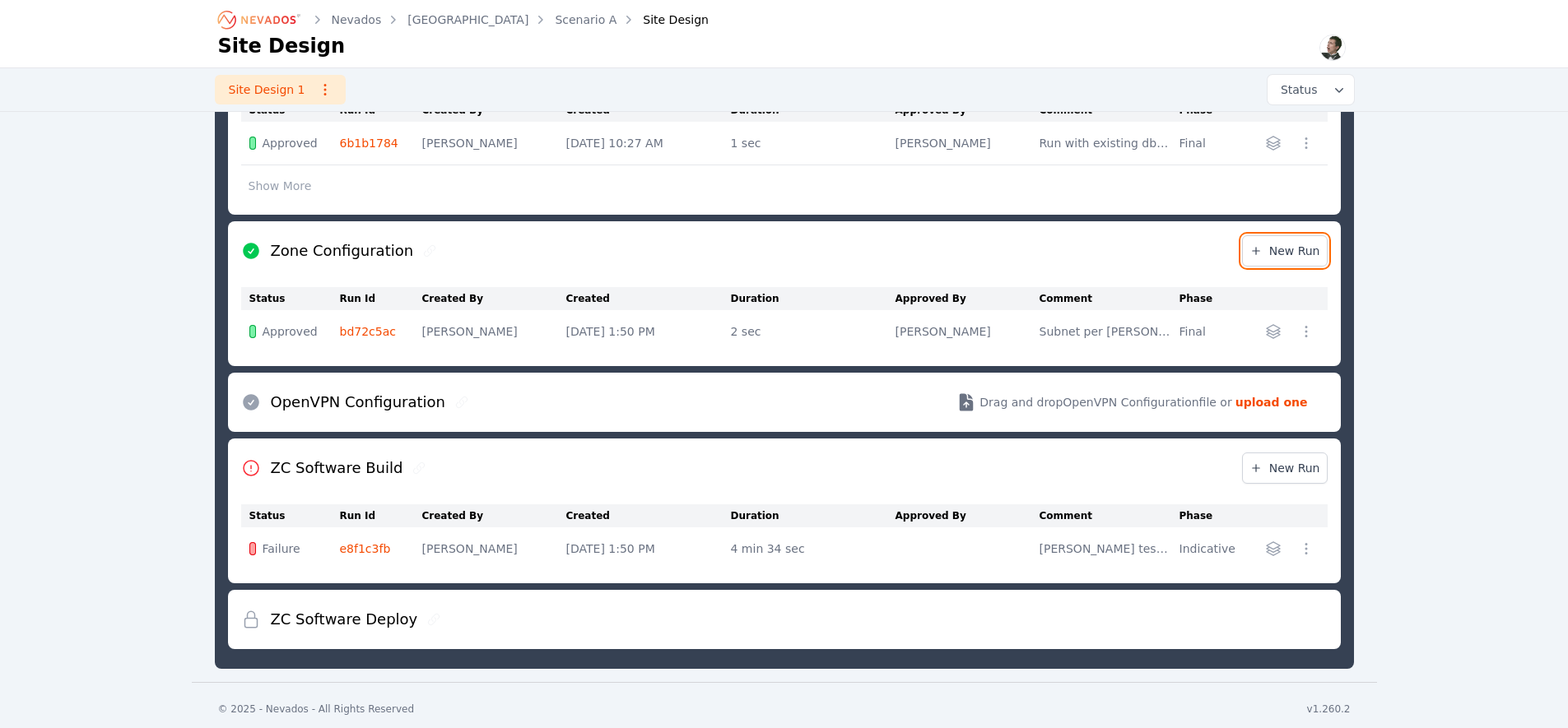
click at [1285, 248] on span "New Run" at bounding box center [1284, 250] width 71 height 16
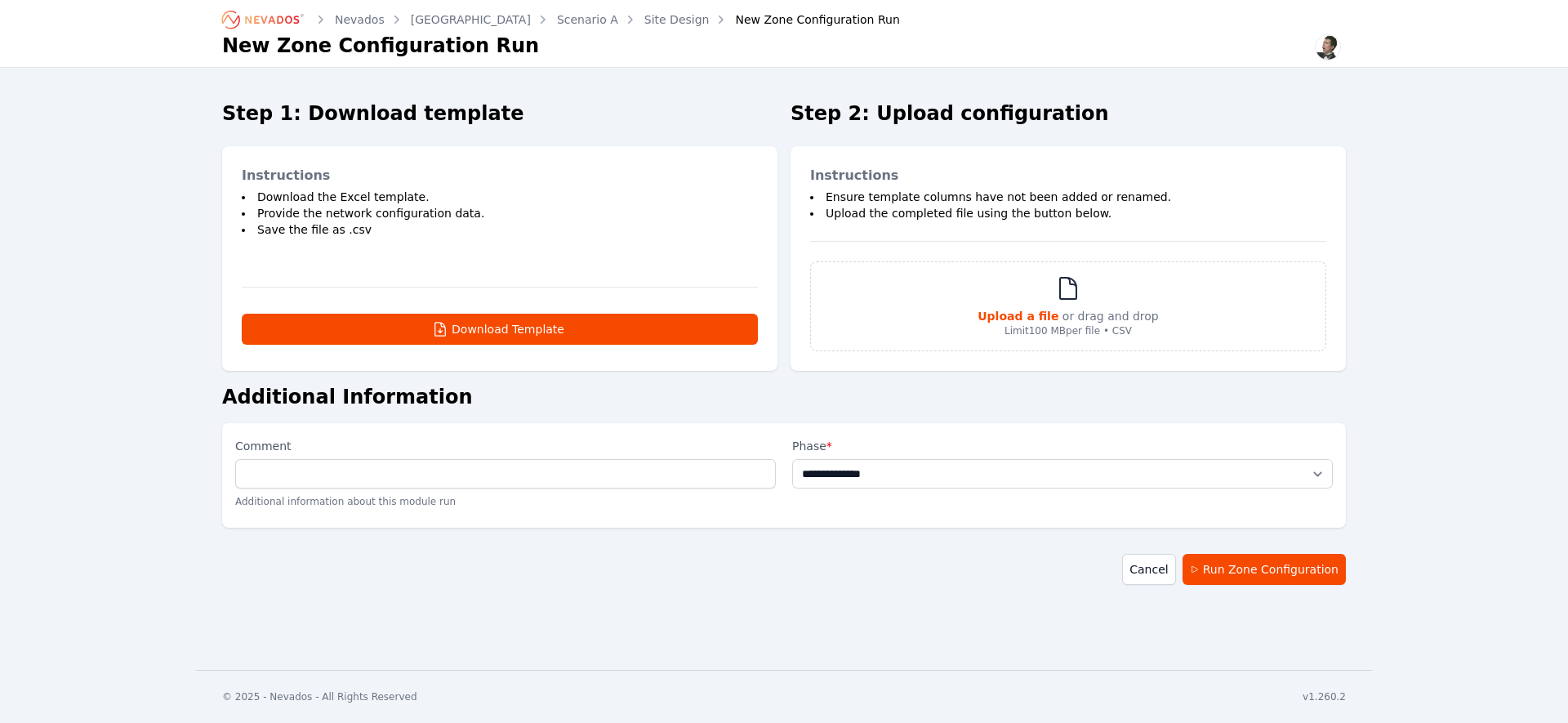
click at [36, 9] on nav "Nevados Preston Hills Scenario A Site Design New Zone Configuration Run New Zon…" at bounding box center [784, 34] width 1568 height 68
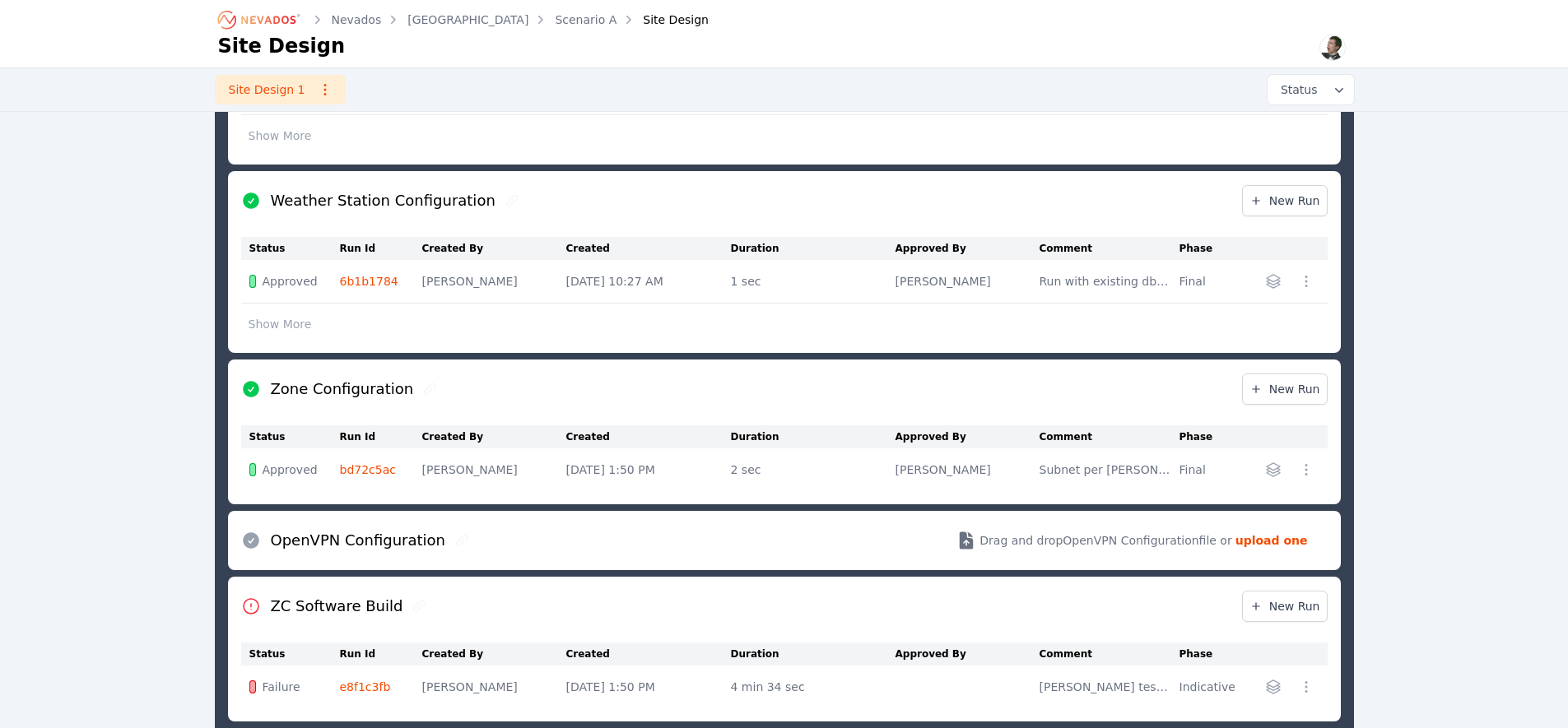
scroll to position [1088, 0]
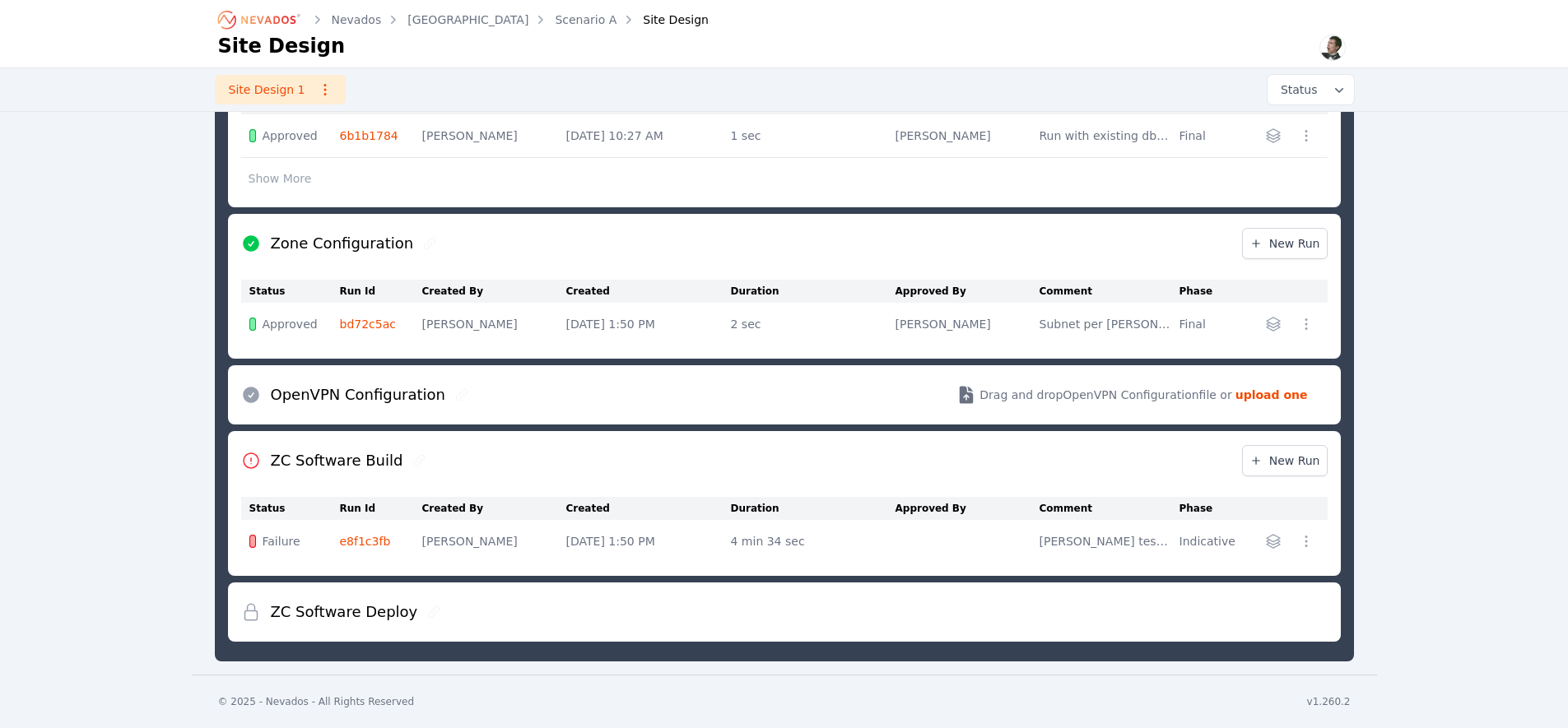
click at [445, 477] on div "ZC Software Build New Run" at bounding box center [784, 460] width 1086 height 59
click at [443, 475] on div "ZC Software Build New Run" at bounding box center [784, 460] width 1086 height 59
click at [412, 459] on icon at bounding box center [418, 460] width 13 height 13
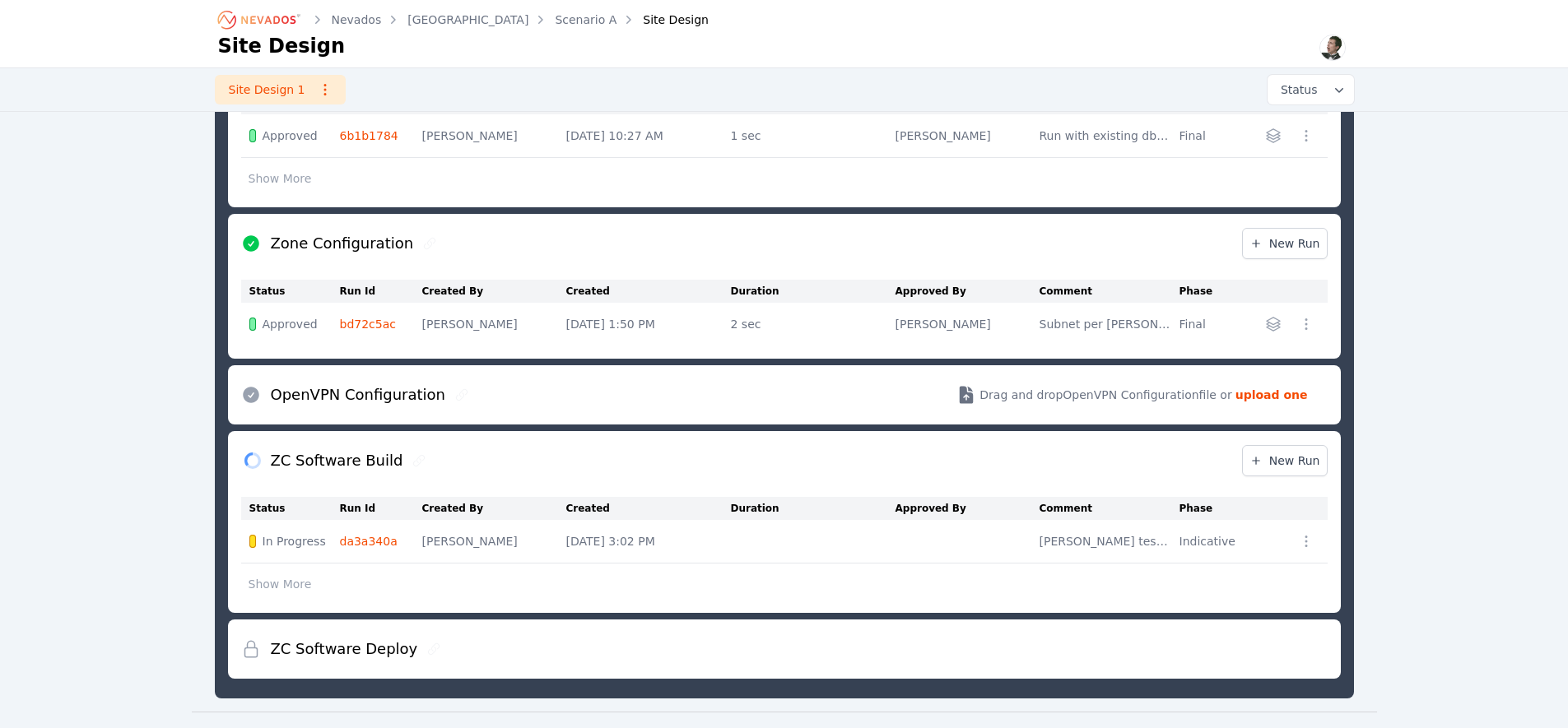
click at [377, 541] on link "da3a340a" at bounding box center [368, 541] width 57 height 13
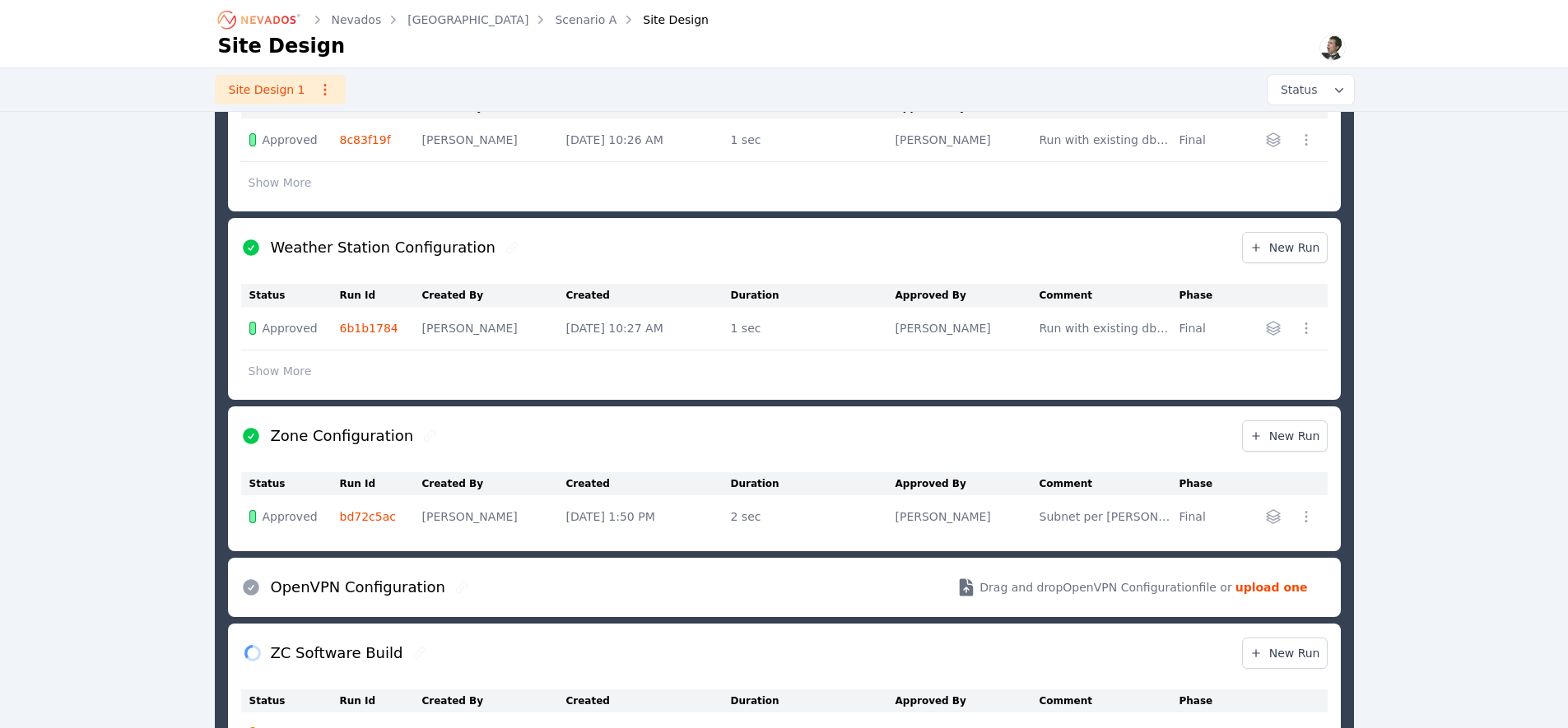
scroll to position [938, 0]
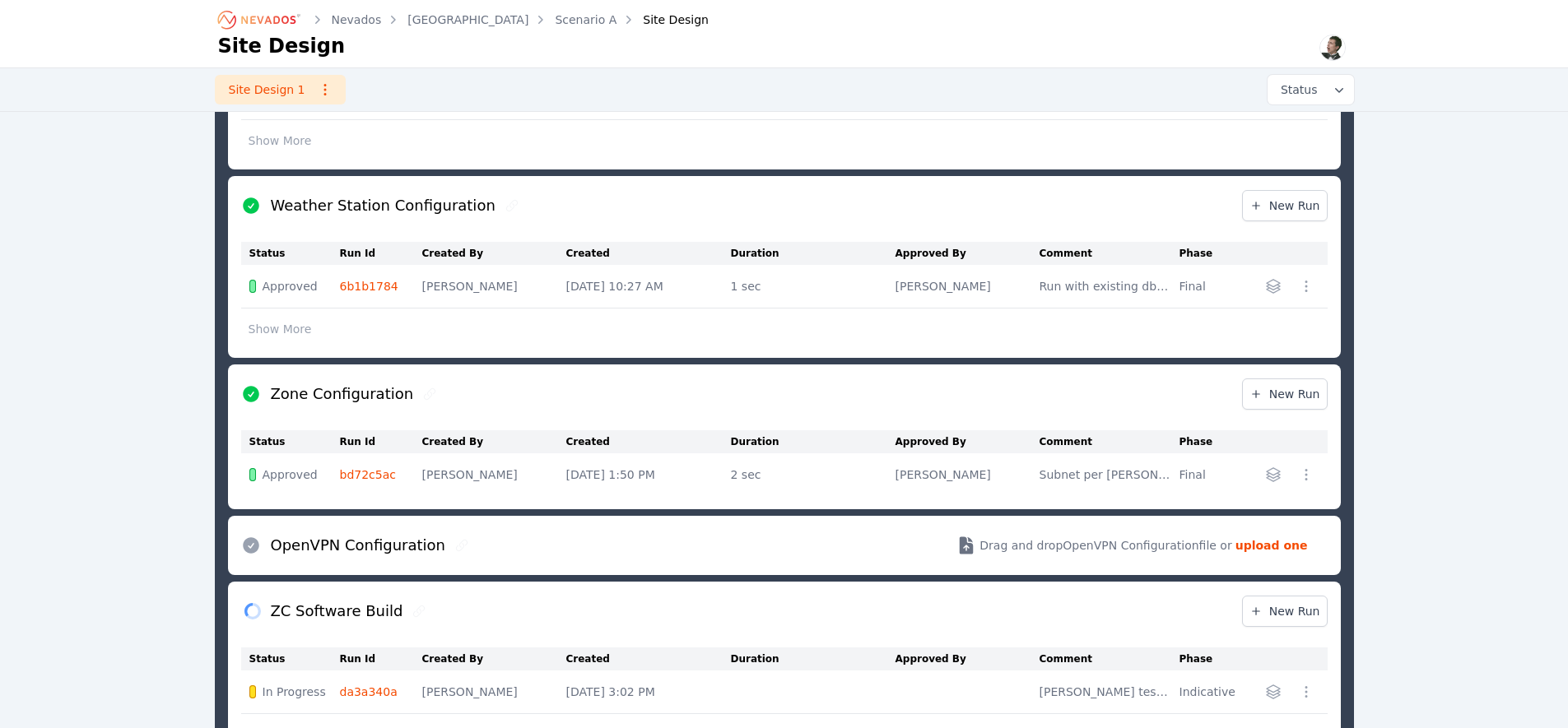
click at [389, 490] on td "bd72c5ac" at bounding box center [381, 475] width 82 height 43
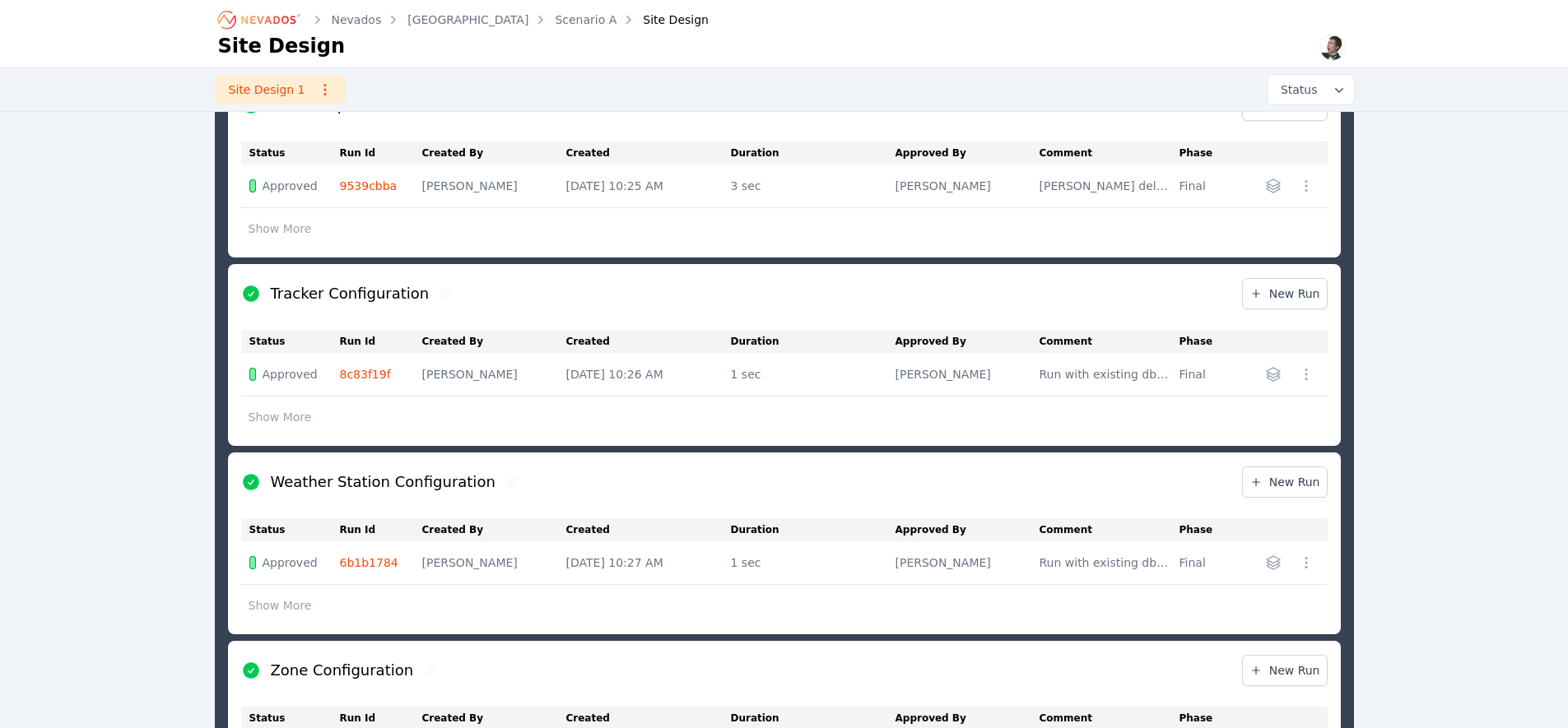
scroll to position [648, 0]
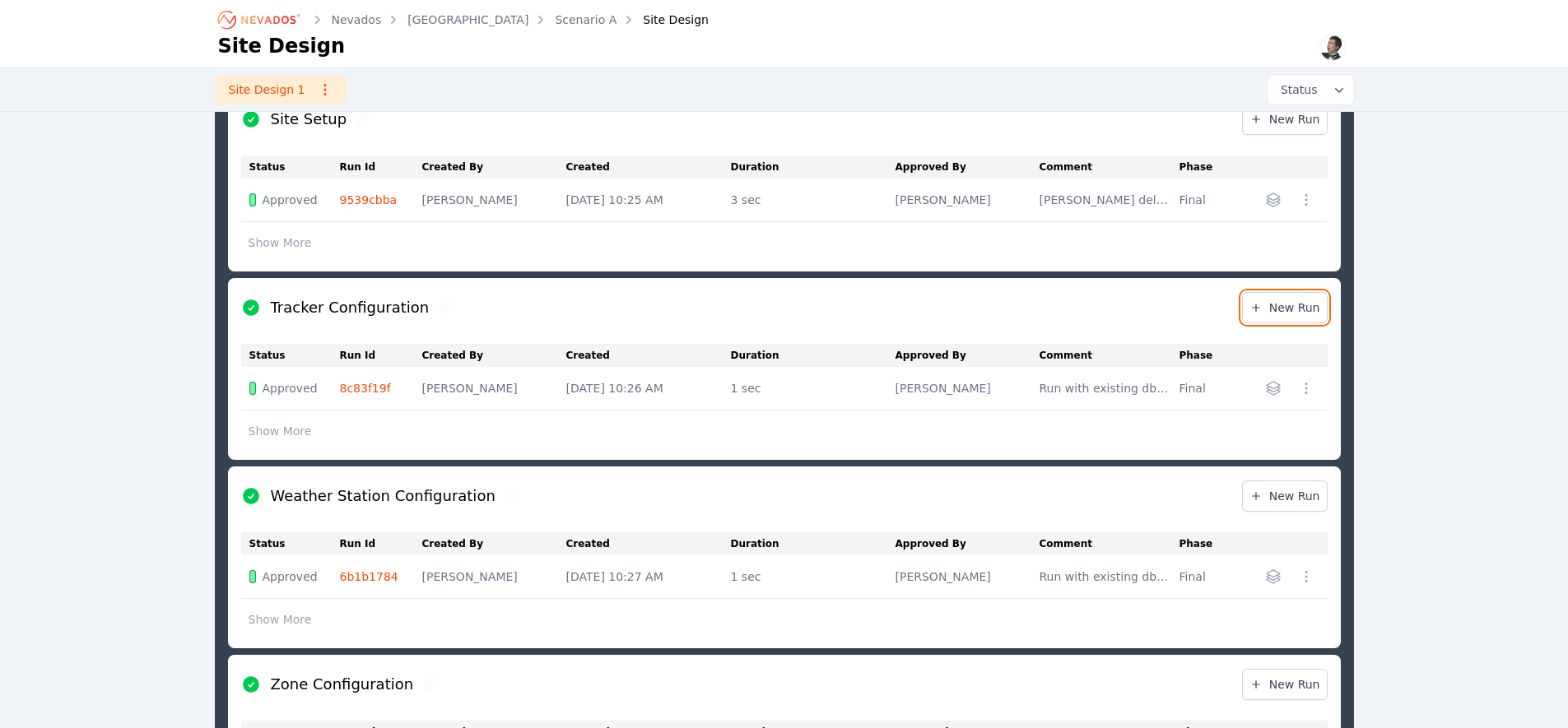
click at [1295, 308] on span "New Run" at bounding box center [1284, 307] width 71 height 16
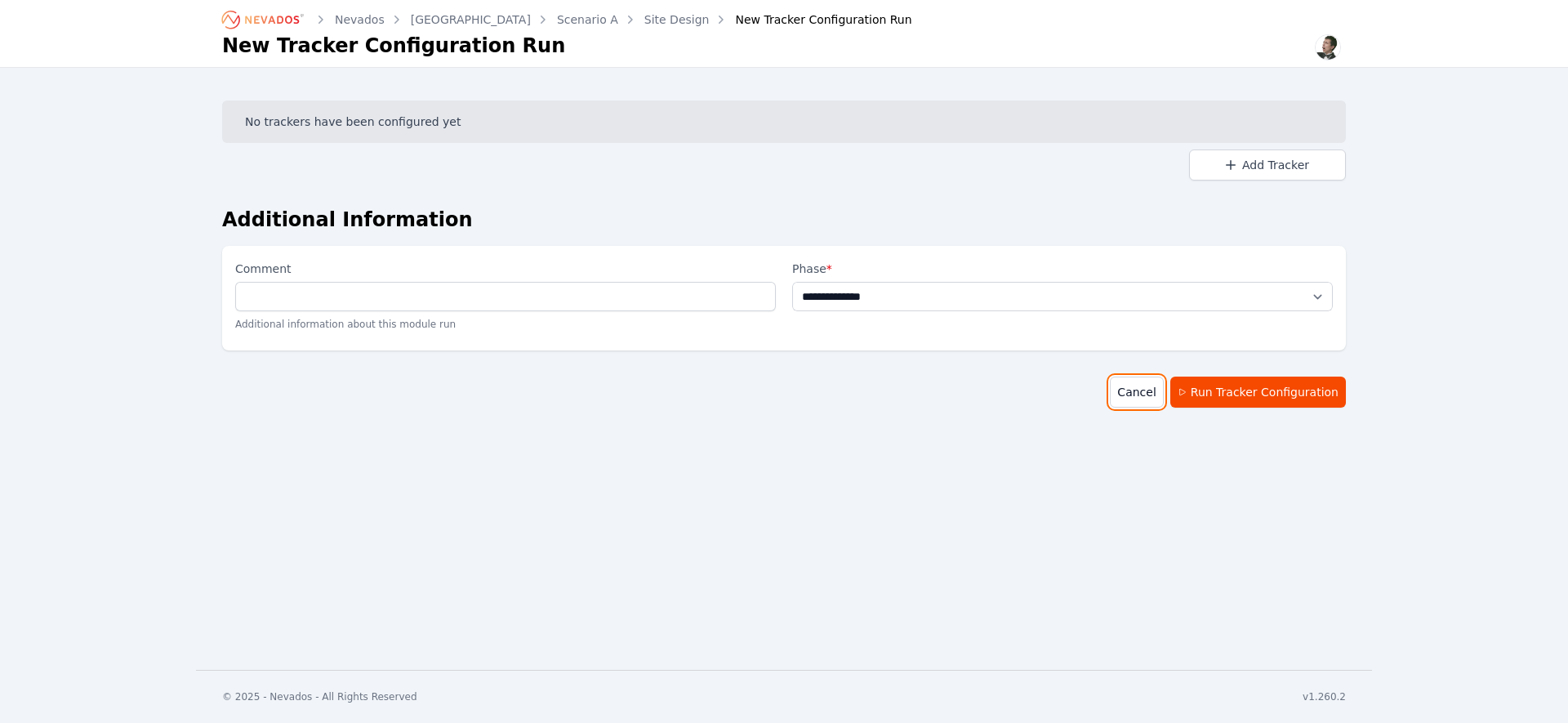
click at [1141, 398] on link "Cancel" at bounding box center [1136, 392] width 53 height 31
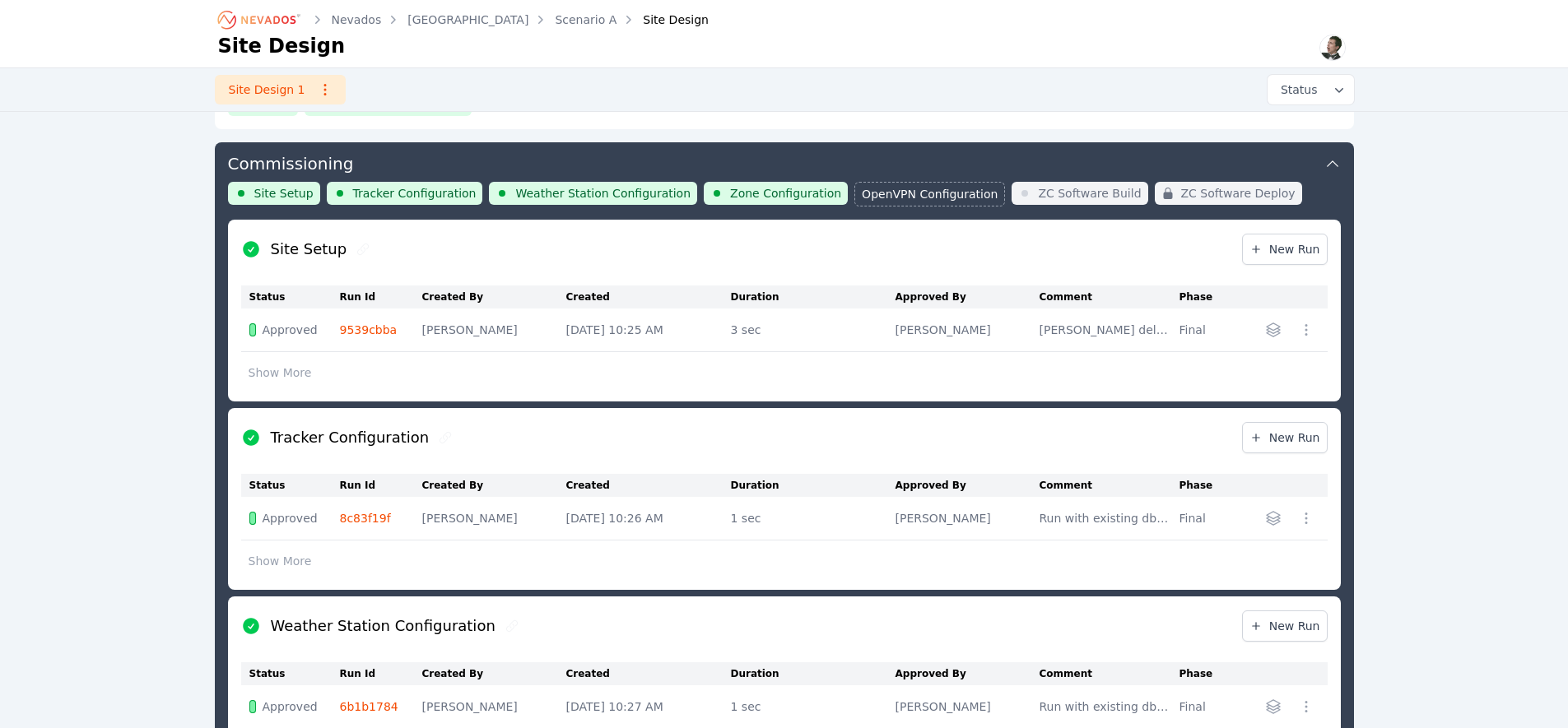
scroll to position [463, 0]
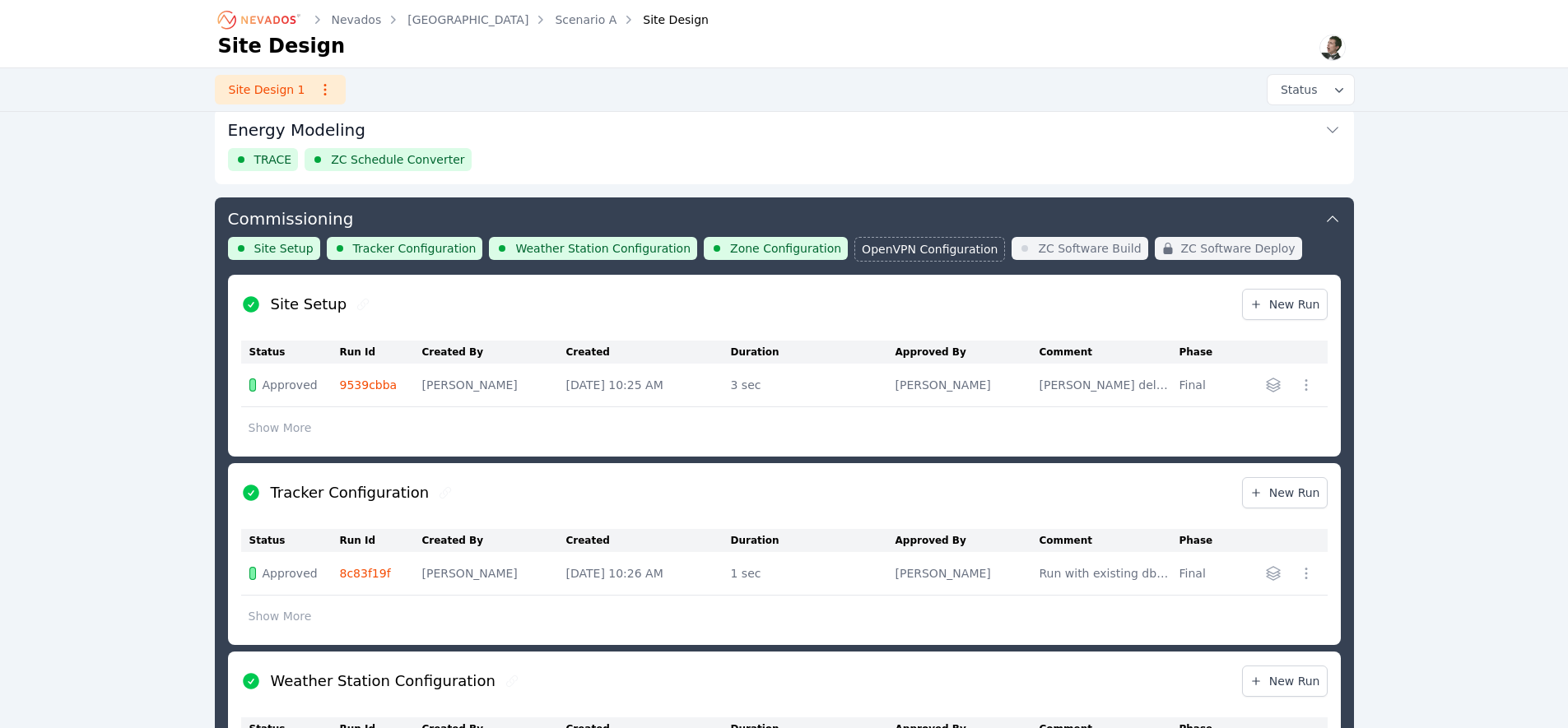
click at [373, 579] on link "8c83f19f" at bounding box center [366, 573] width 51 height 13
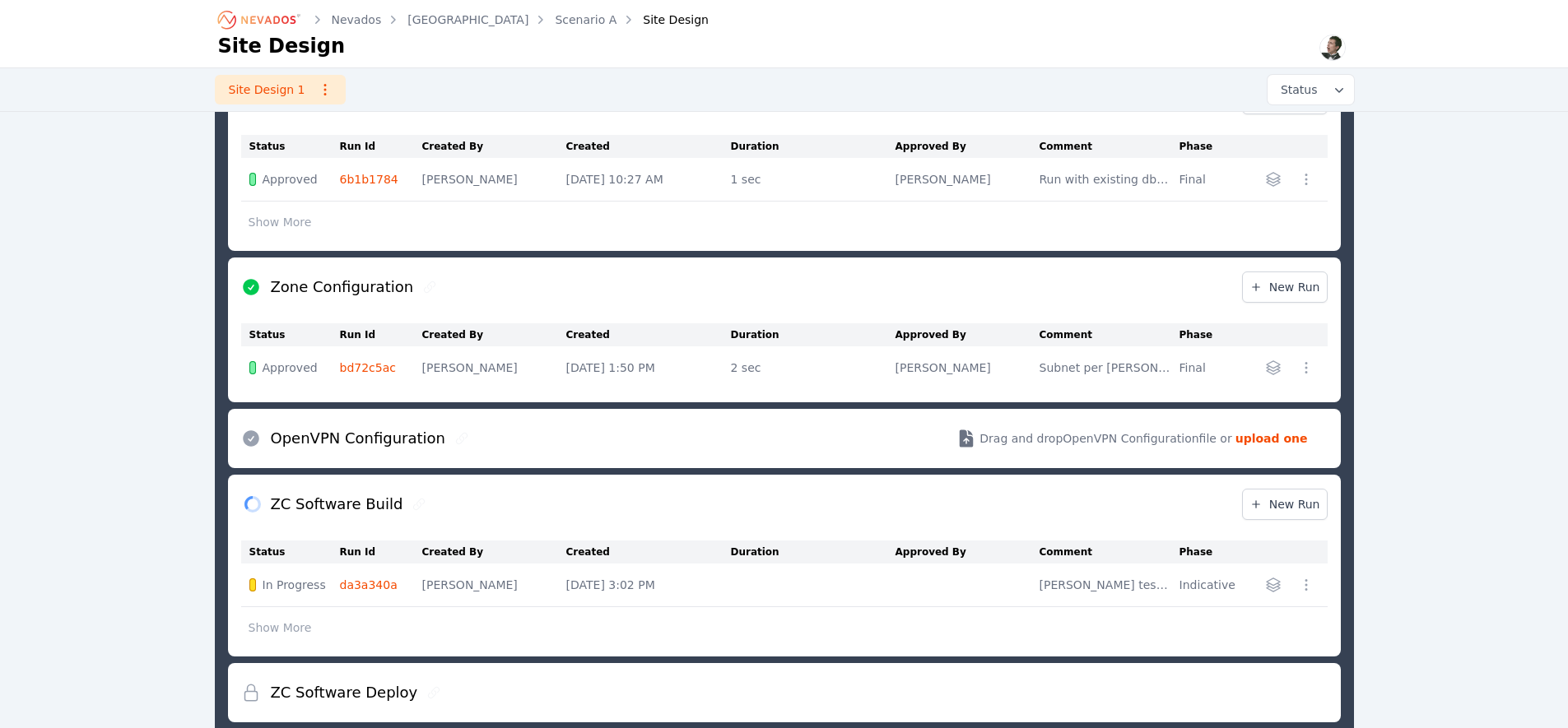
scroll to position [1045, 0]
click at [280, 219] on button "Show More" at bounding box center [280, 222] width 79 height 32
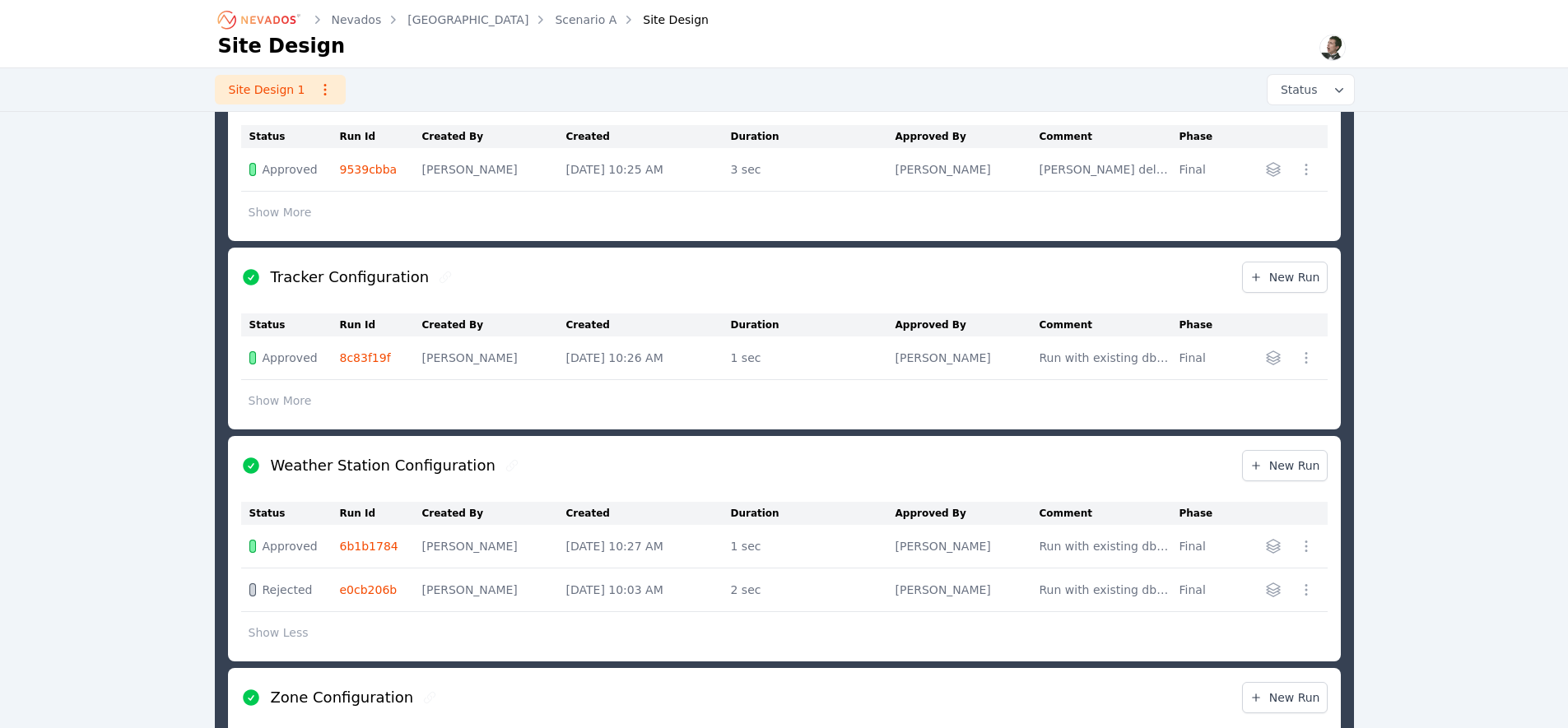
scroll to position [529, 0]
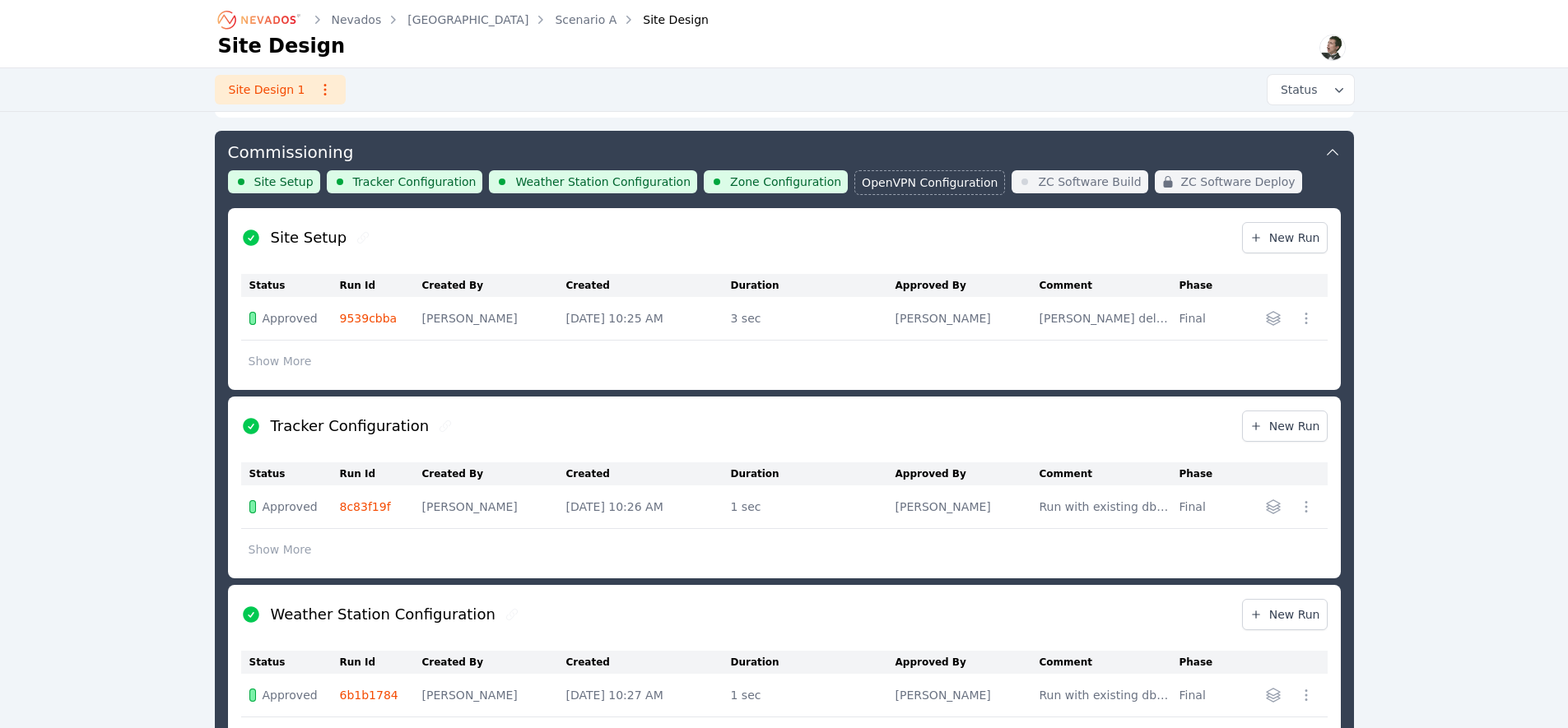
click at [272, 548] on button "Show More" at bounding box center [280, 550] width 79 height 32
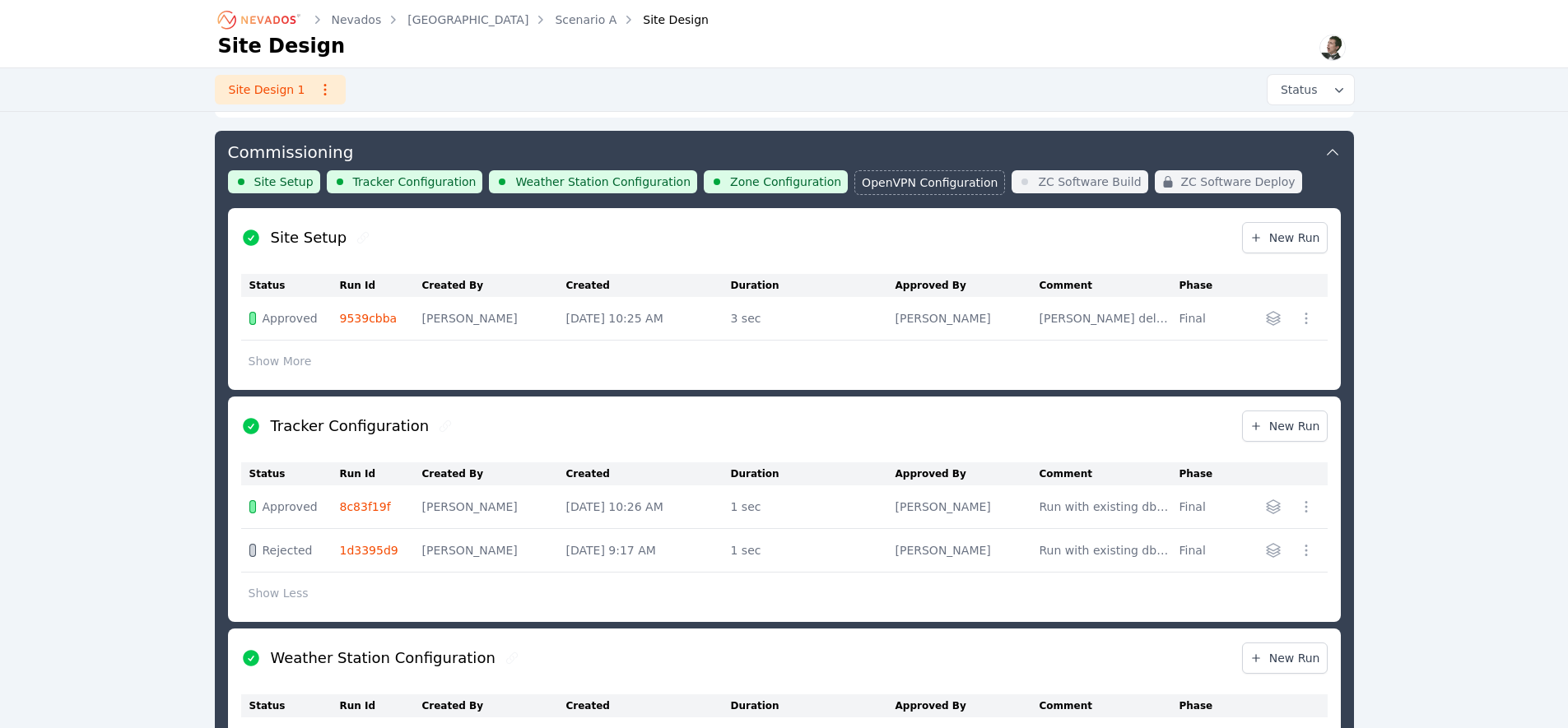
click at [377, 550] on link "1d3395d9" at bounding box center [369, 550] width 58 height 13
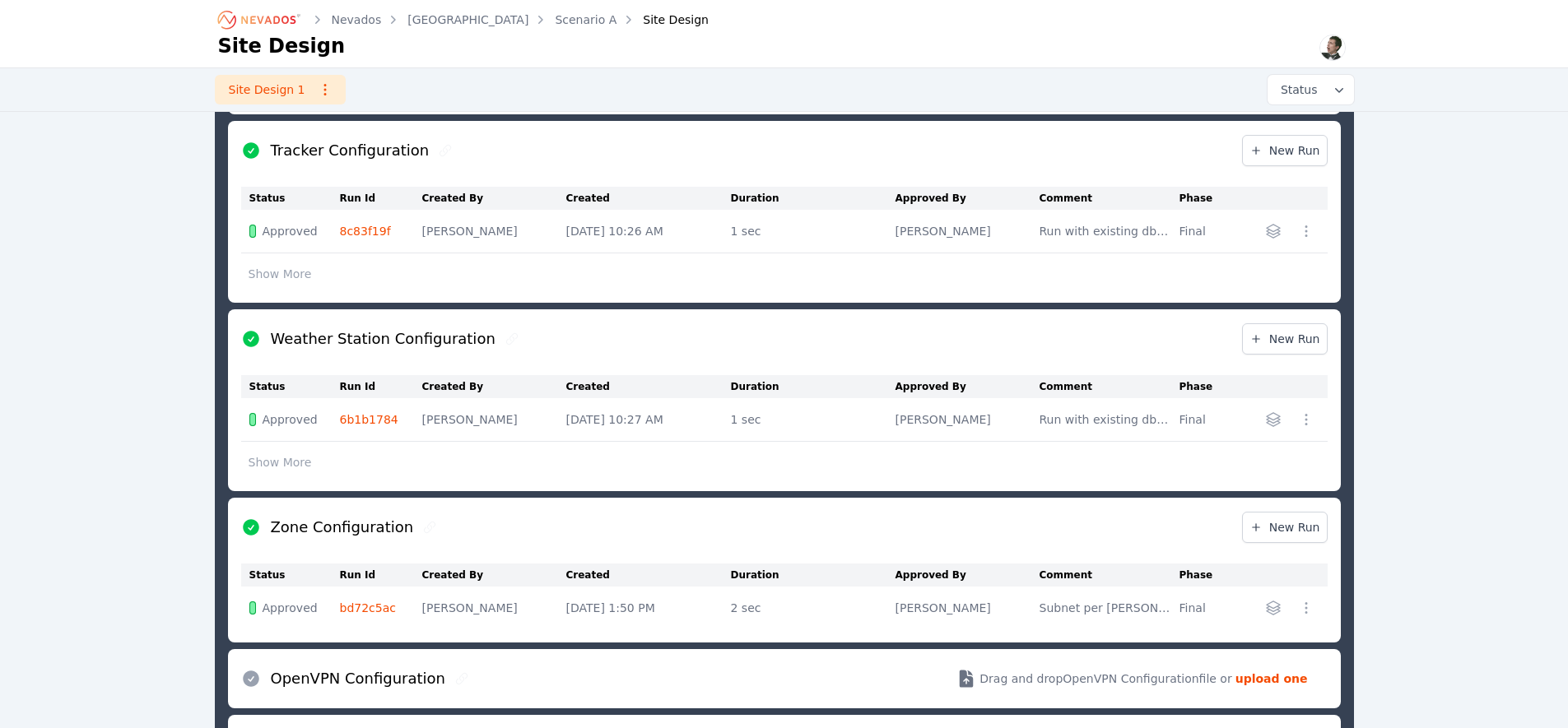
scroll to position [1126, 0]
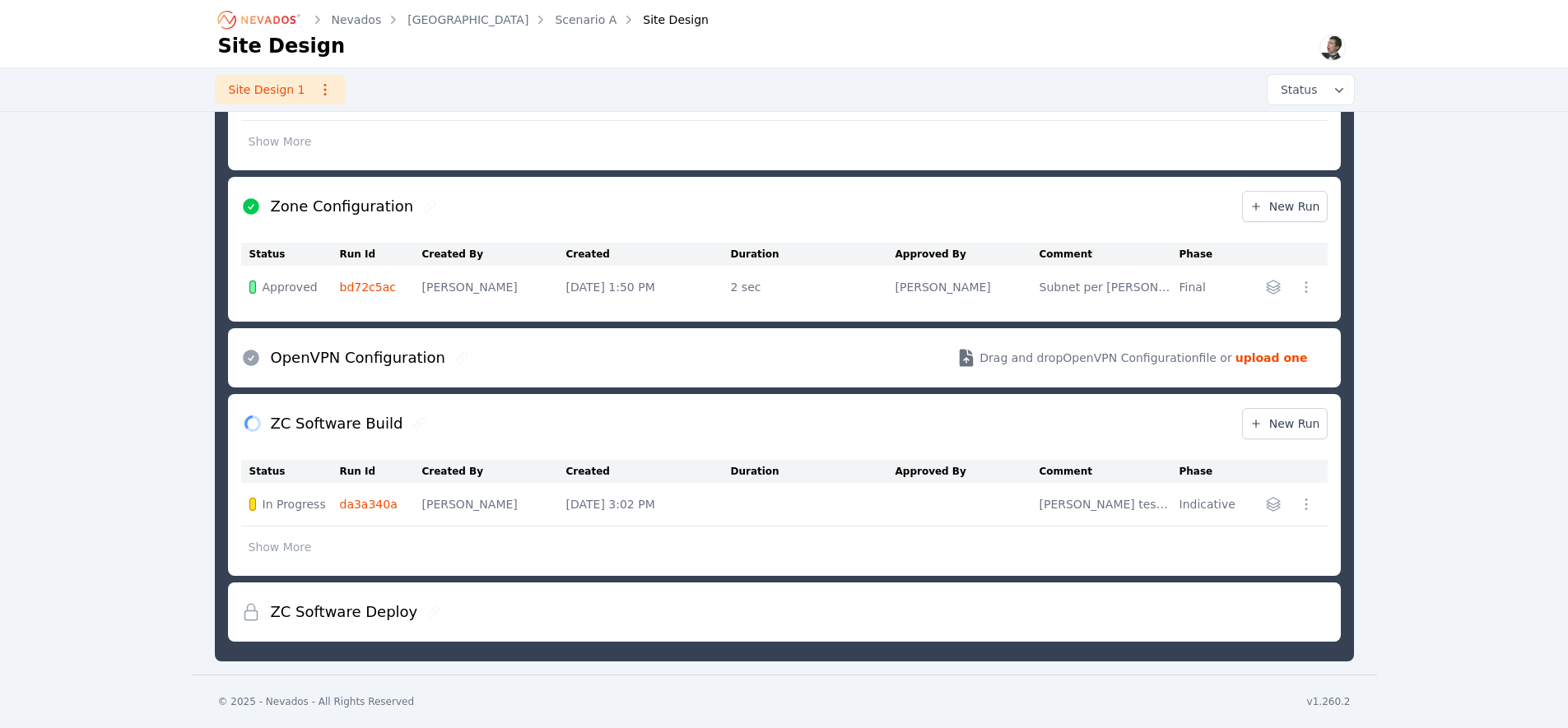
click at [359, 498] on link "da3a340a" at bounding box center [368, 504] width 57 height 13
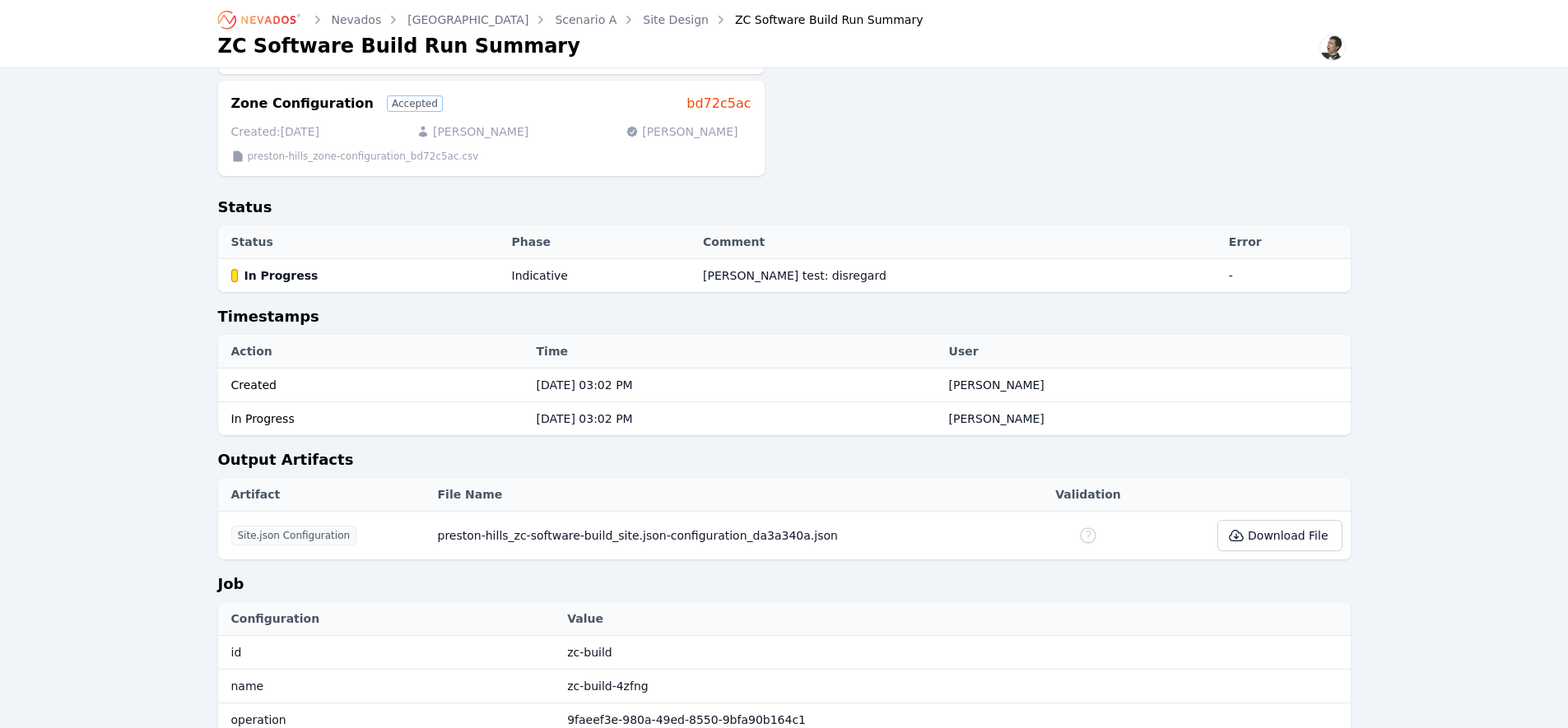
scroll to position [463, 0]
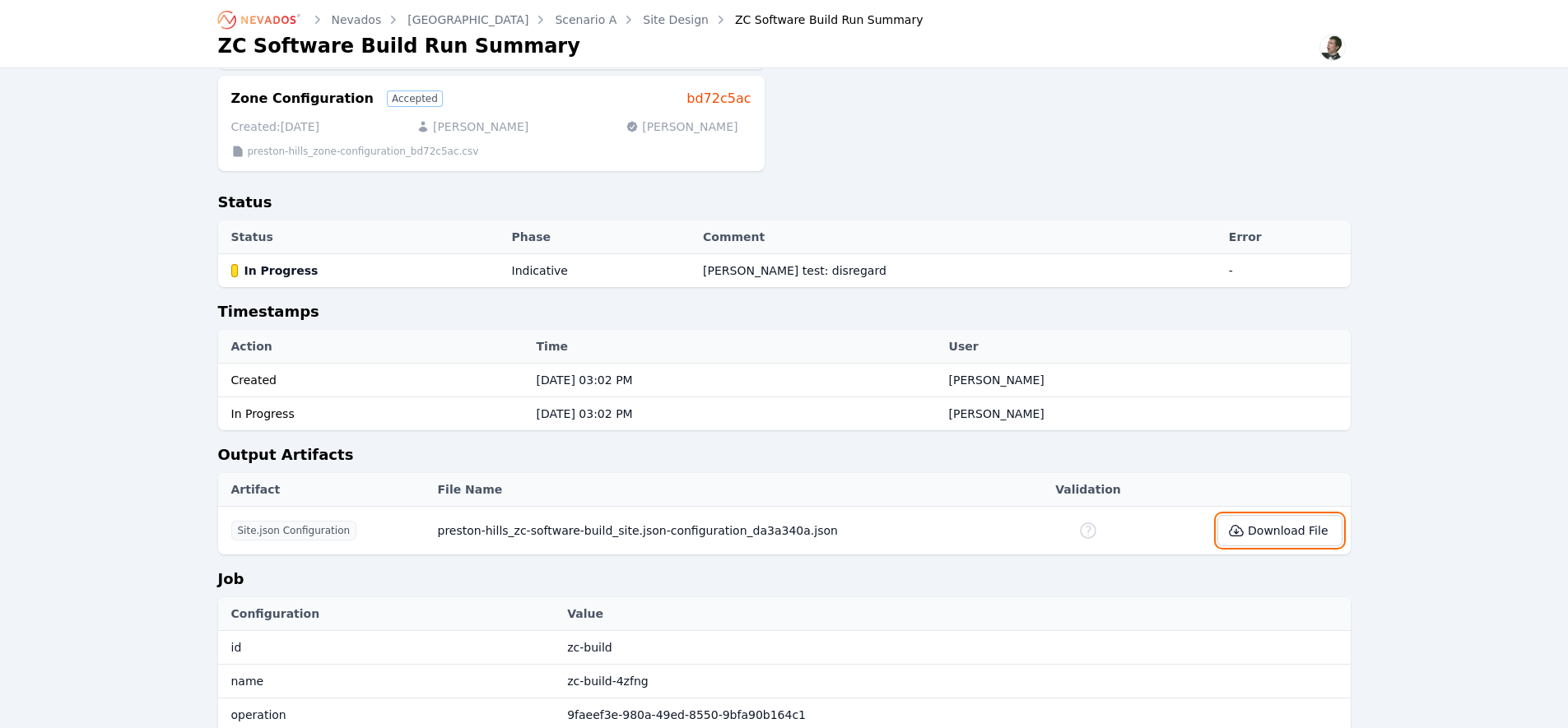
click at [1278, 524] on button "Download File" at bounding box center [1280, 530] width 125 height 32
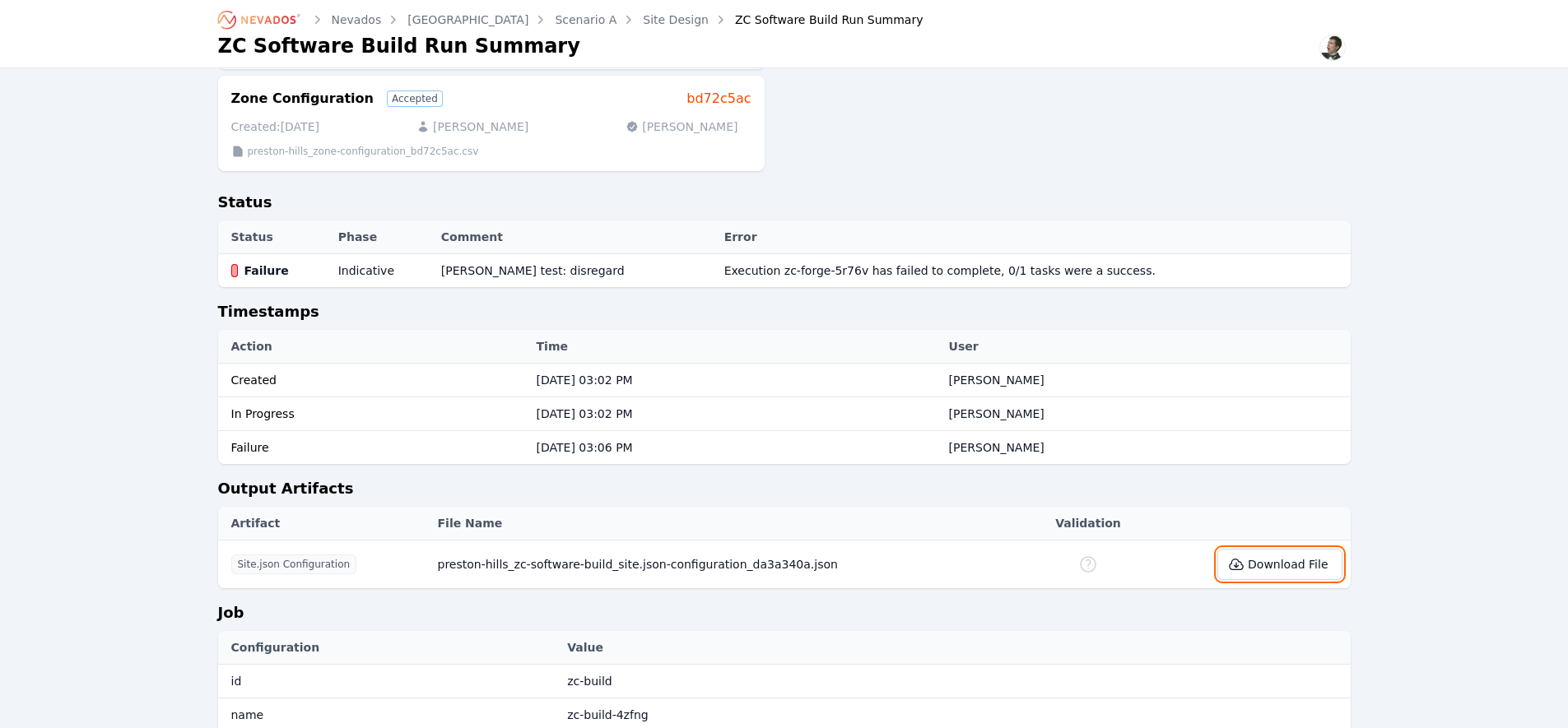
click at [1289, 571] on button "Download File" at bounding box center [1280, 564] width 125 height 32
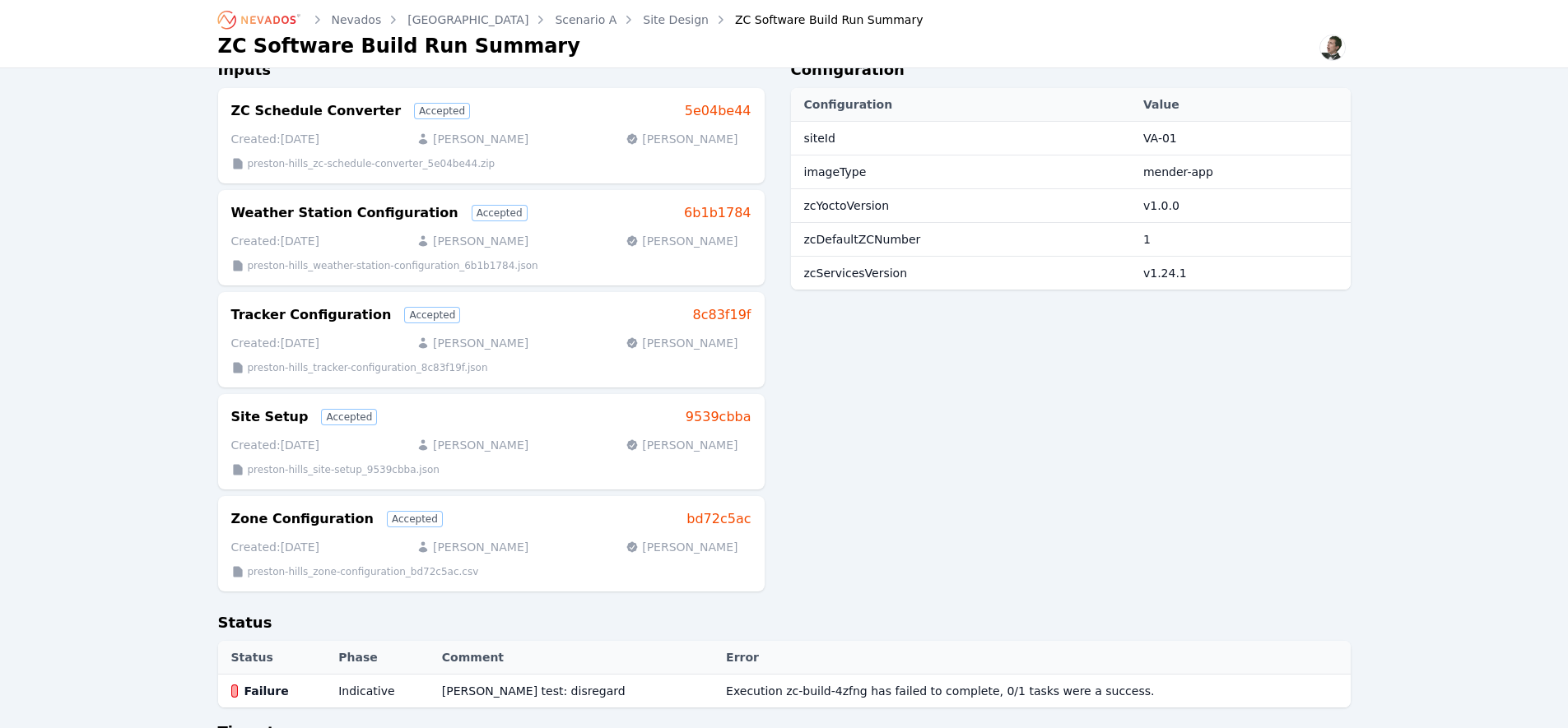
scroll to position [98, 0]
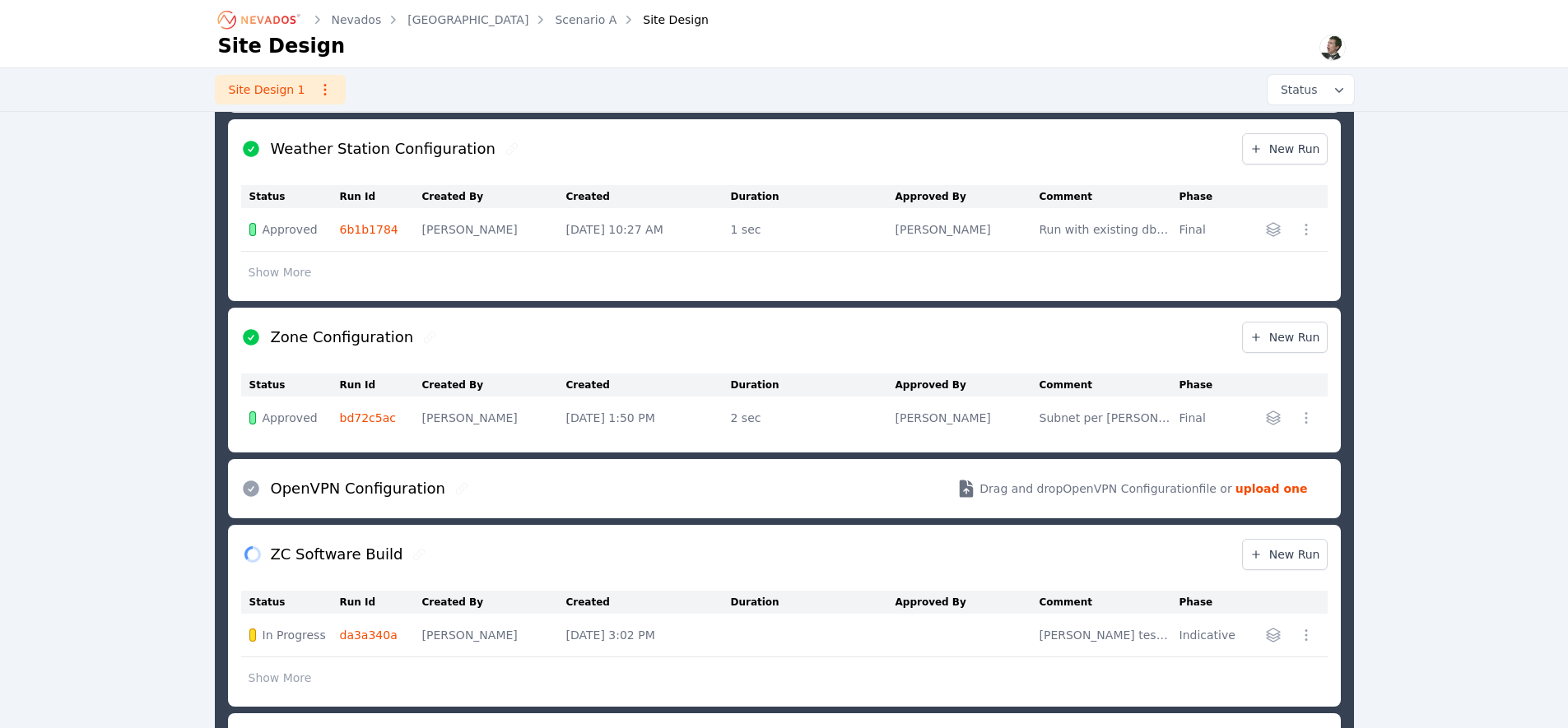
scroll to position [1126, 0]
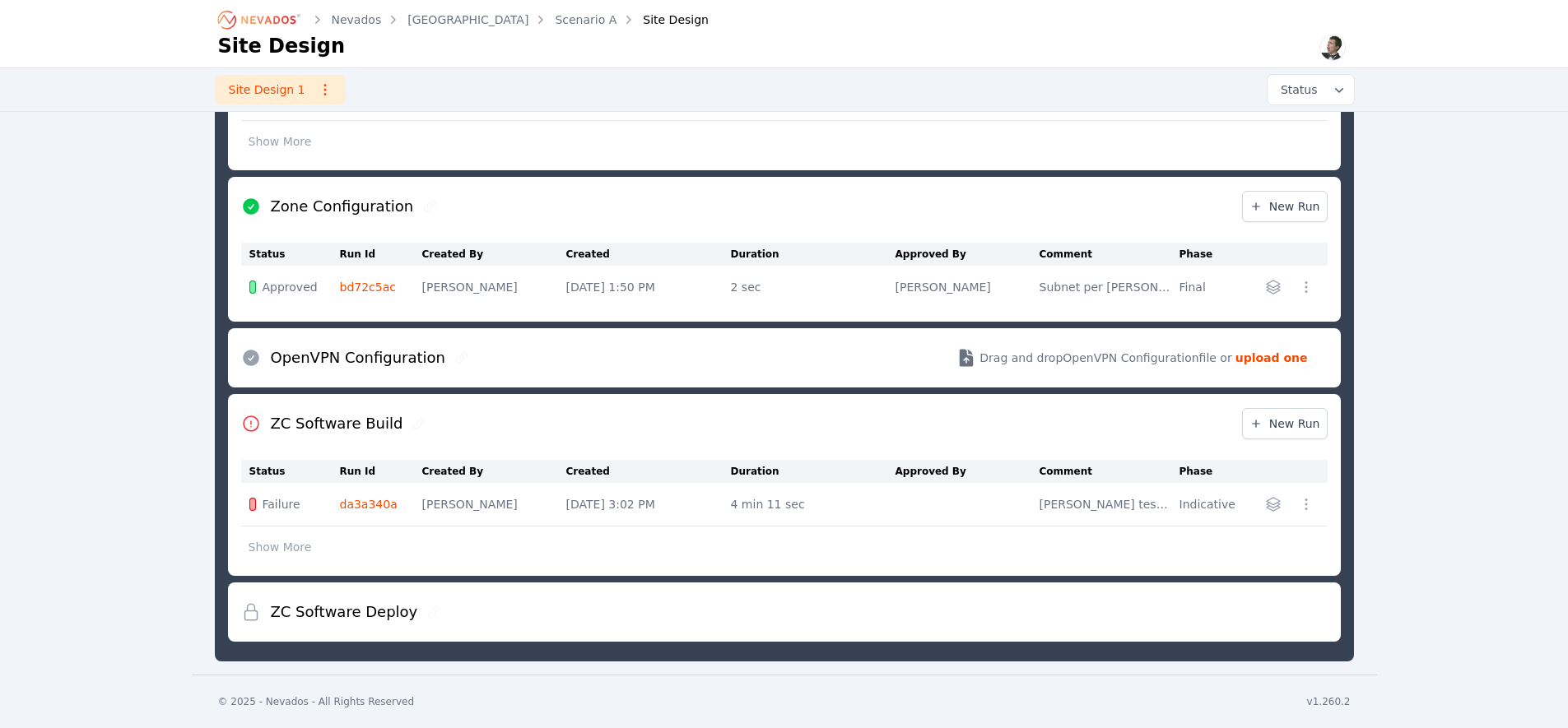
click at [349, 503] on link "da3a340a" at bounding box center [368, 504] width 57 height 13
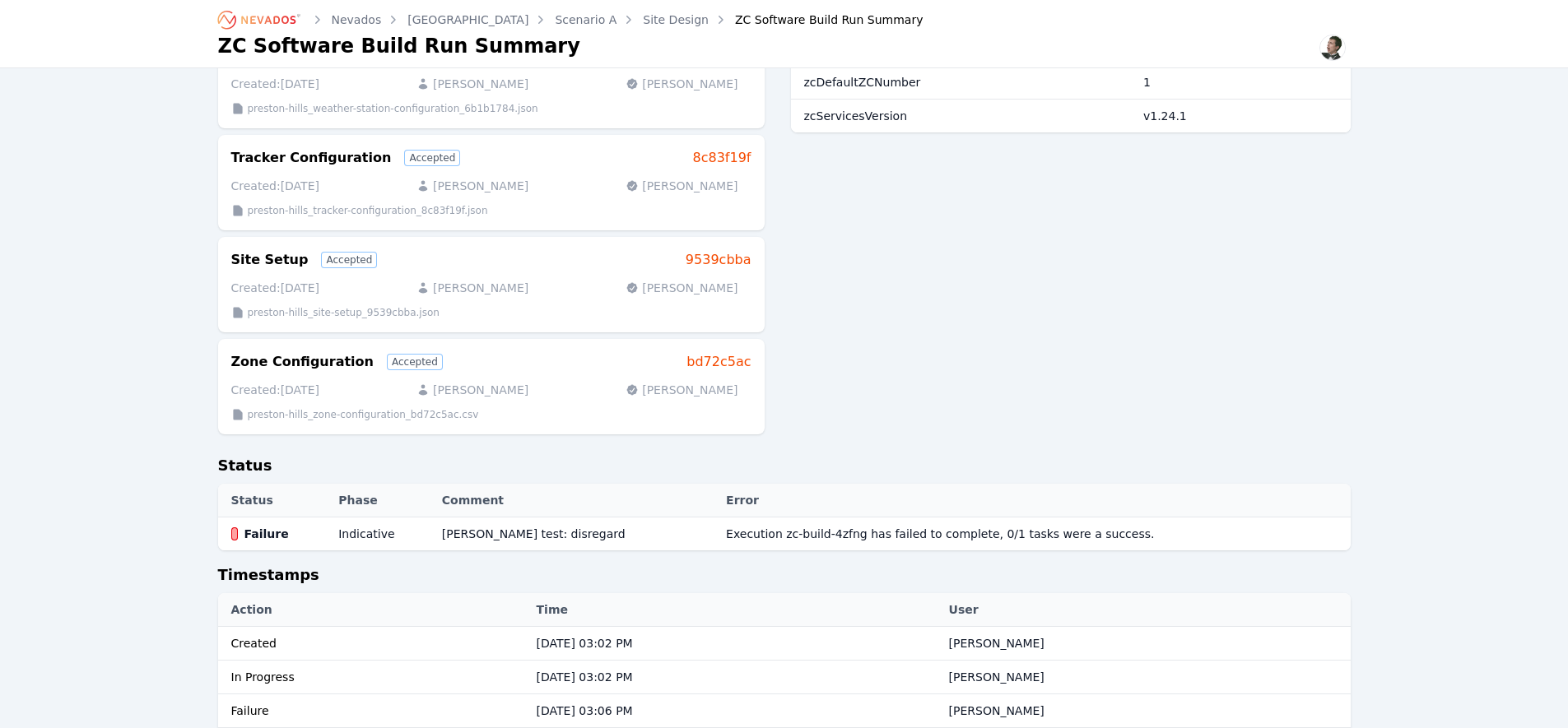
scroll to position [426, 0]
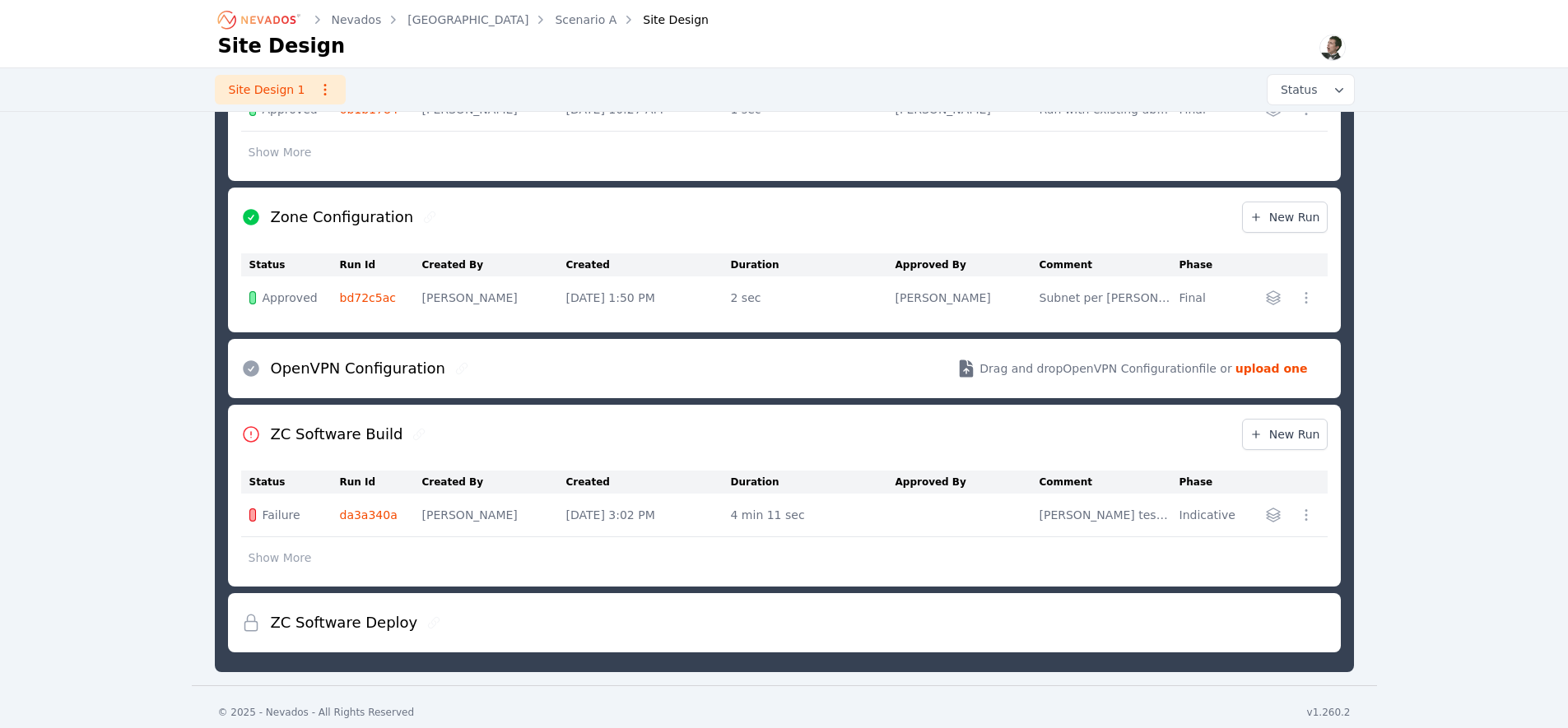
scroll to position [1126, 0]
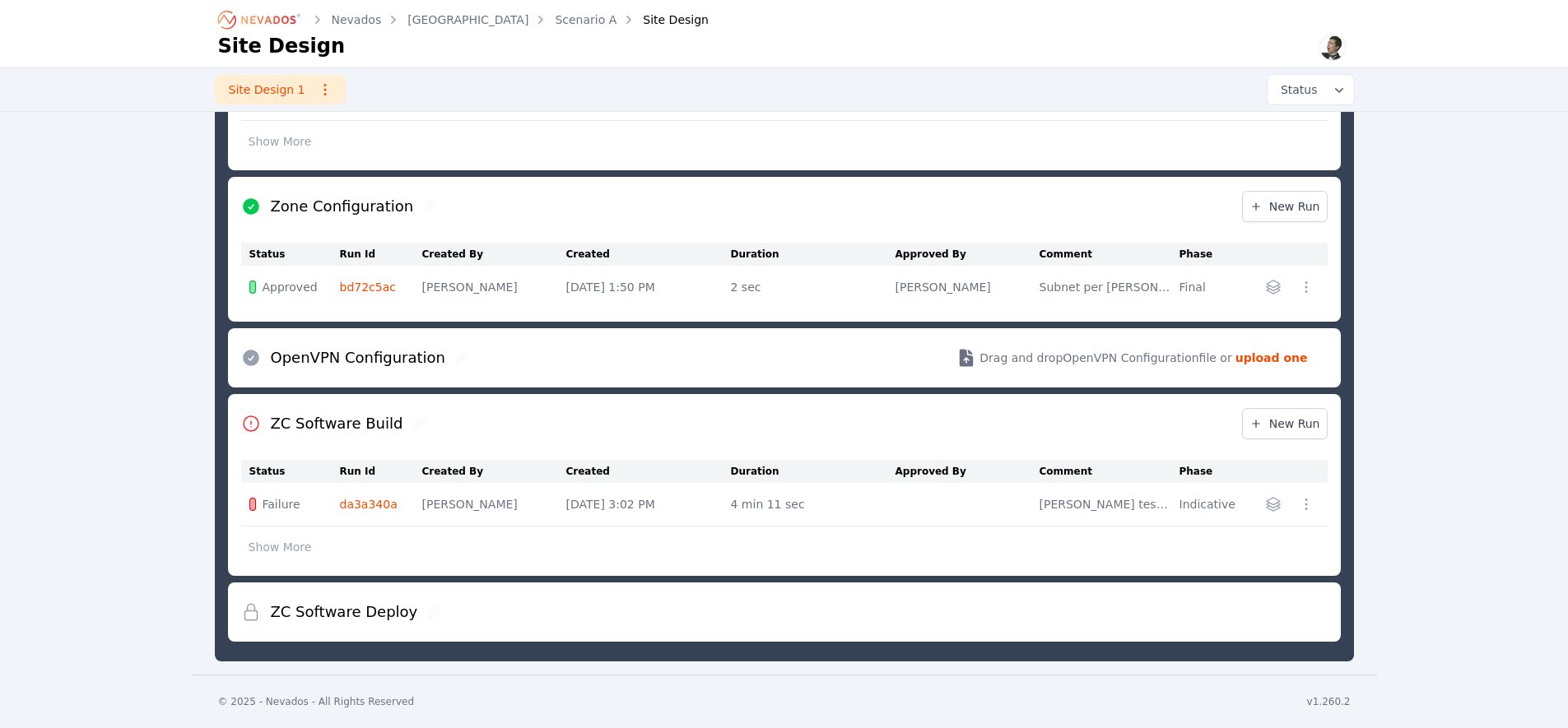
click at [361, 288] on link "bd72c5ac" at bounding box center [368, 287] width 56 height 13
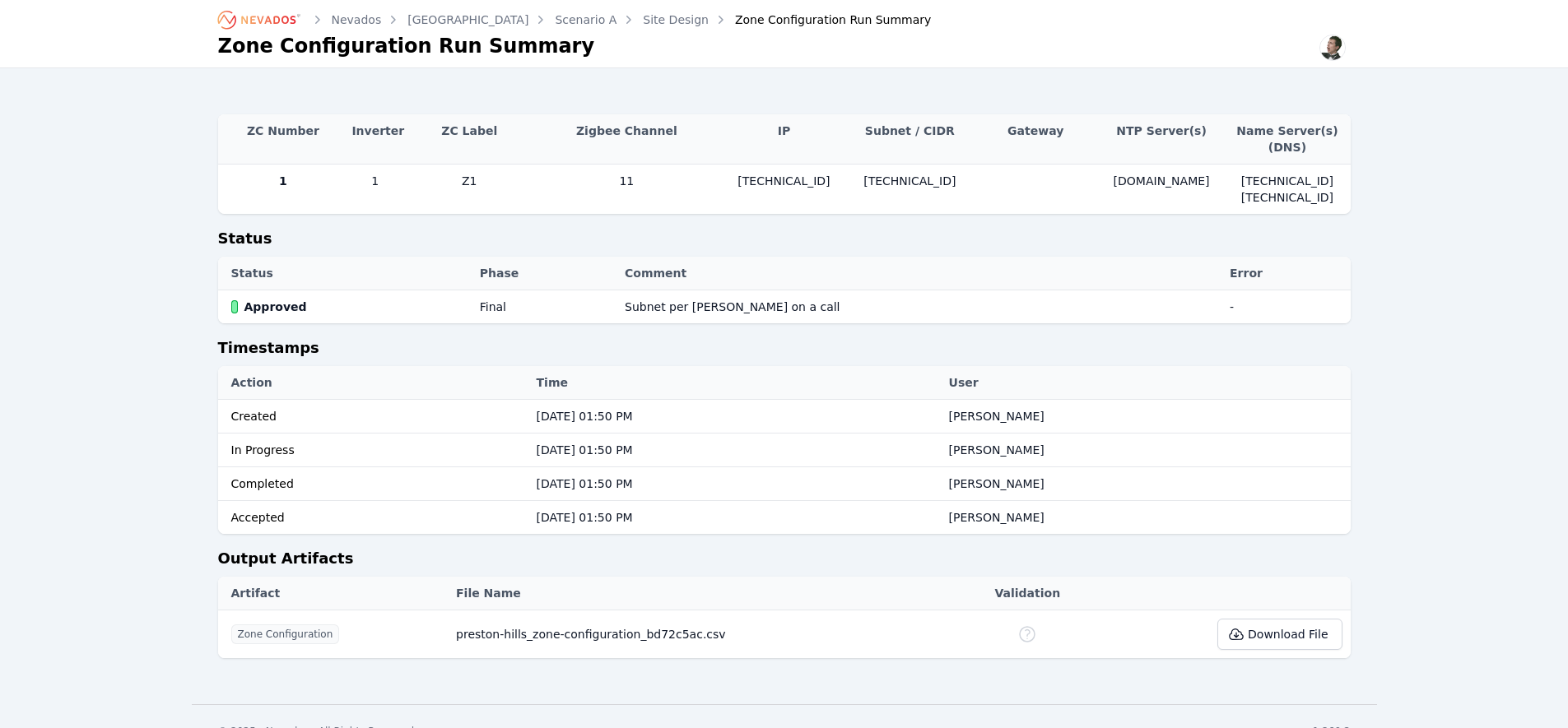
click at [295, 520] on div "Accepted" at bounding box center [376, 517] width 289 height 16
